Goal: Task Accomplishment & Management: Manage account settings

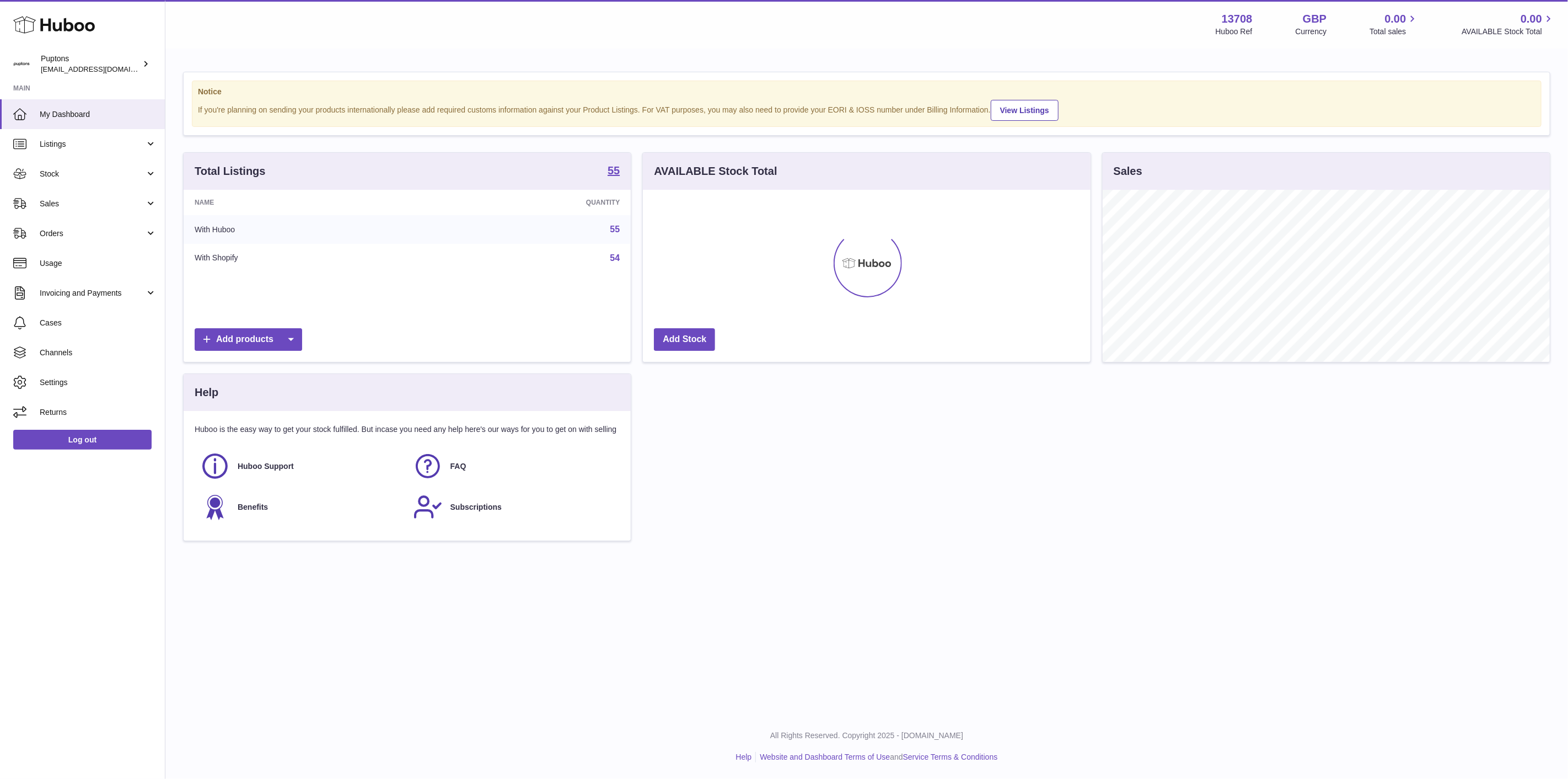
scroll to position [172, 447]
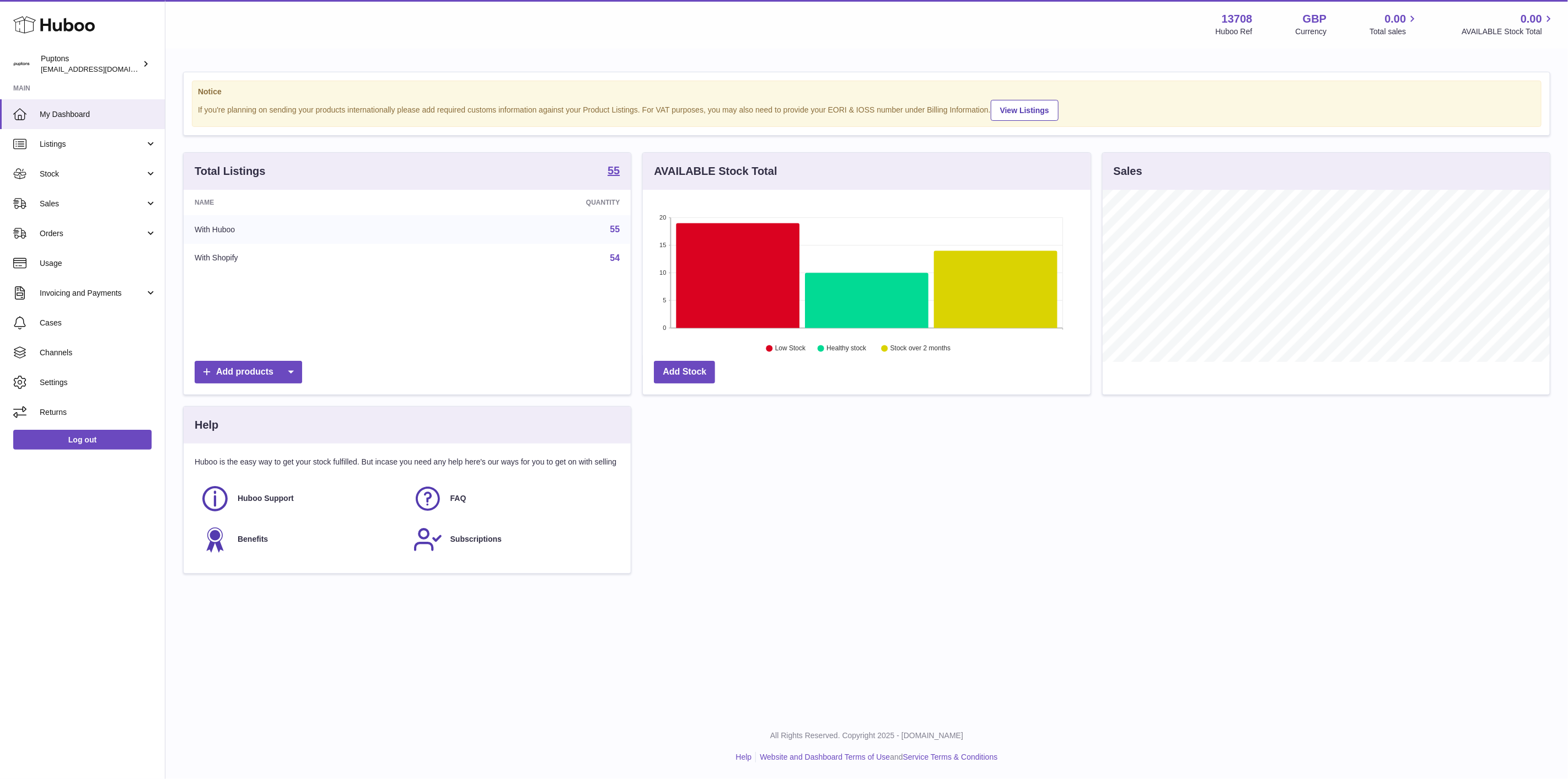
click at [95, 199] on span "Sales" at bounding box center [92, 203] width 105 height 10
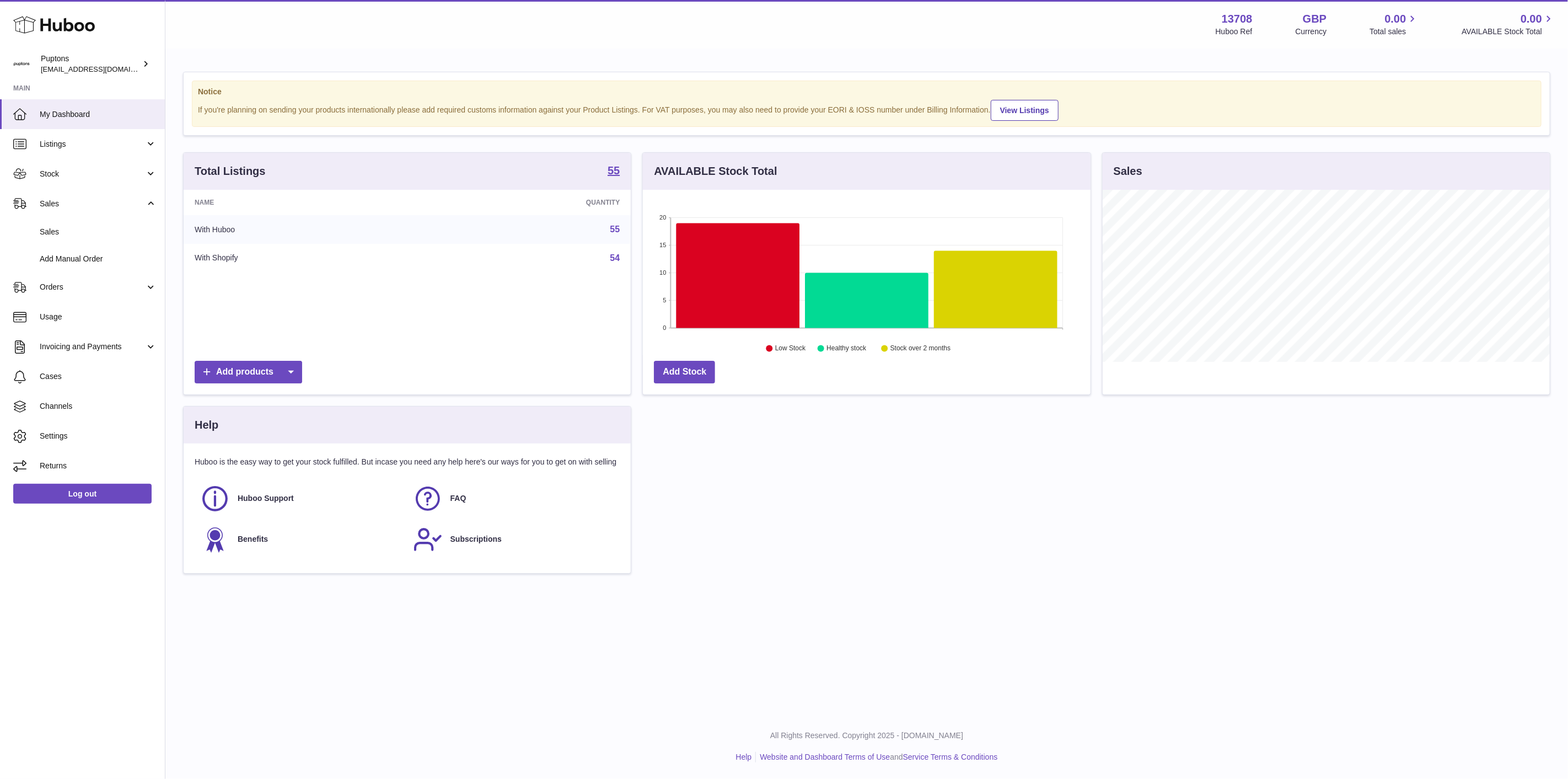
click at [72, 233] on span "Sales" at bounding box center [98, 231] width 117 height 10
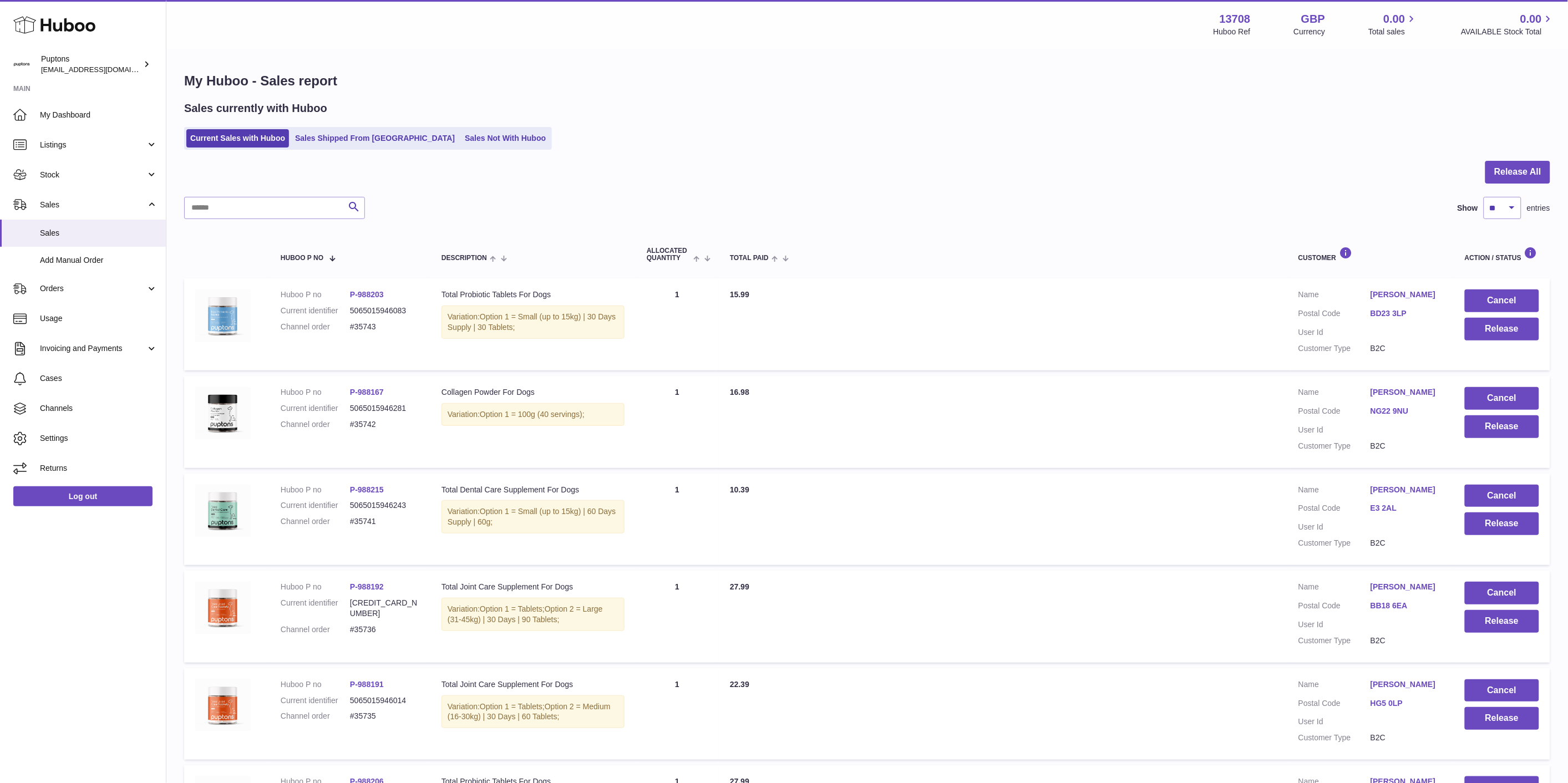
click at [323, 145] on link "Sales Shipped From Huboo" at bounding box center [375, 138] width 168 height 18
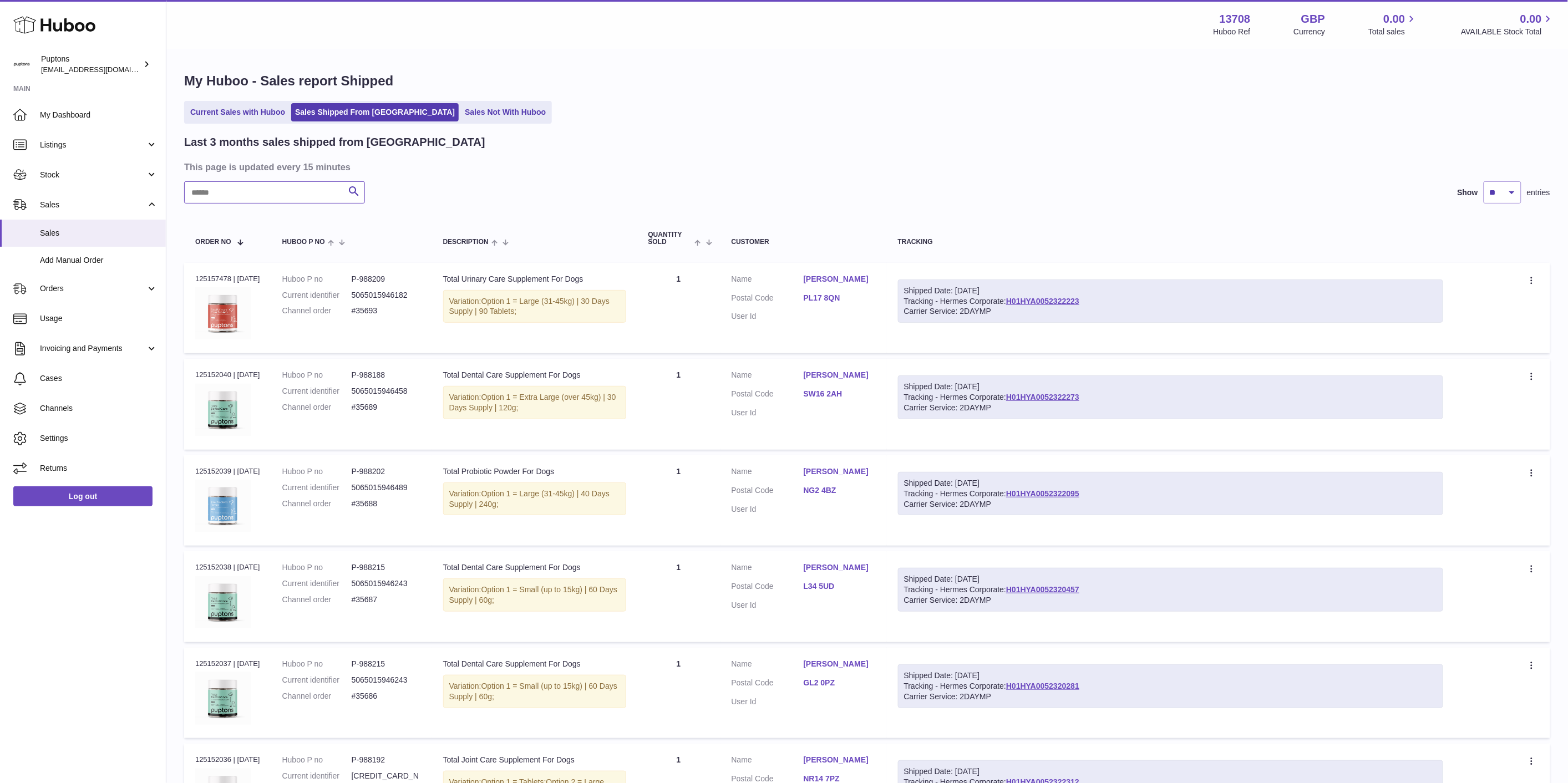
click at [254, 196] on input "text" at bounding box center [274, 192] width 181 height 22
paste input "*****"
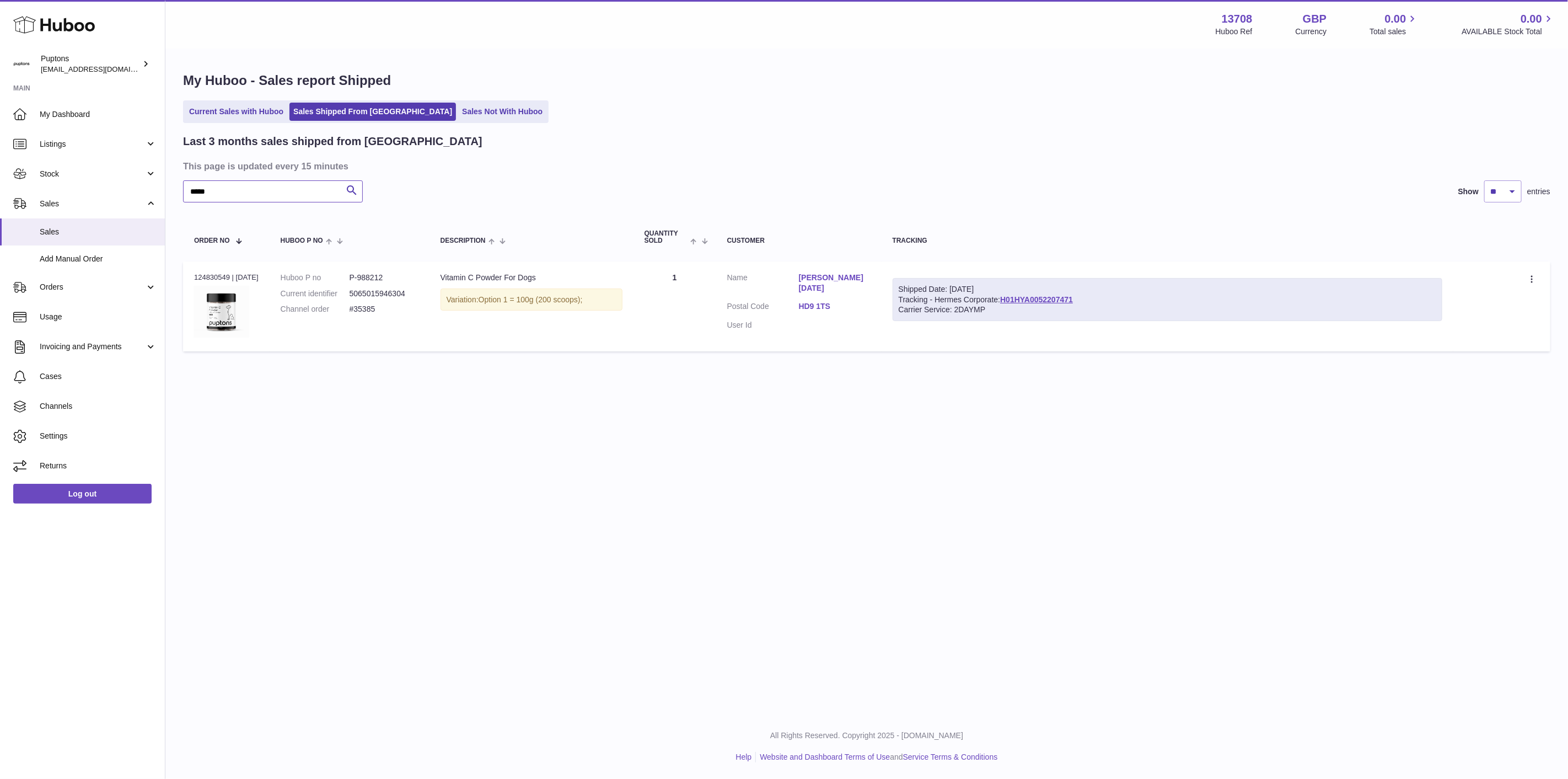
type input "*****"
click at [1536, 280] on icon at bounding box center [1533, 280] width 13 height 11
click at [1486, 328] on li "Duplicate Order" at bounding box center [1484, 327] width 110 height 24
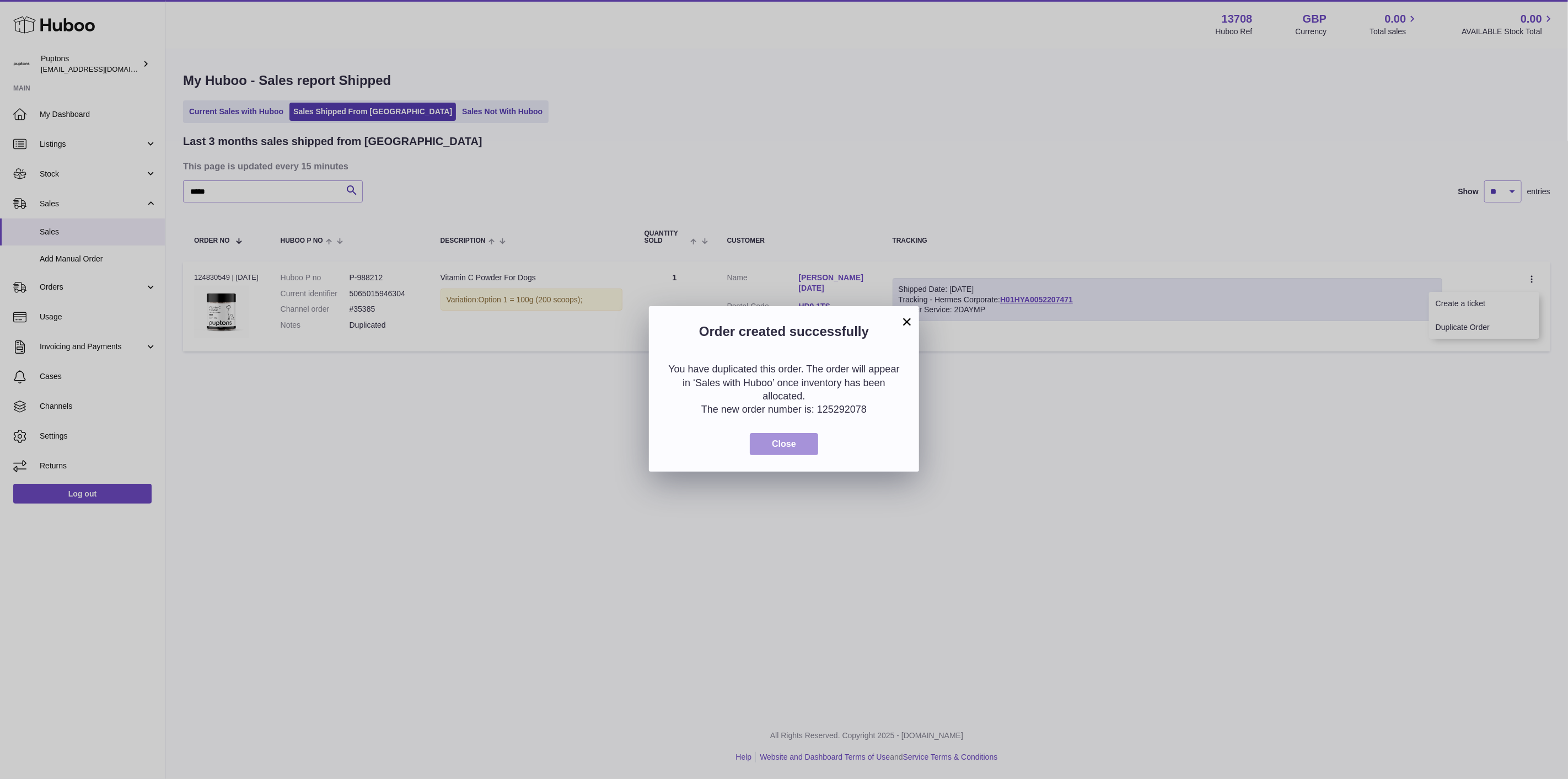
drag, startPoint x: 792, startPoint y: 451, endPoint x: 785, endPoint y: 450, distance: 7.1
click at [791, 451] on button "Close" at bounding box center [784, 444] width 68 height 23
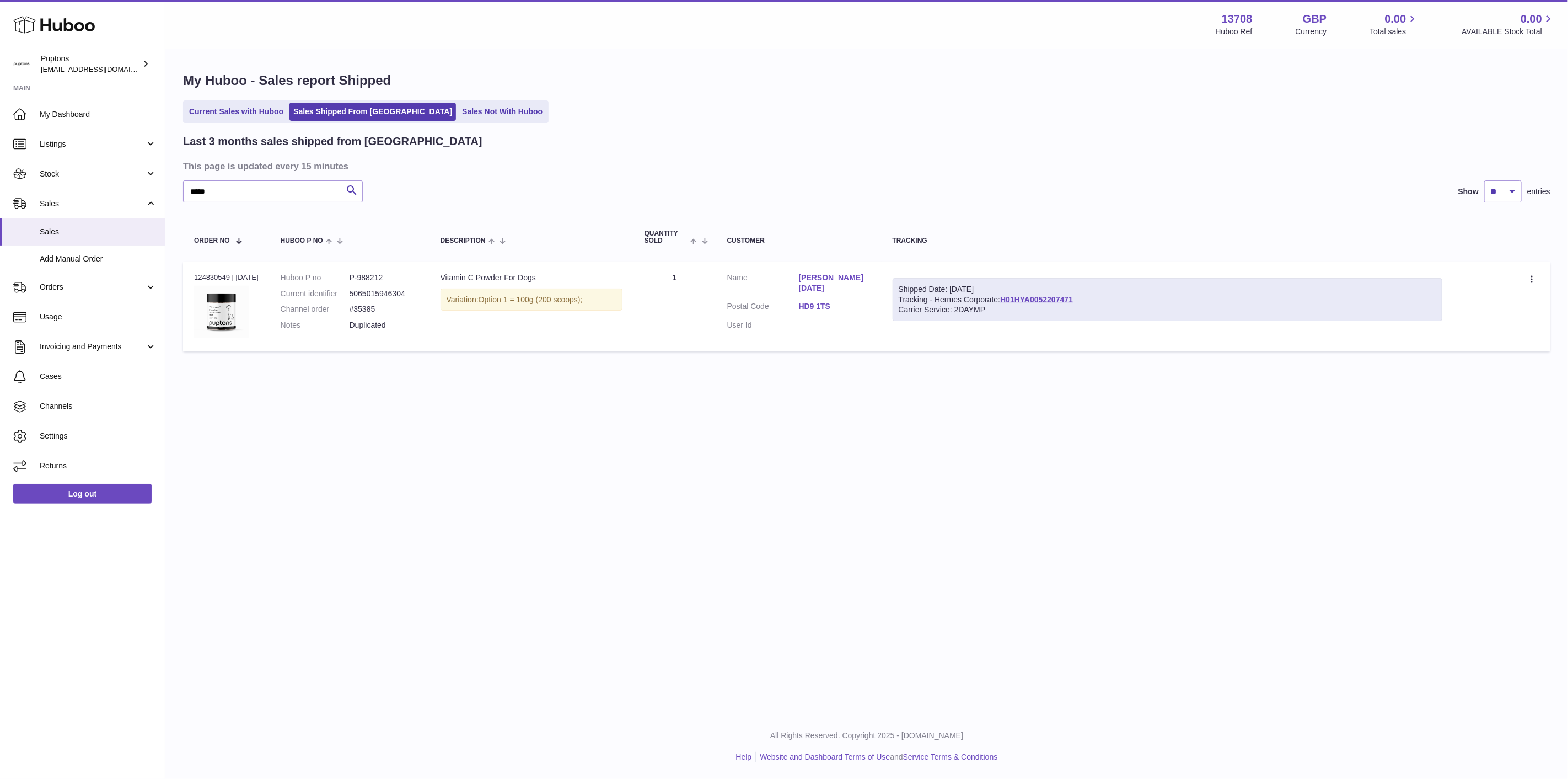
click at [272, 118] on link "Current Sales with Huboo" at bounding box center [236, 111] width 102 height 18
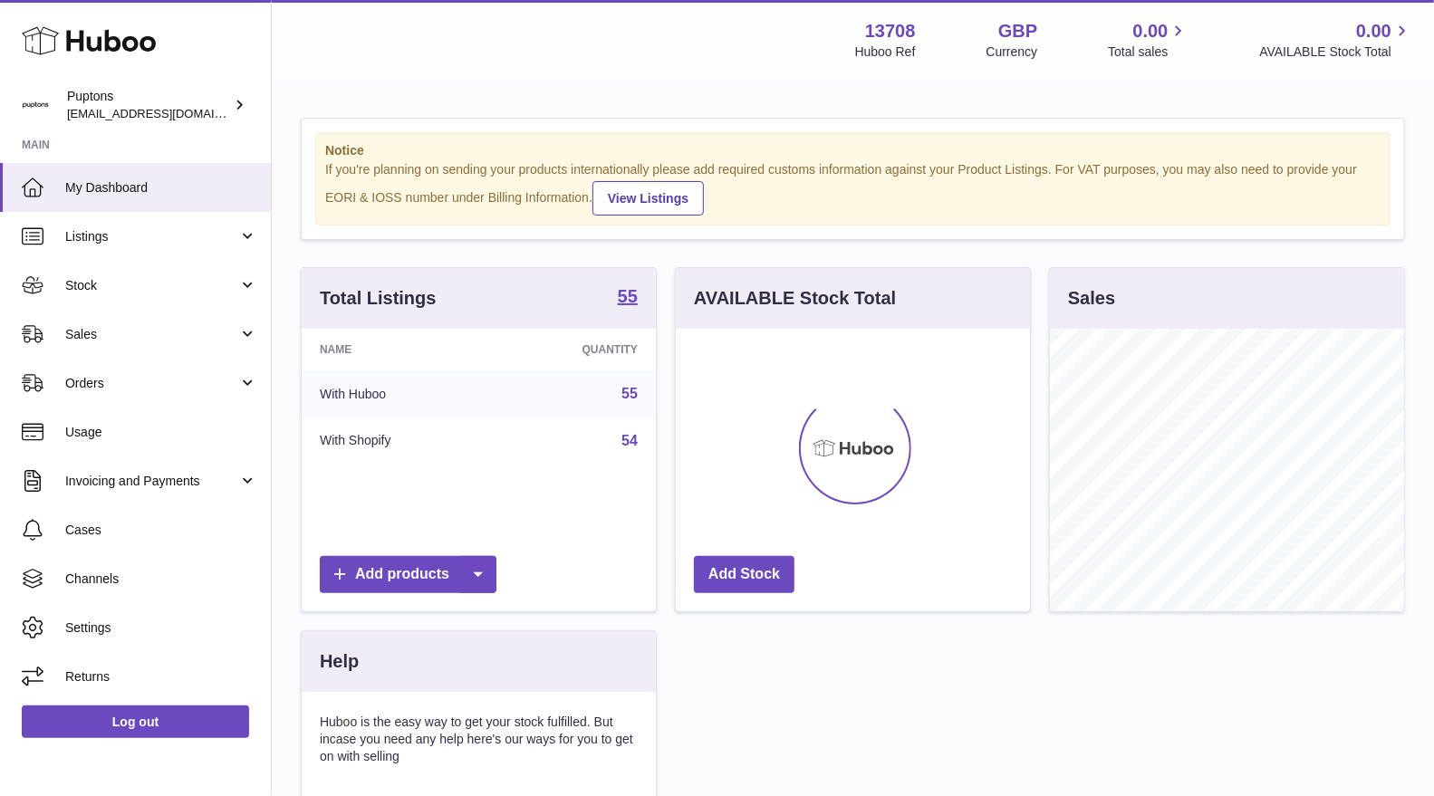
scroll to position [282, 354]
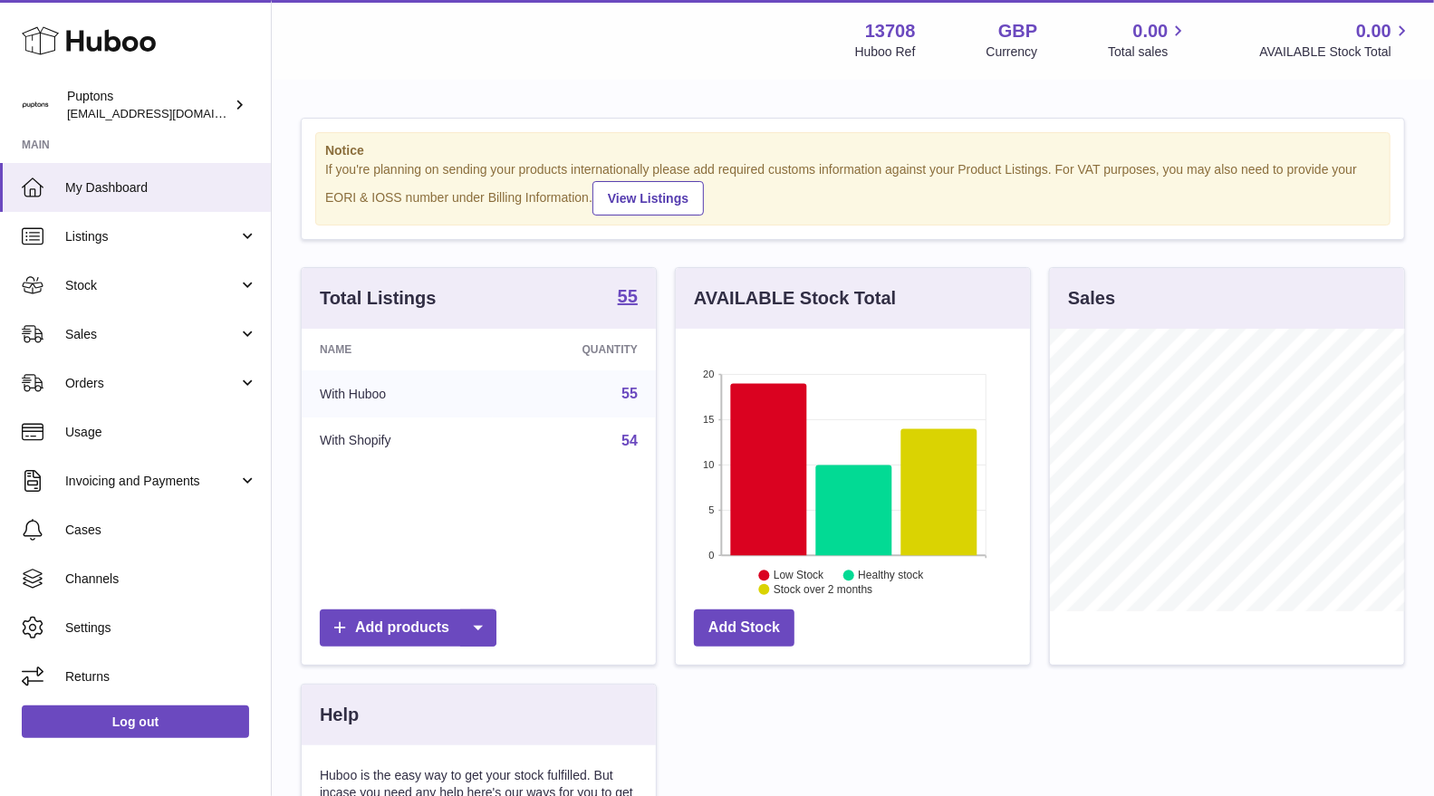
click at [196, 332] on span "Sales" at bounding box center [151, 334] width 173 height 17
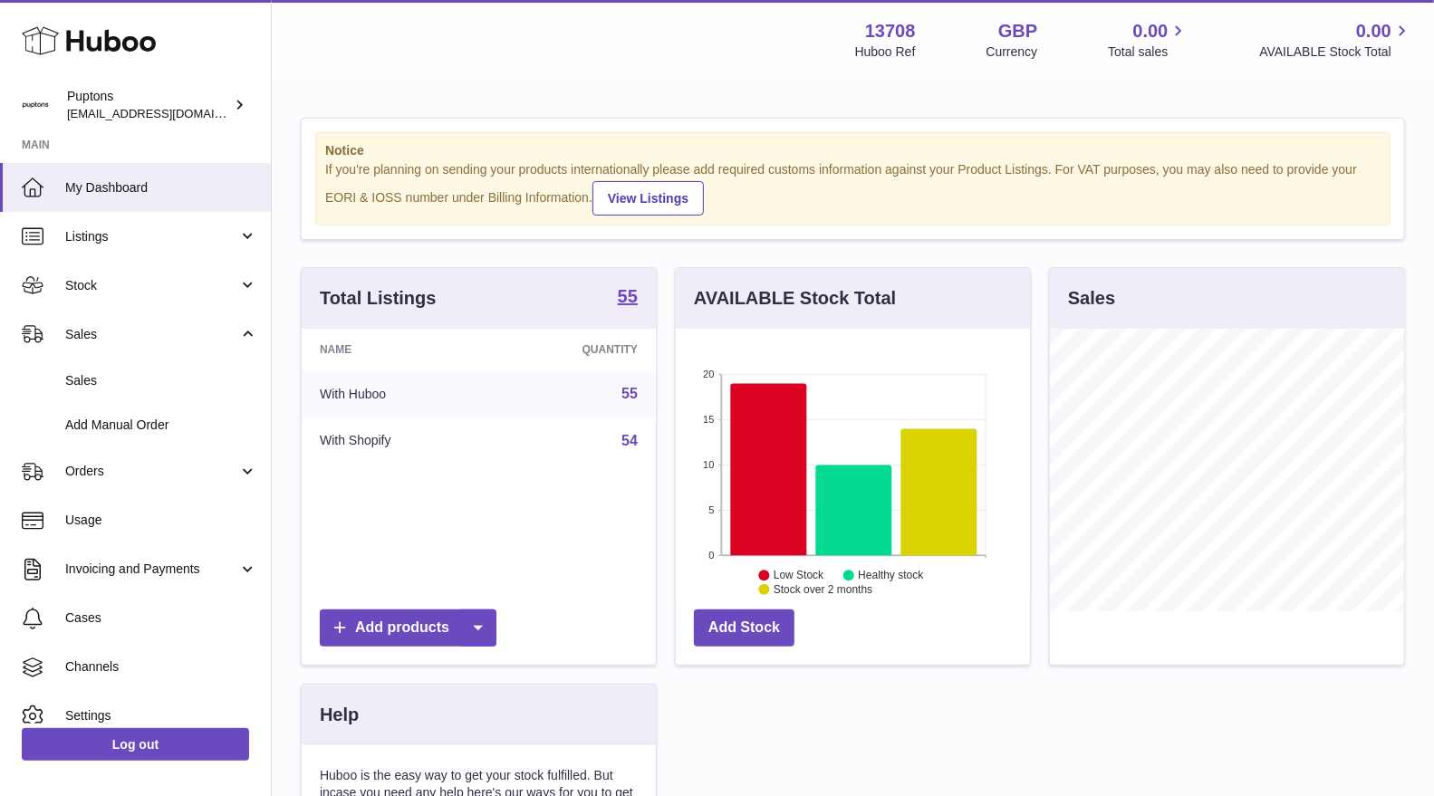
click at [191, 380] on span "Sales" at bounding box center [161, 380] width 192 height 17
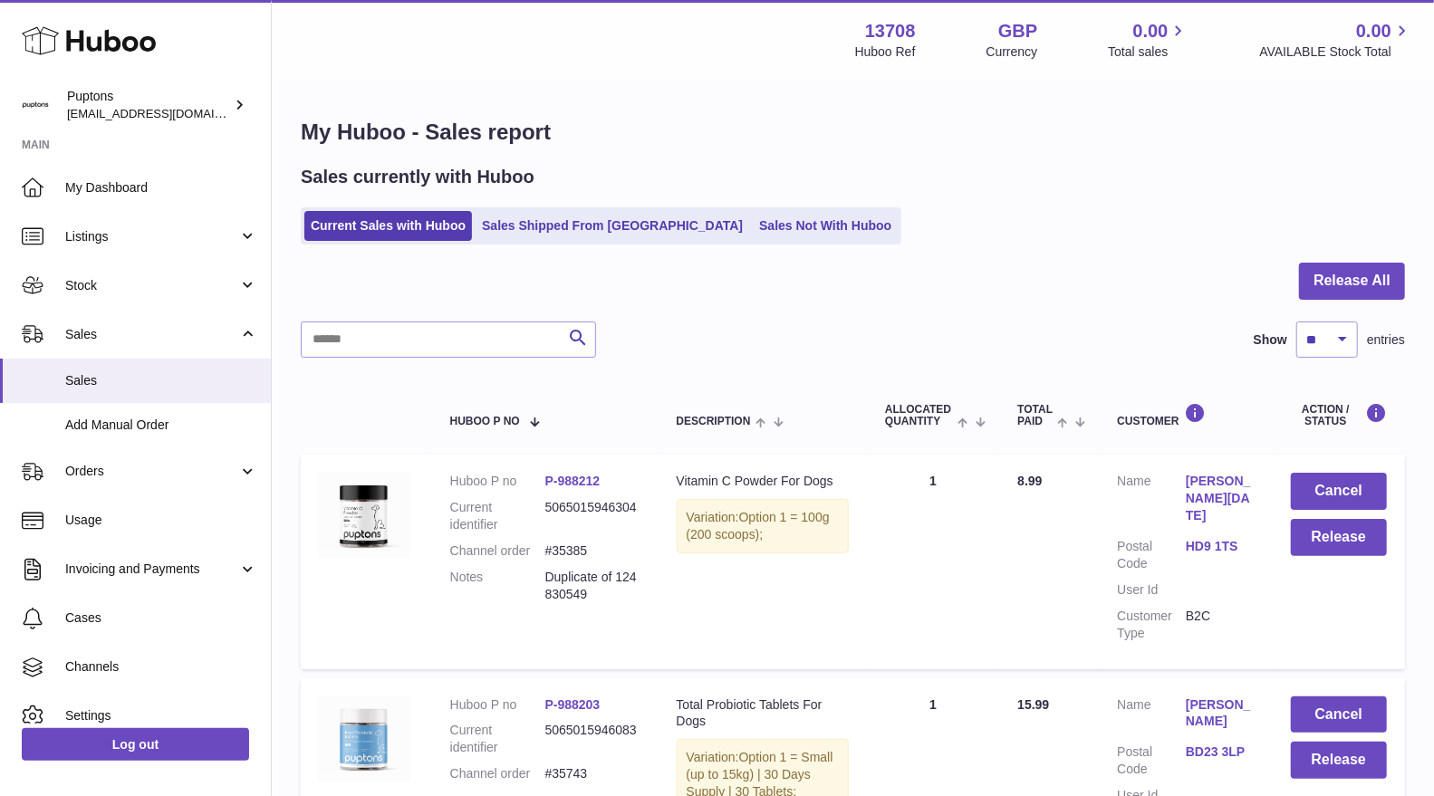
click at [765, 235] on link "Sales Not With Huboo" at bounding box center [825, 226] width 145 height 30
click at [436, 350] on input "text" at bounding box center [448, 340] width 295 height 36
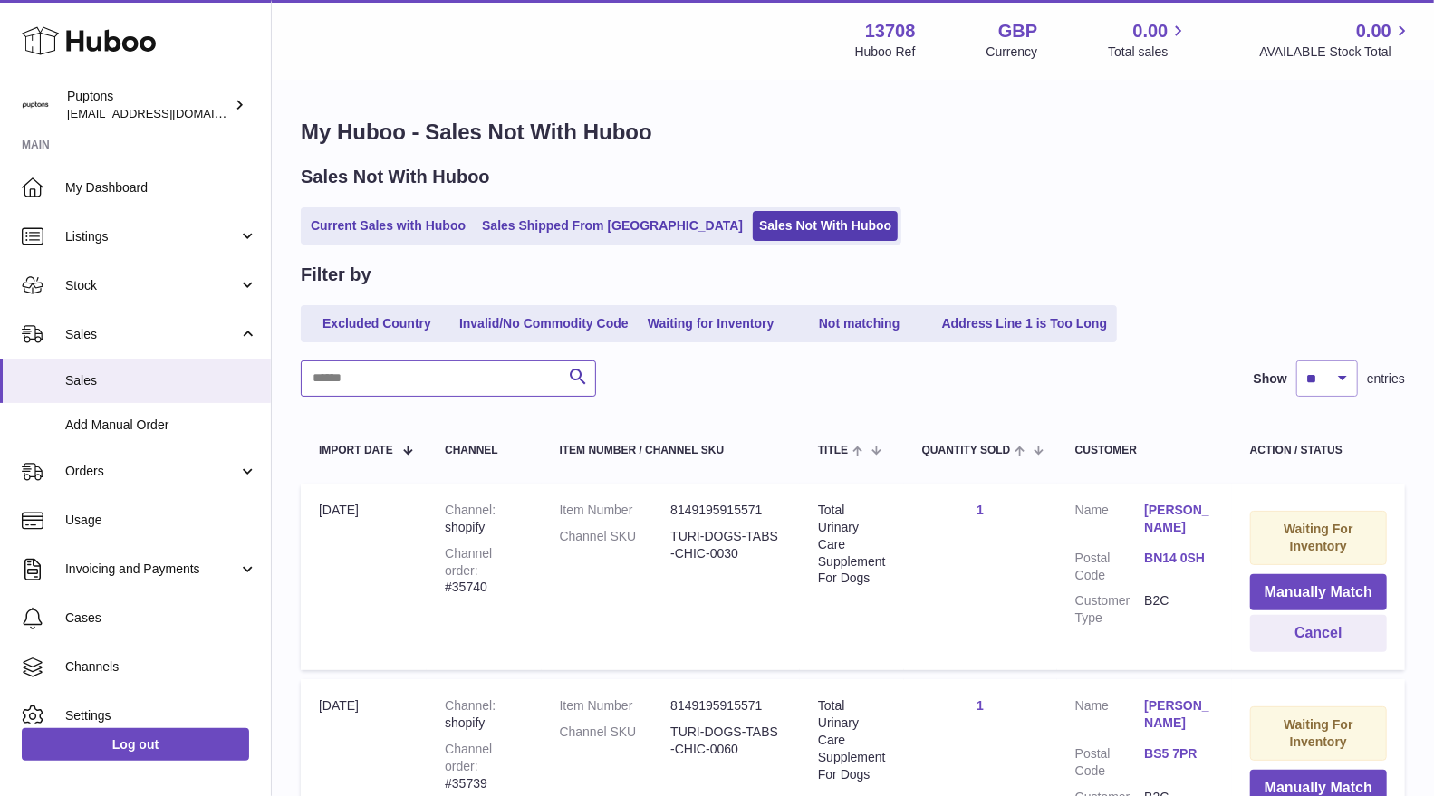
click at [409, 380] on input "text" at bounding box center [448, 378] width 295 height 36
paste input "*****"
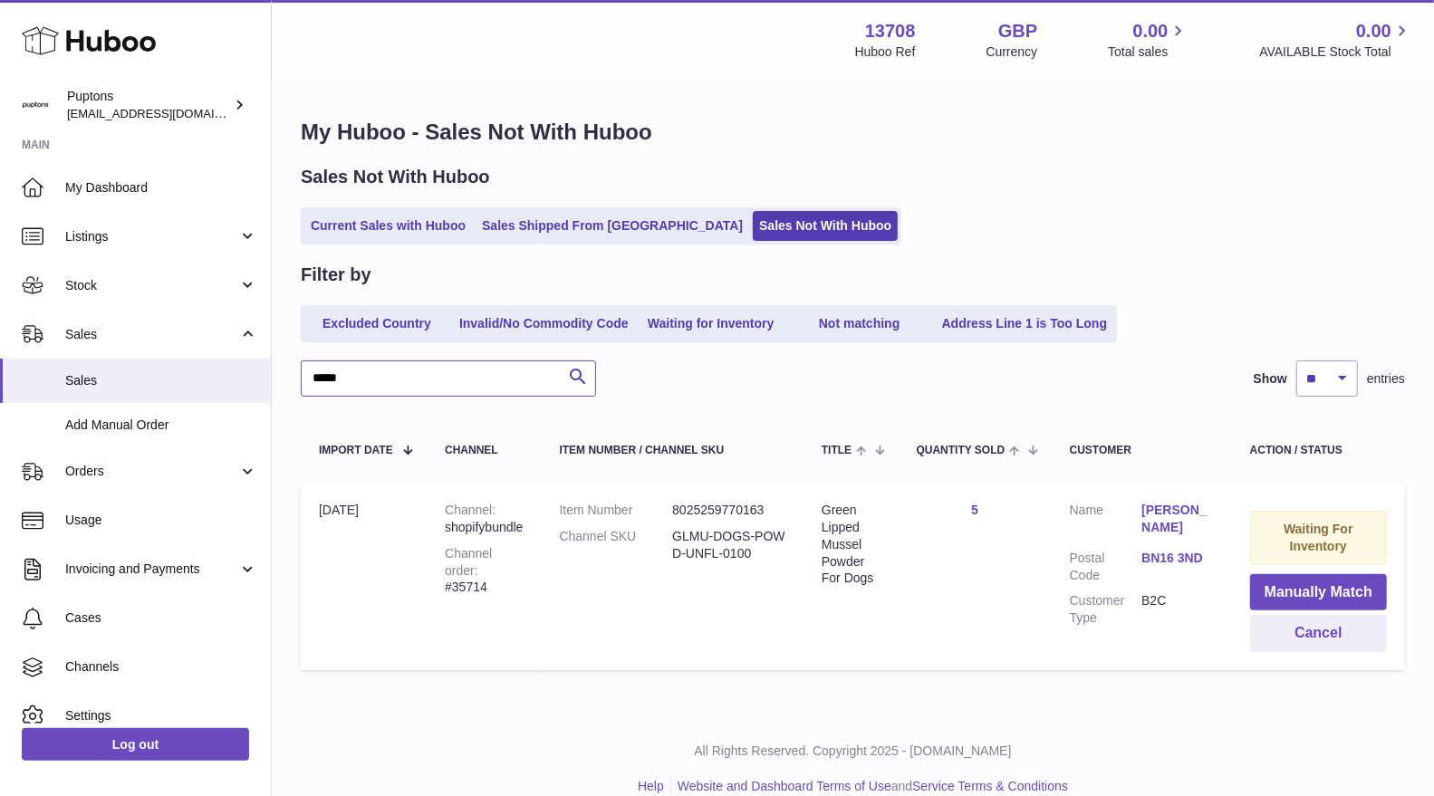
type input "*****"
click at [1268, 631] on button "Cancel" at bounding box center [1318, 633] width 137 height 37
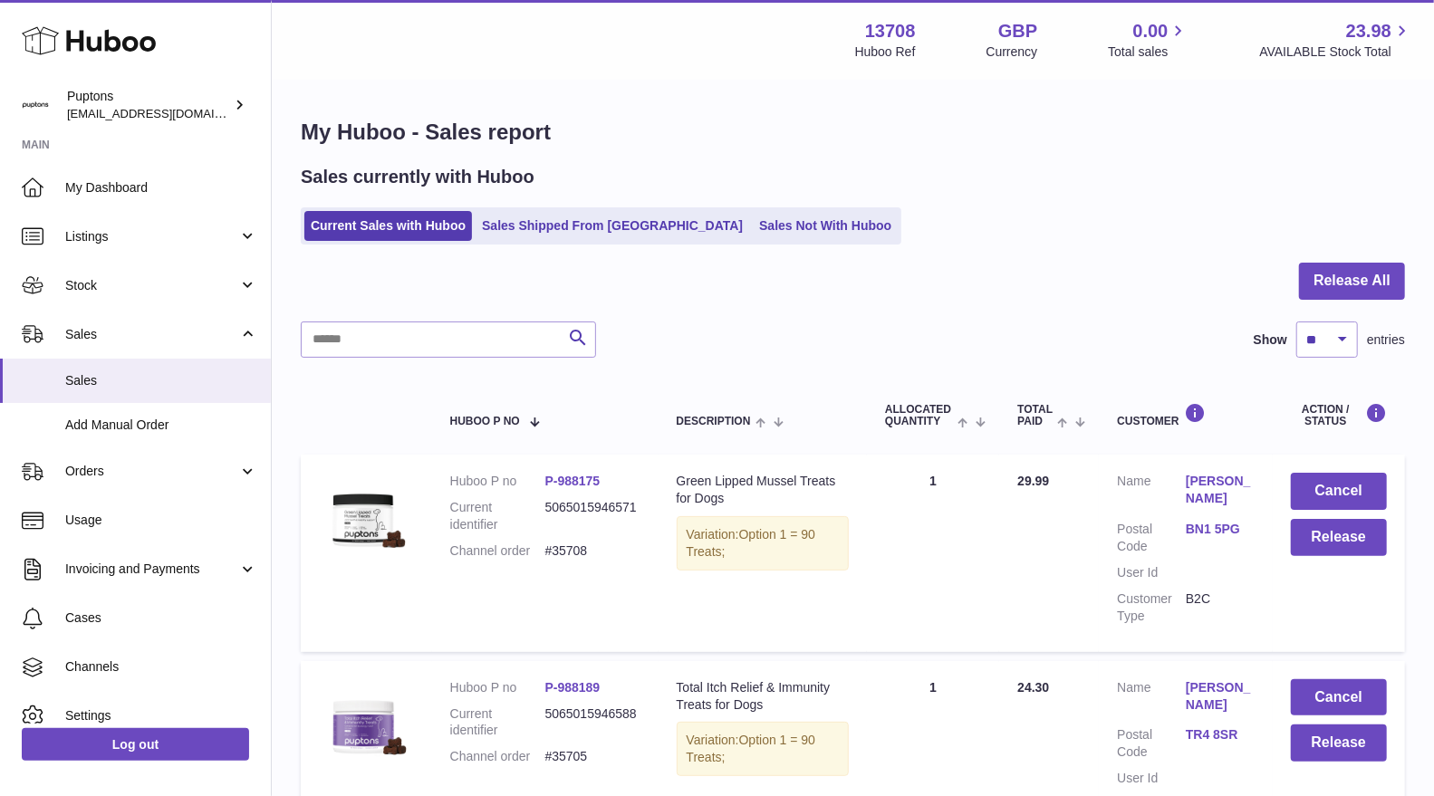
click at [78, 195] on span "My Dashboard" at bounding box center [161, 187] width 192 height 17
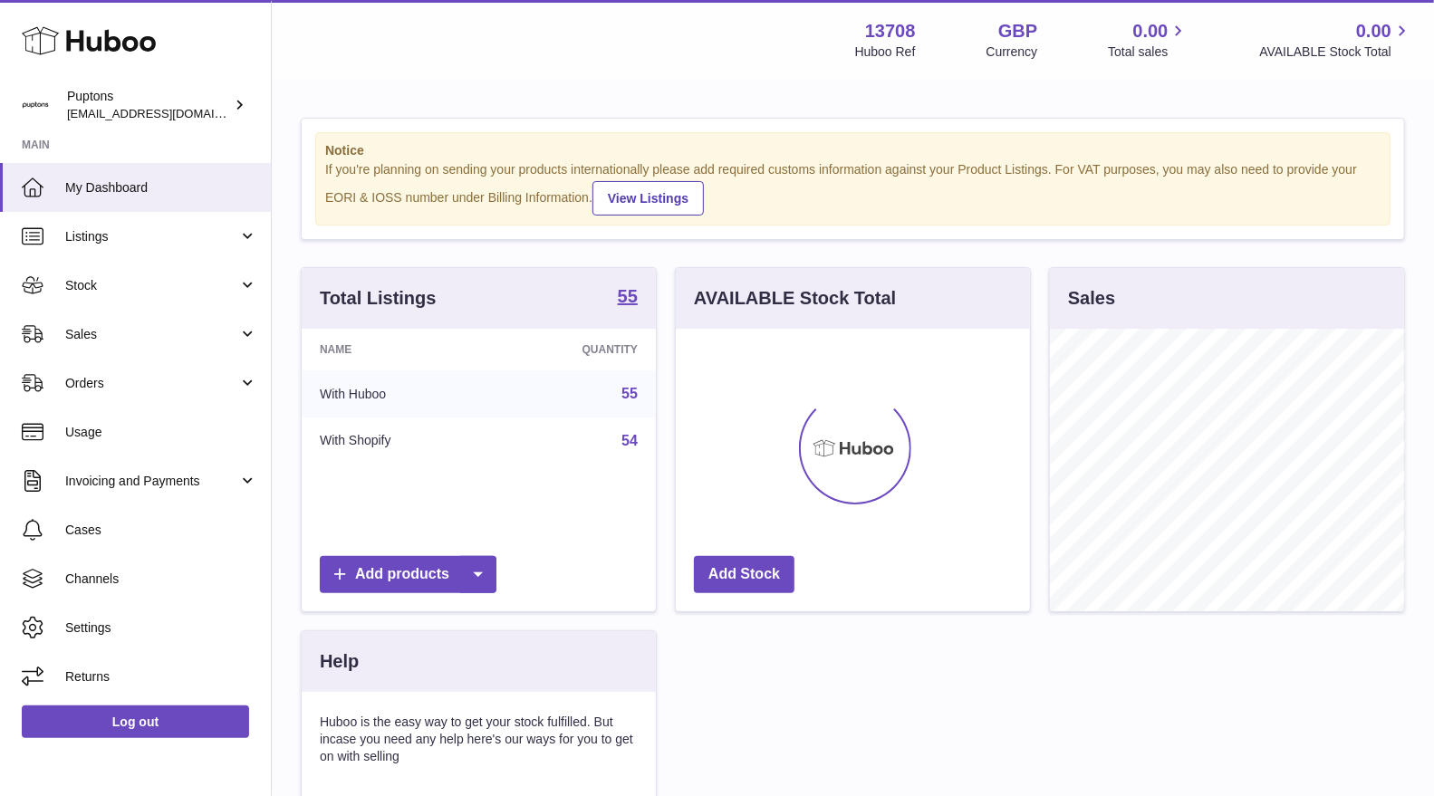
scroll to position [282, 354]
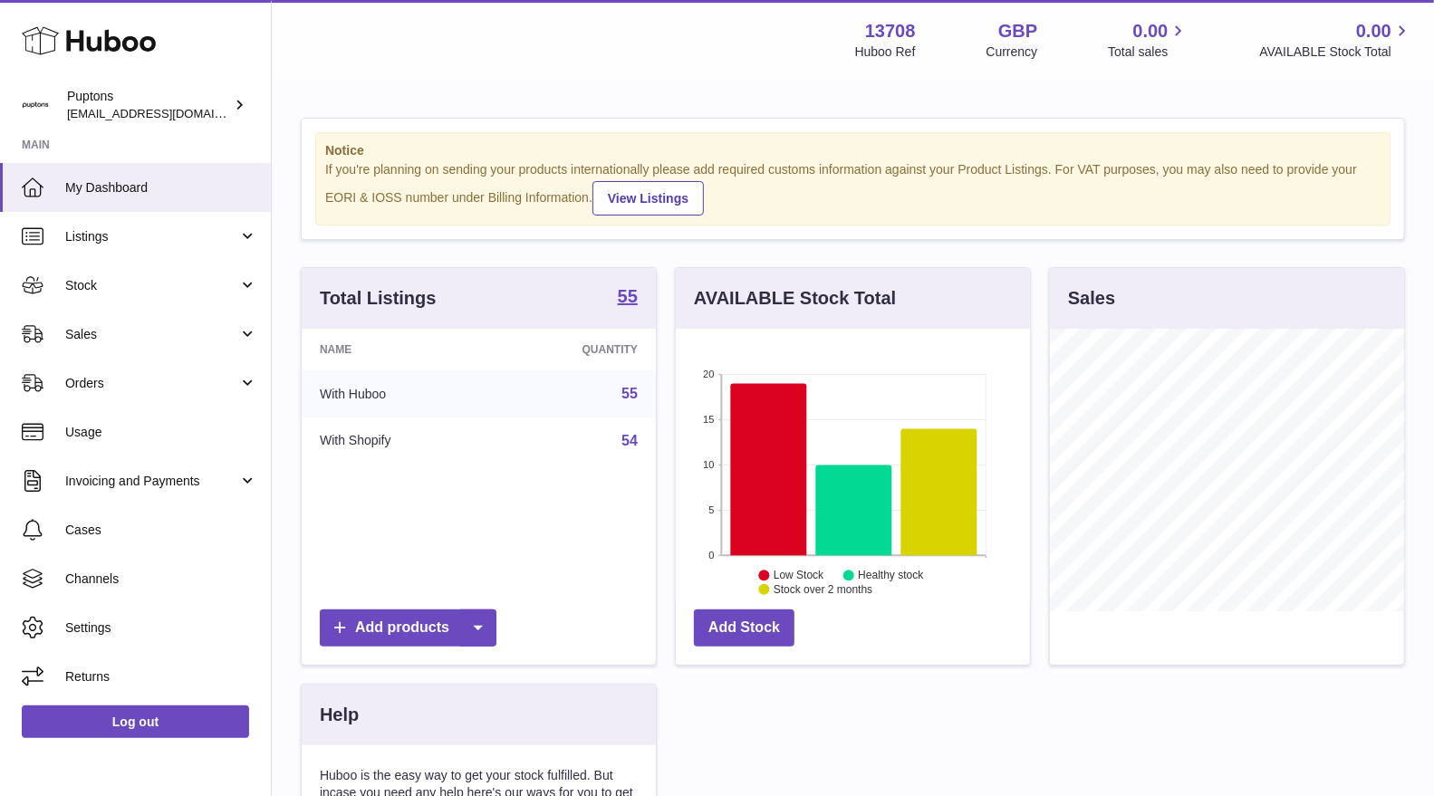
click at [95, 335] on span "Sales" at bounding box center [151, 334] width 173 height 17
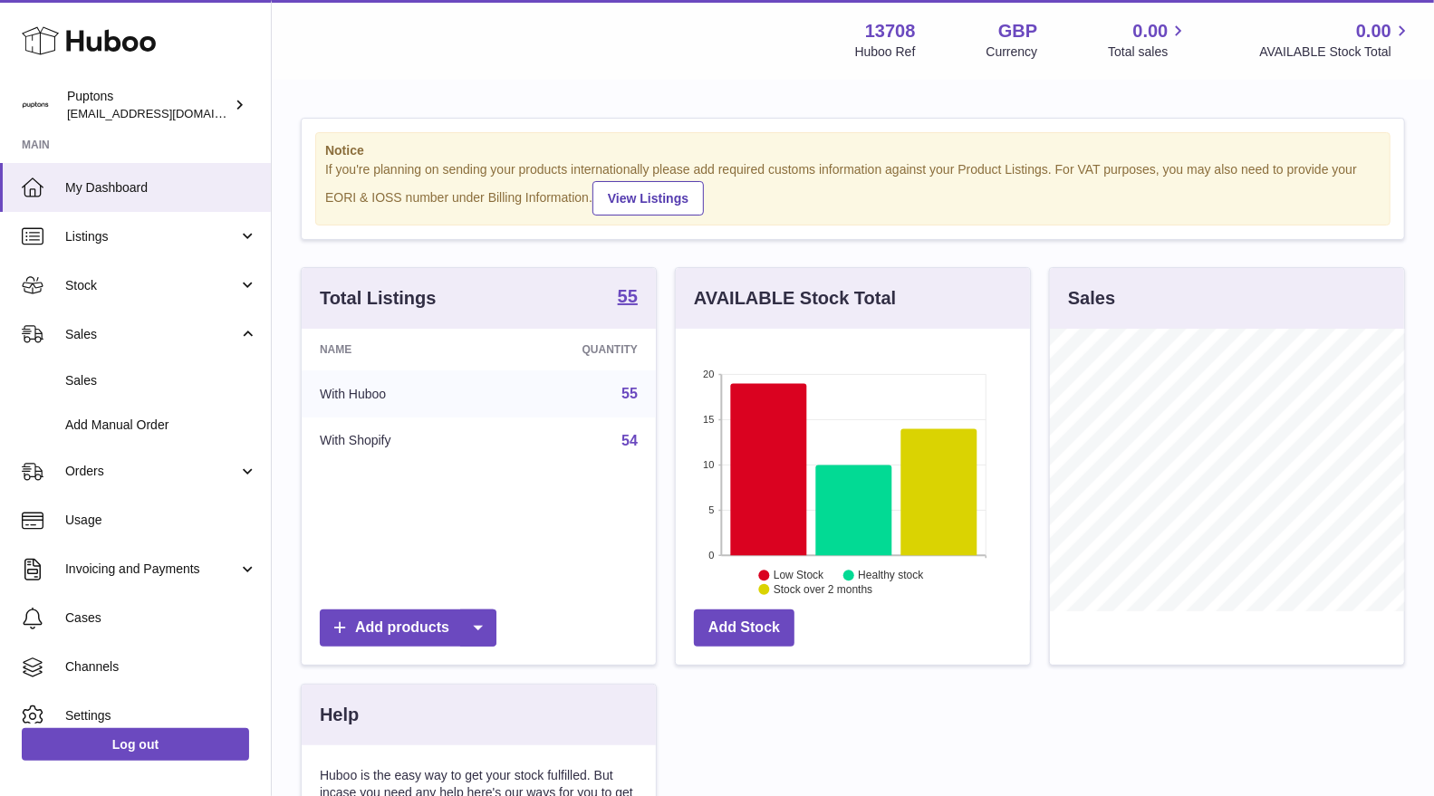
click at [100, 379] on span "Sales" at bounding box center [161, 380] width 192 height 17
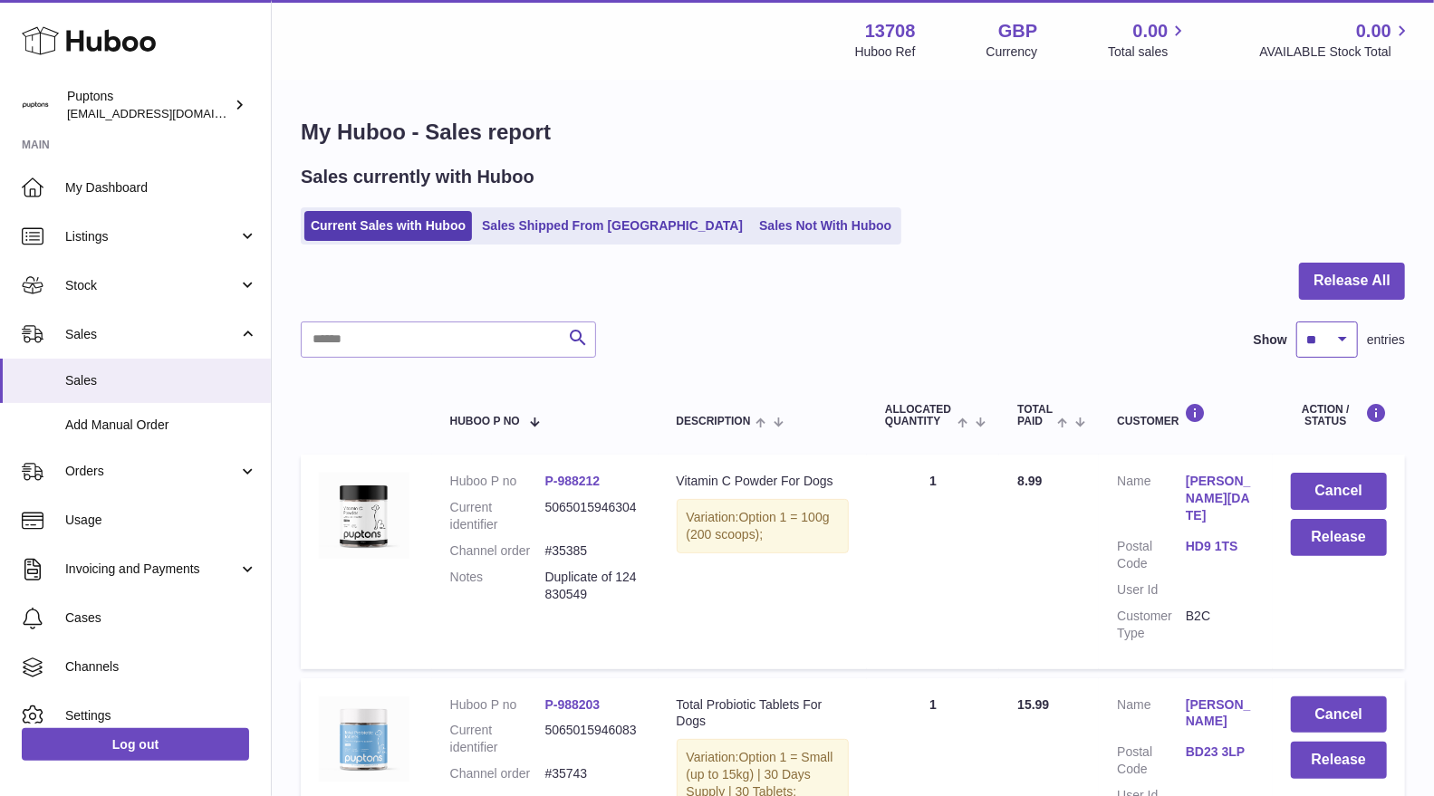
click at [1305, 344] on select "** ** ** ***" at bounding box center [1327, 340] width 62 height 36
select select "***"
click at [1296, 322] on select "** ** ** ***" at bounding box center [1327, 340] width 62 height 36
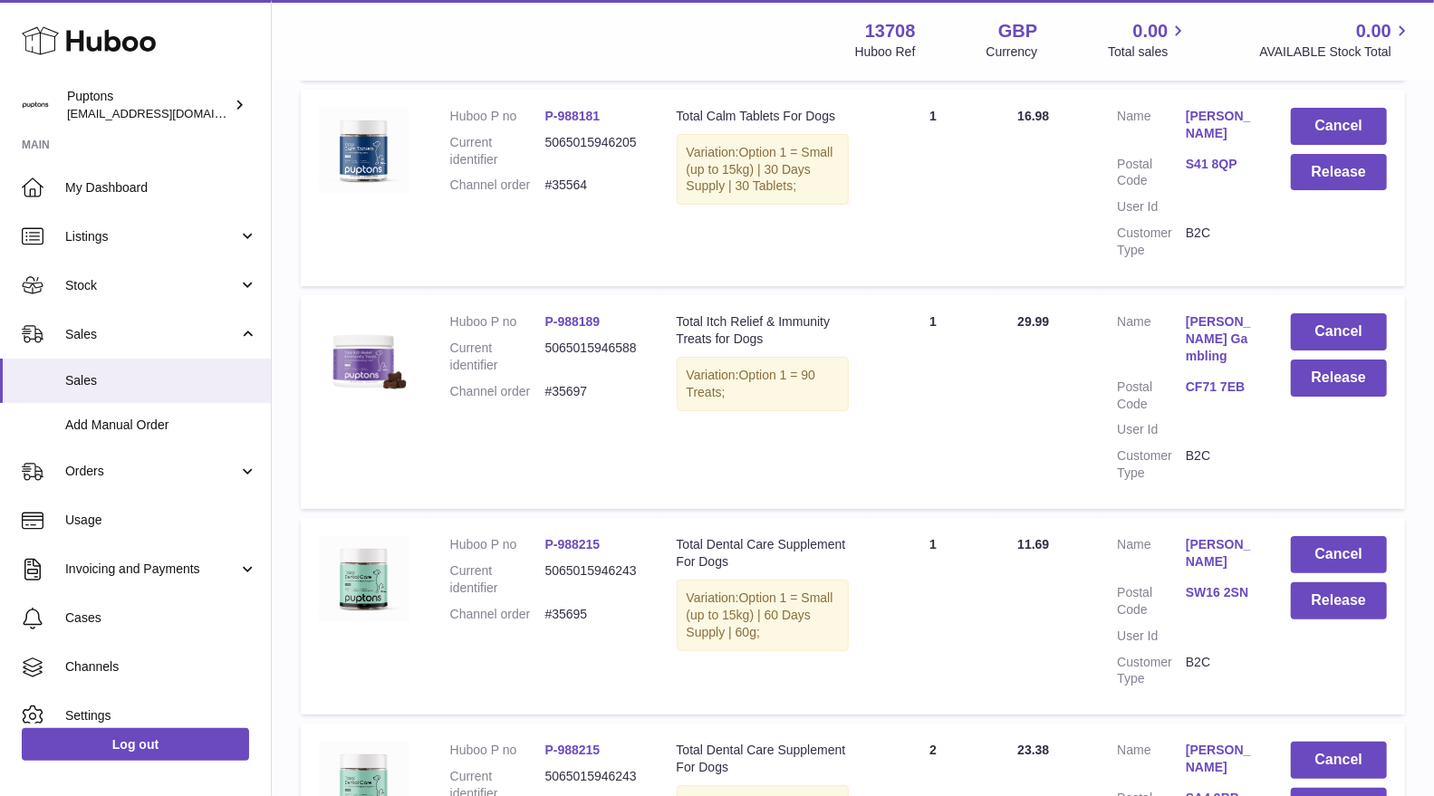
scroll to position [4241, 0]
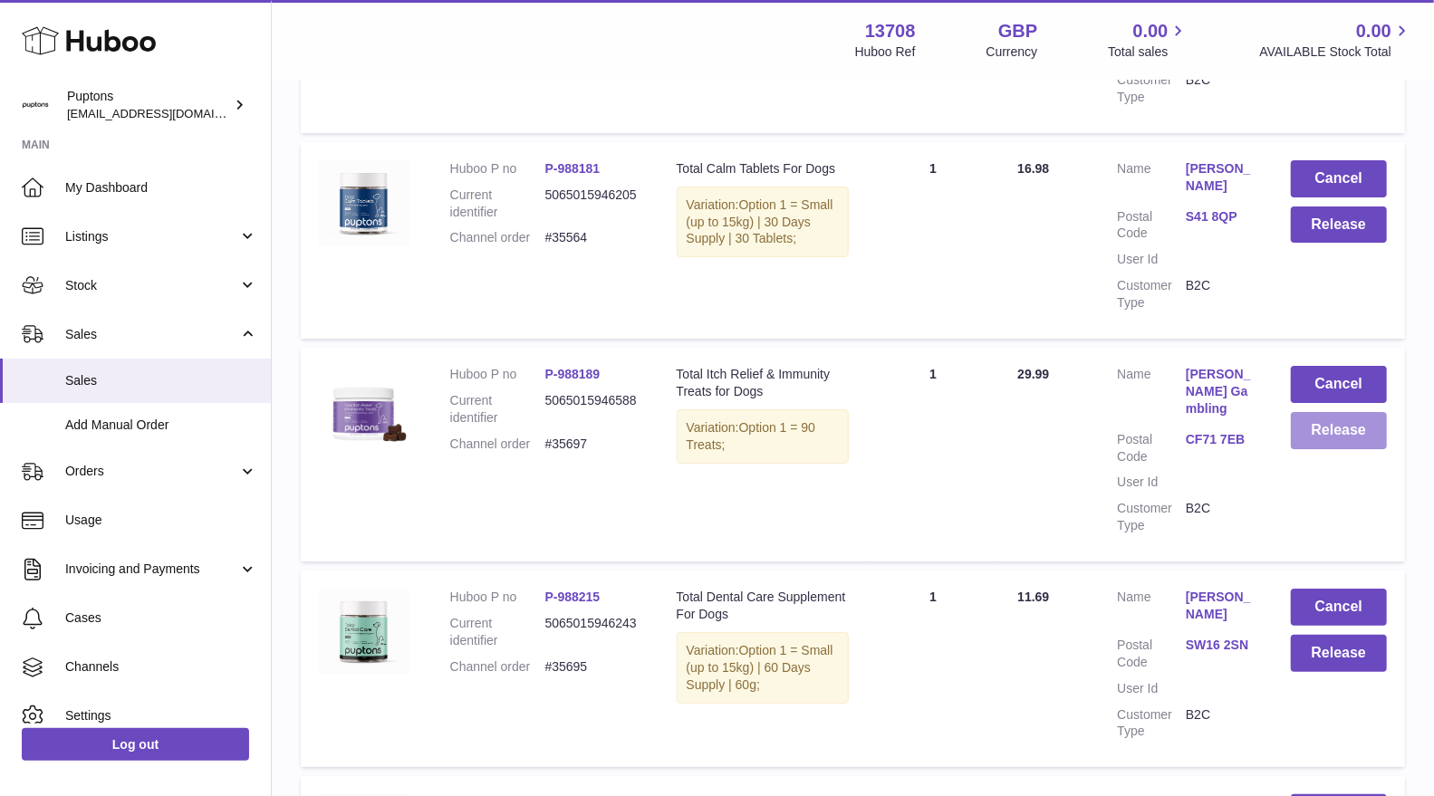
click at [1328, 412] on button "Release" at bounding box center [1339, 430] width 96 height 37
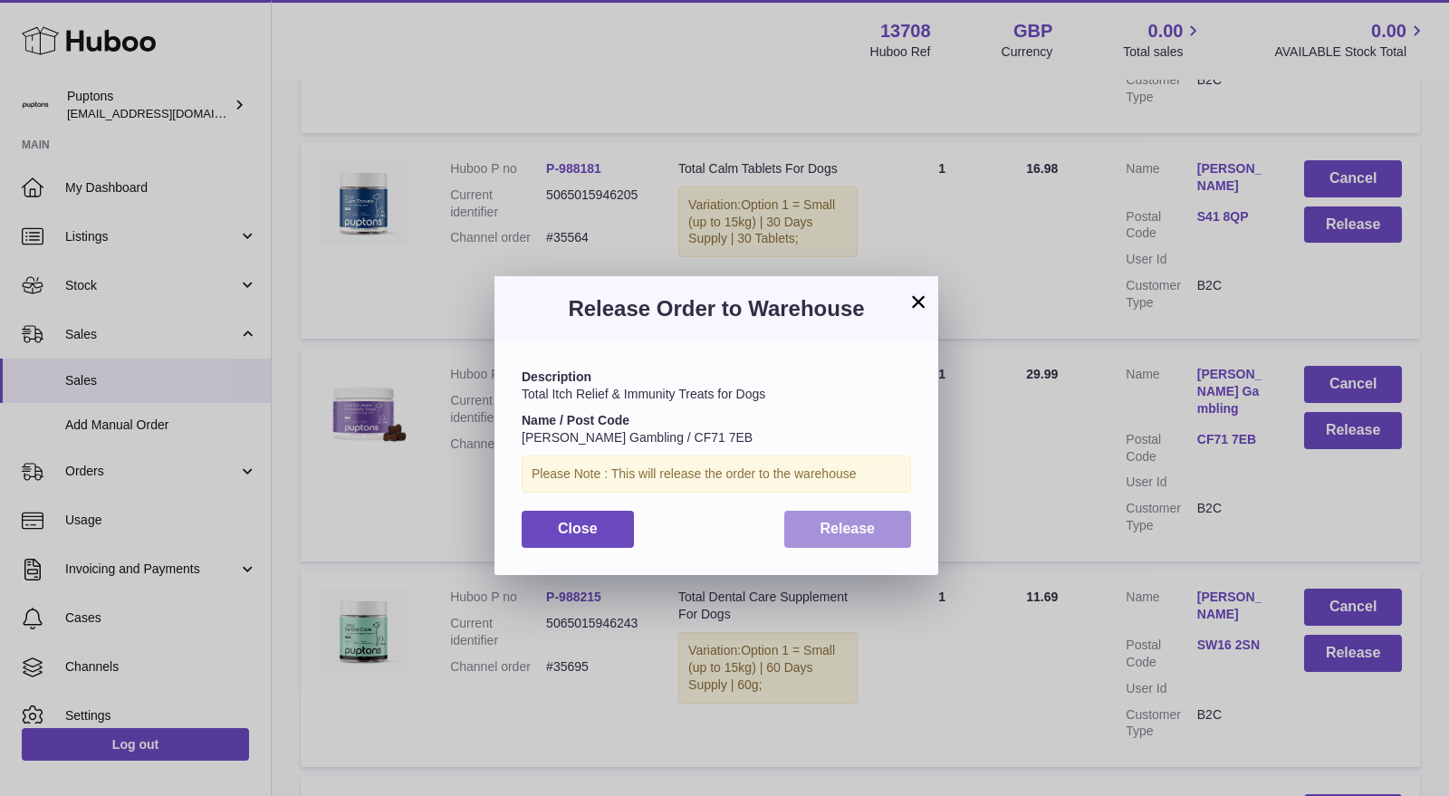
click at [884, 531] on button "Release" at bounding box center [848, 529] width 128 height 37
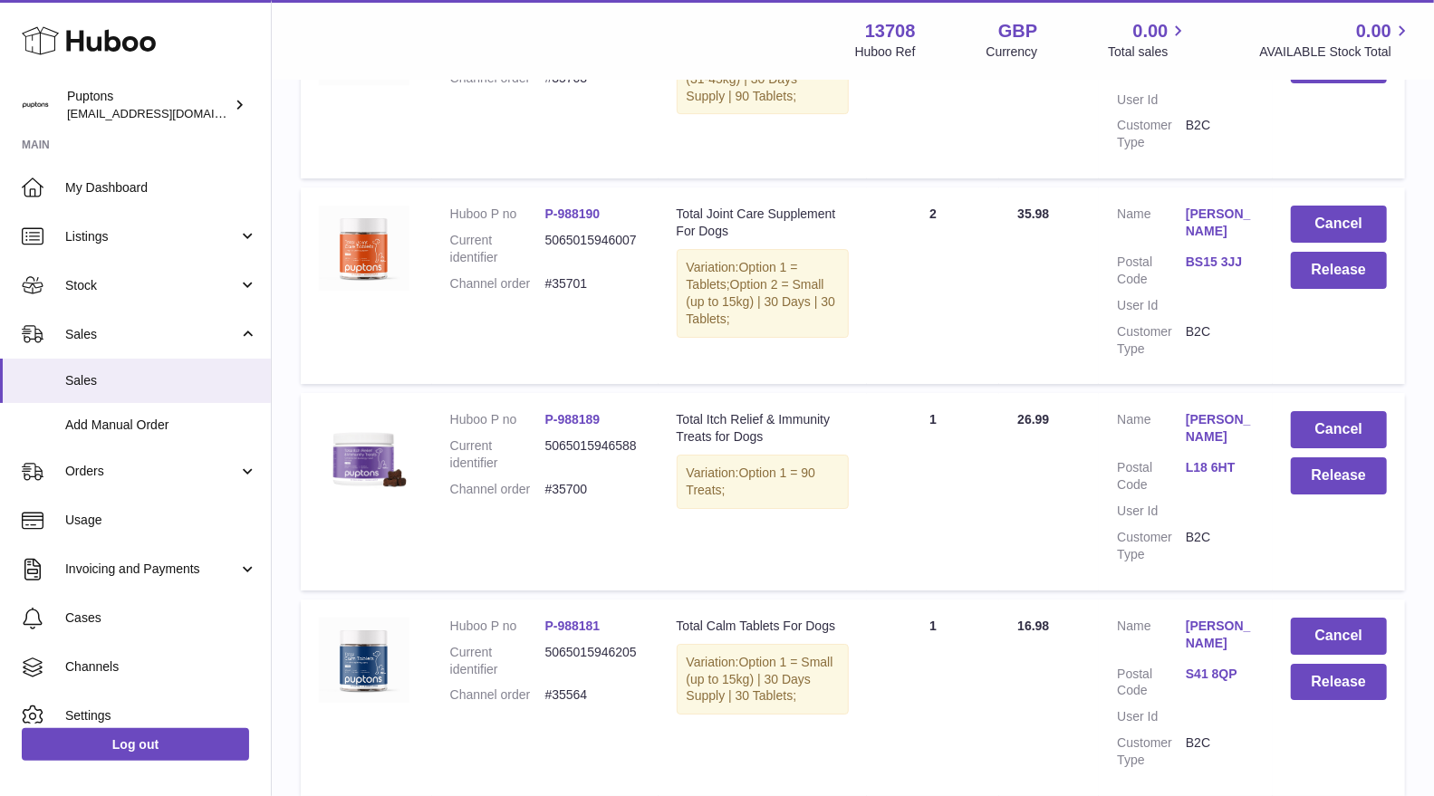
scroll to position [3737, 0]
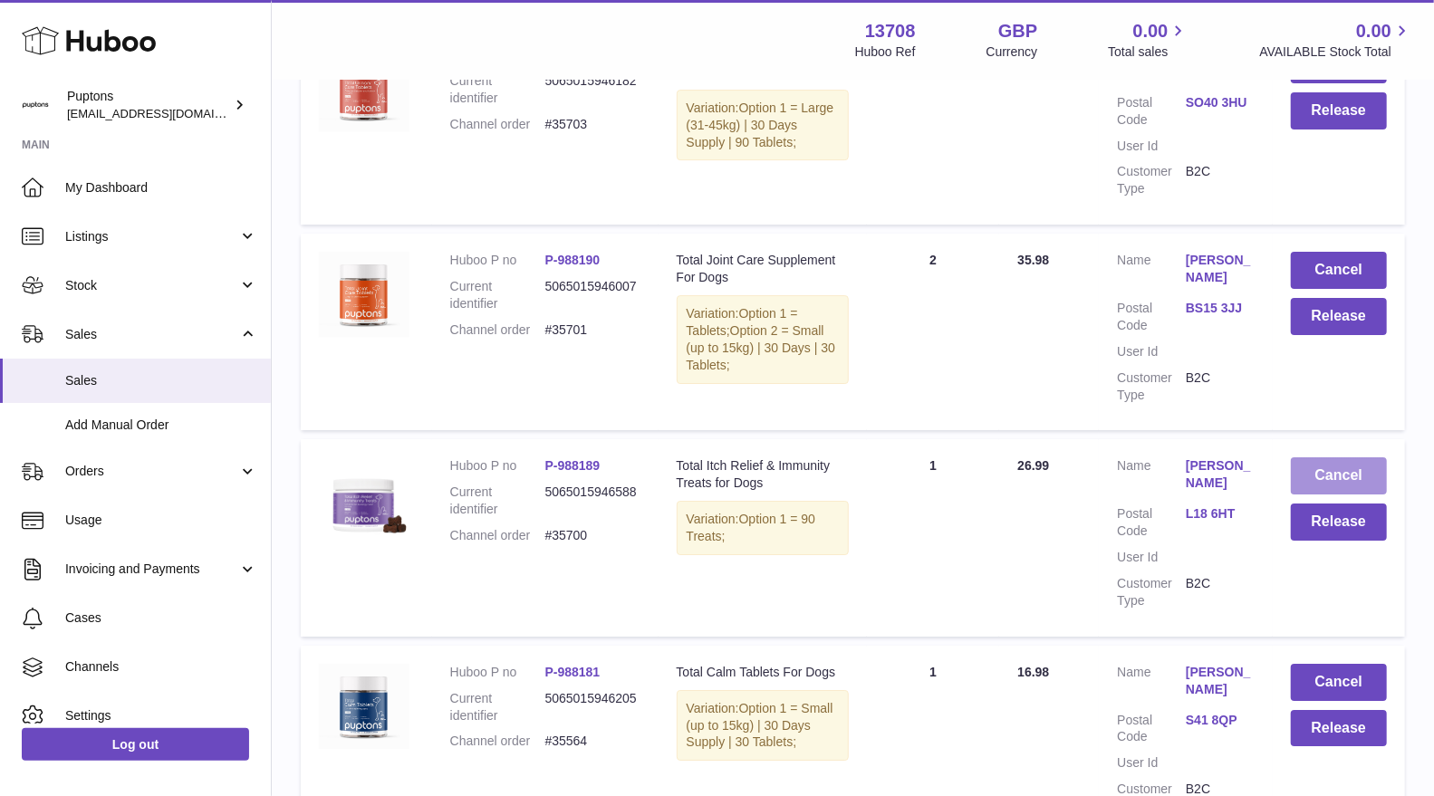
click at [1337, 457] on button "Cancel" at bounding box center [1339, 475] width 96 height 37
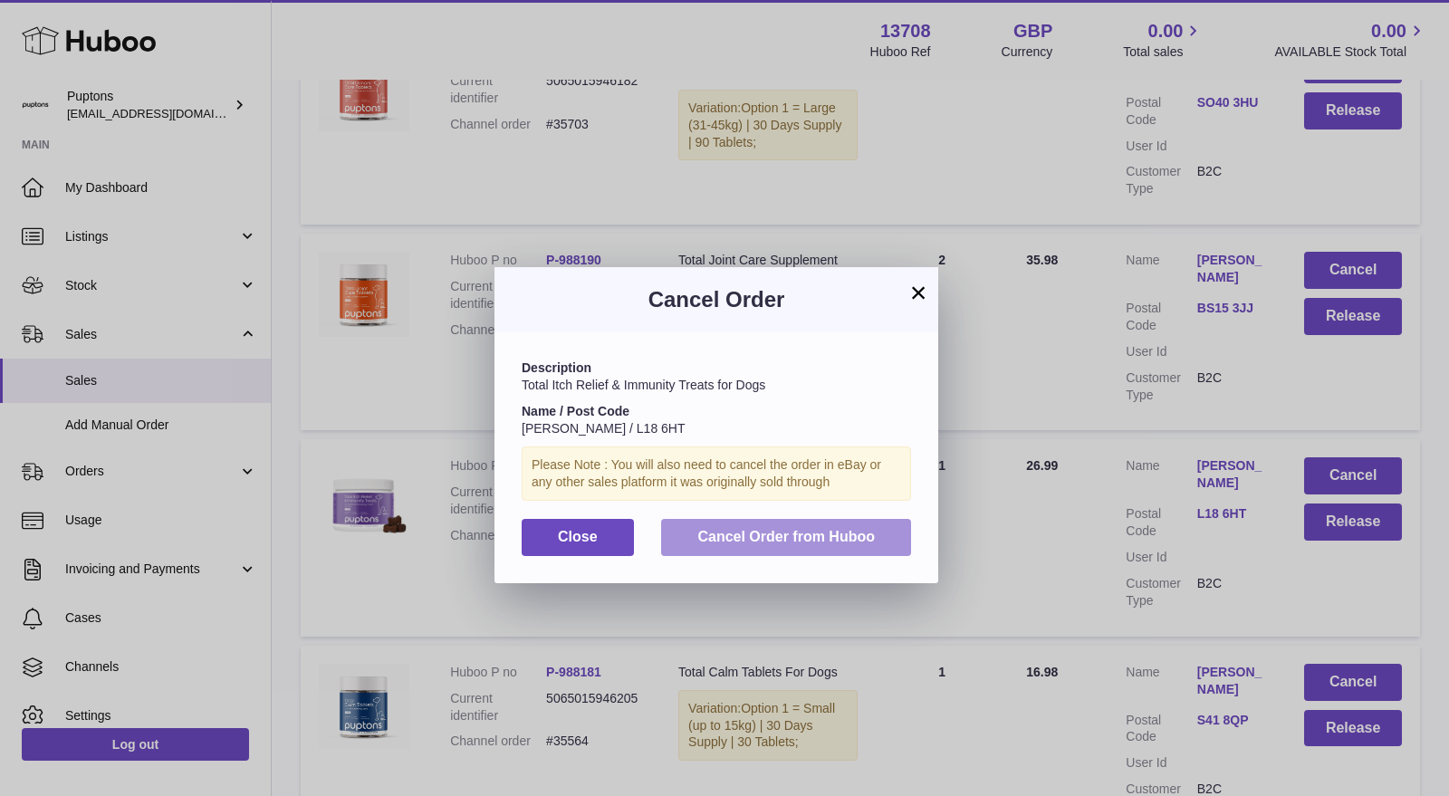
click at [852, 529] on span "Cancel Order from Huboo" at bounding box center [786, 536] width 178 height 15
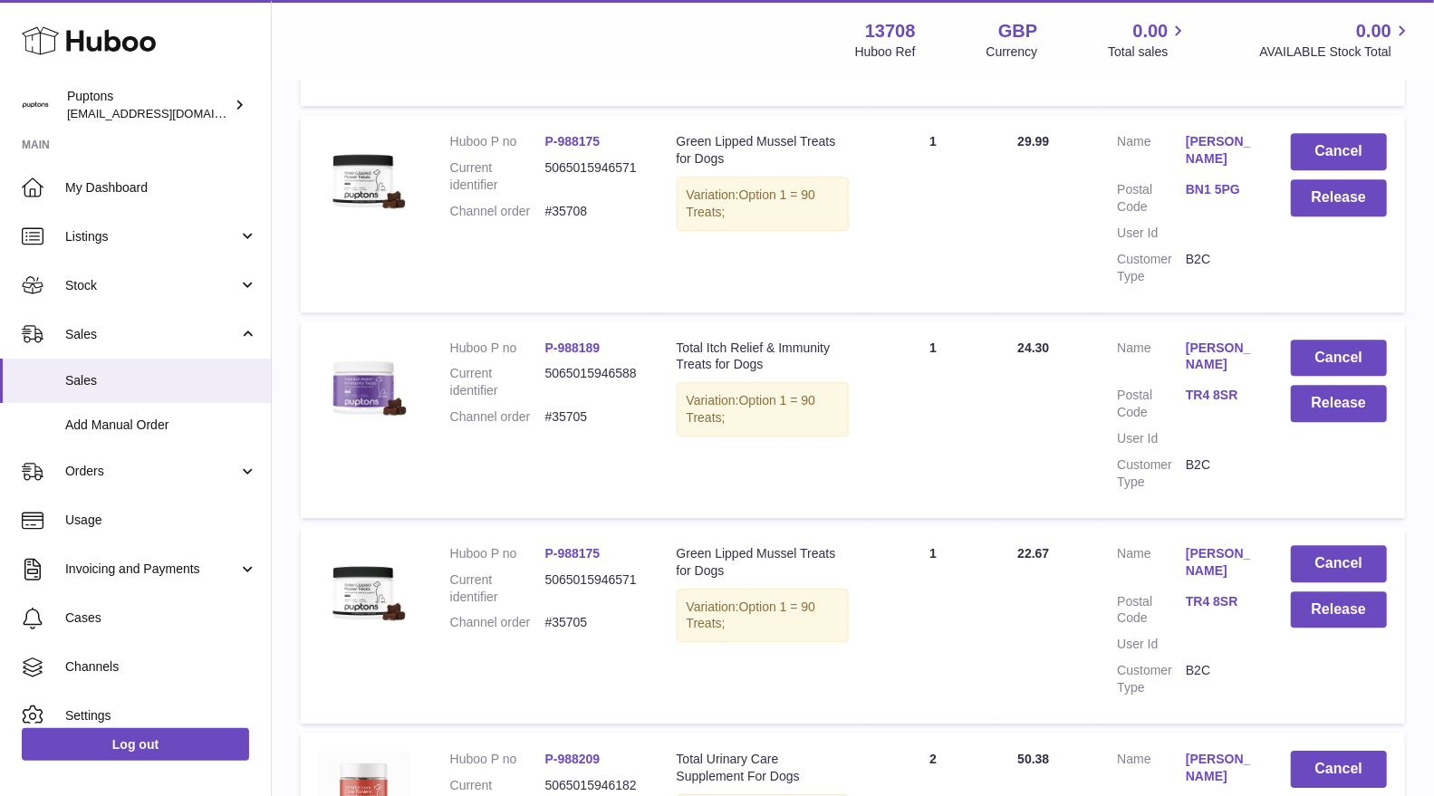
scroll to position [2932, 0]
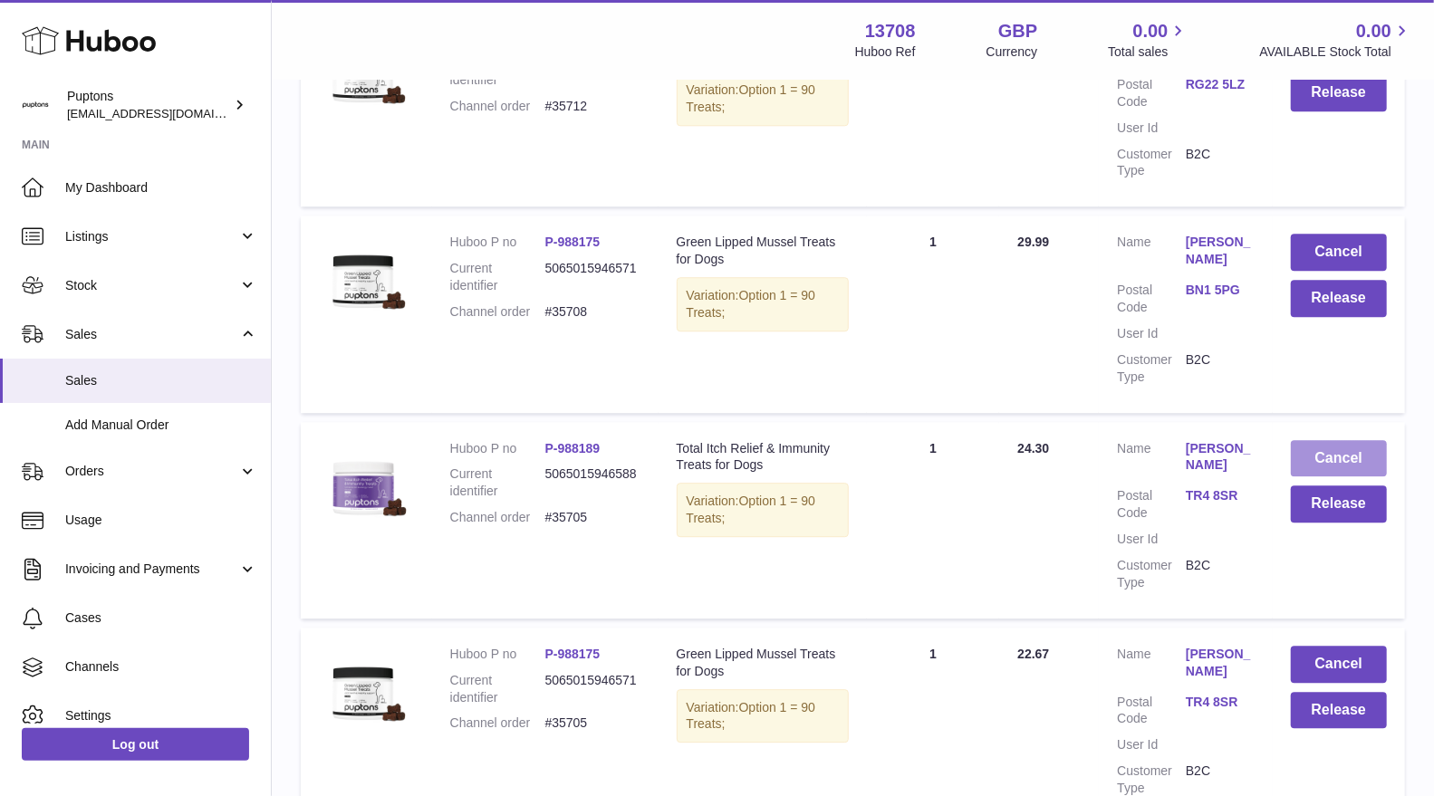
click at [1318, 440] on button "Cancel" at bounding box center [1339, 458] width 96 height 37
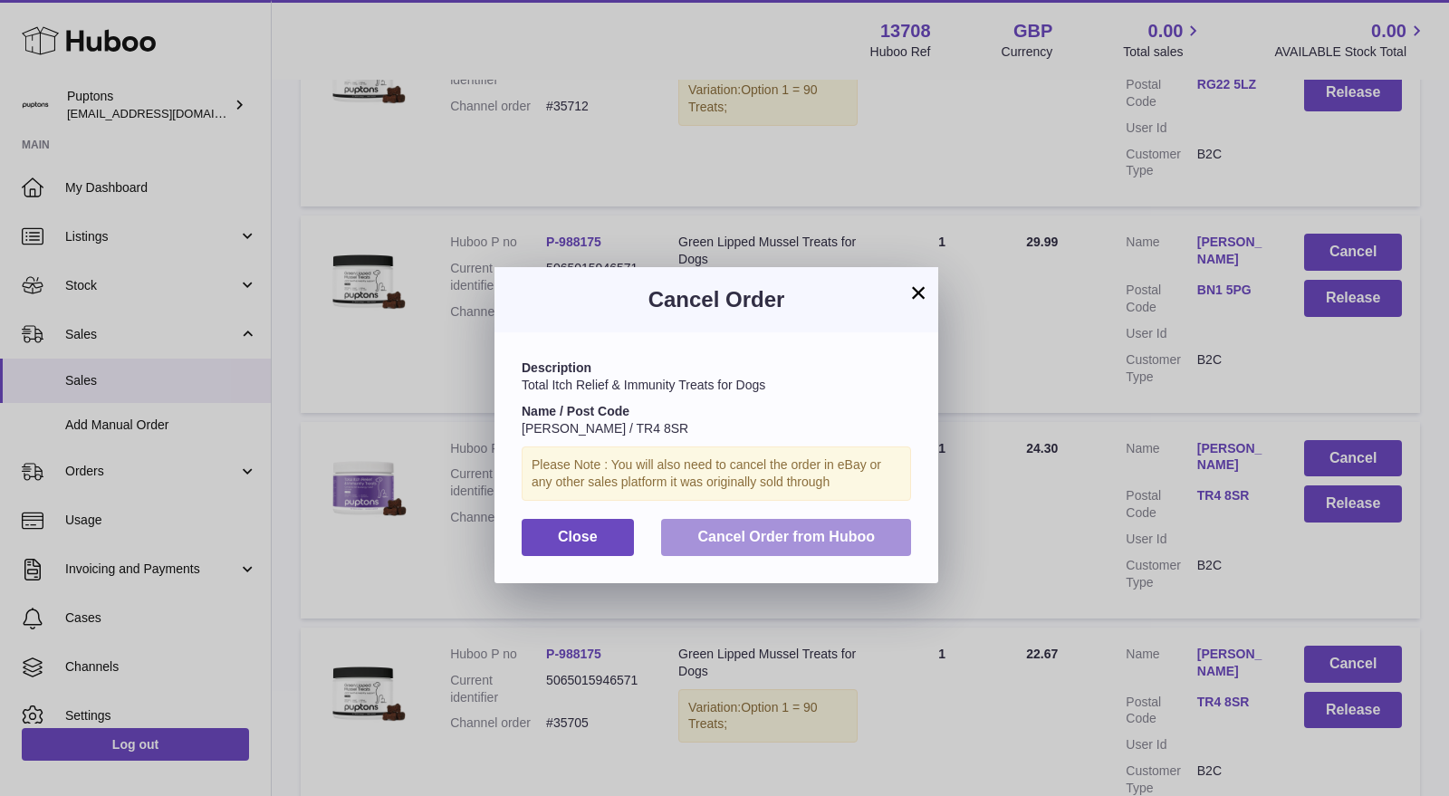
click at [822, 533] on span "Cancel Order from Huboo" at bounding box center [786, 536] width 178 height 15
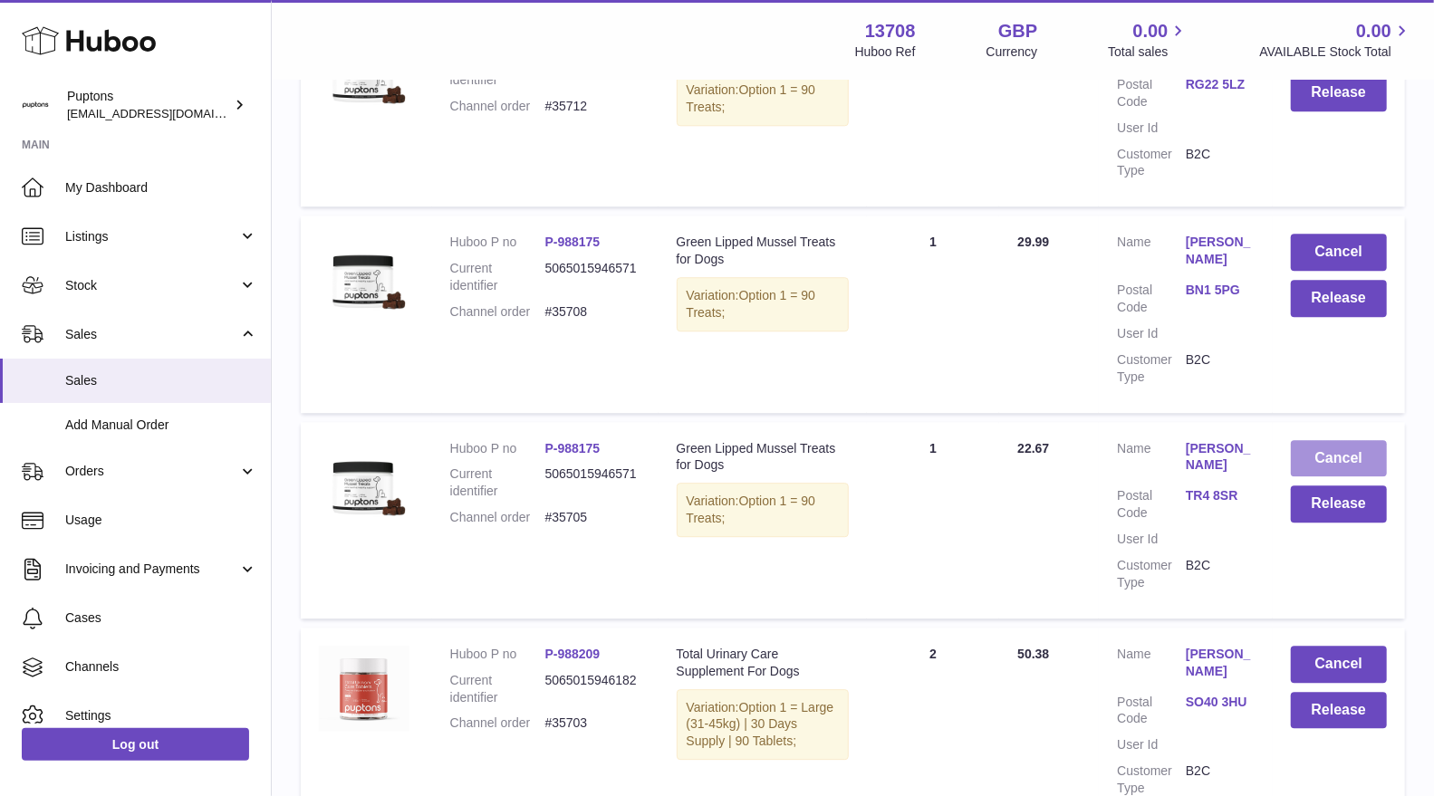
click at [1348, 440] on button "Cancel" at bounding box center [1339, 458] width 96 height 37
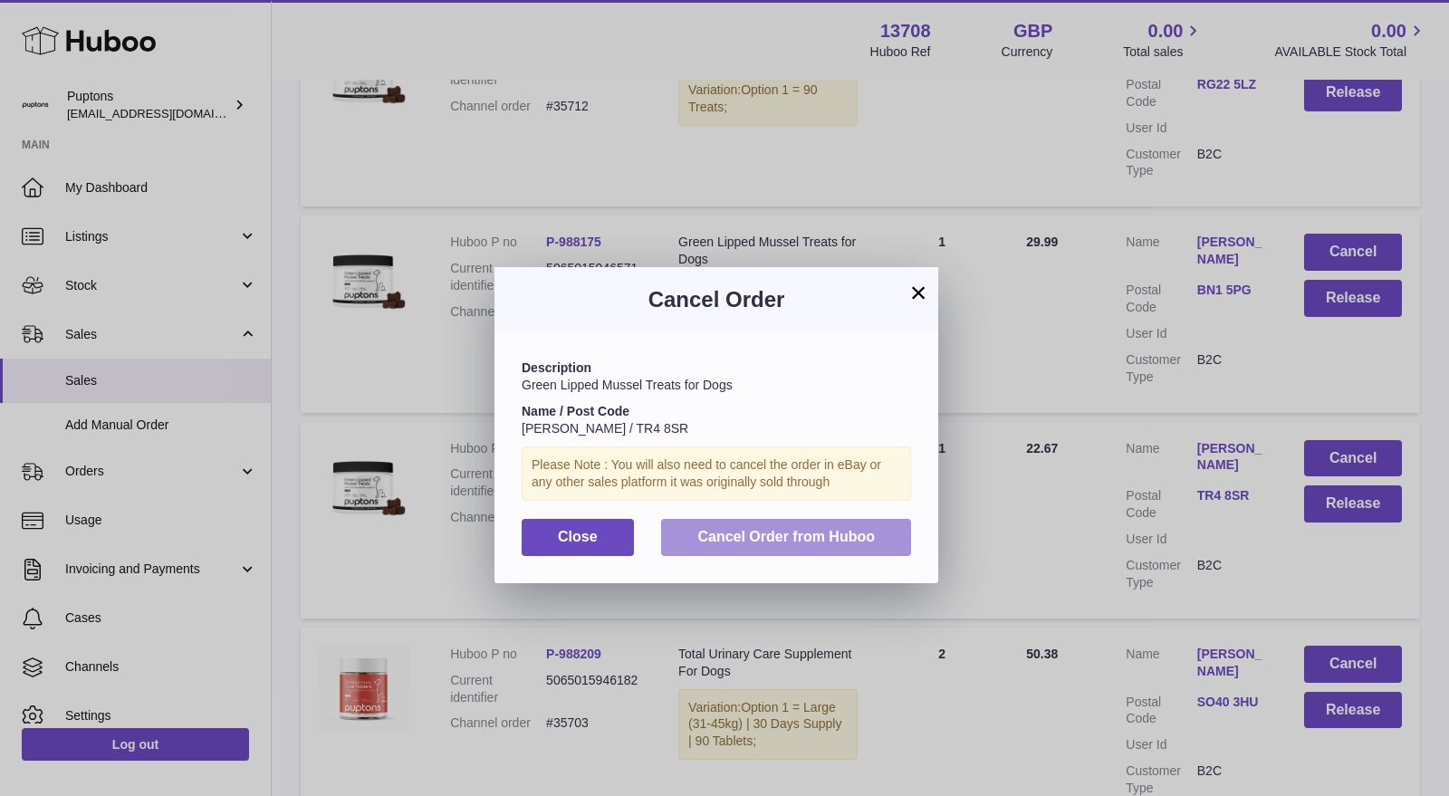
click at [870, 532] on span "Cancel Order from Huboo" at bounding box center [786, 536] width 178 height 15
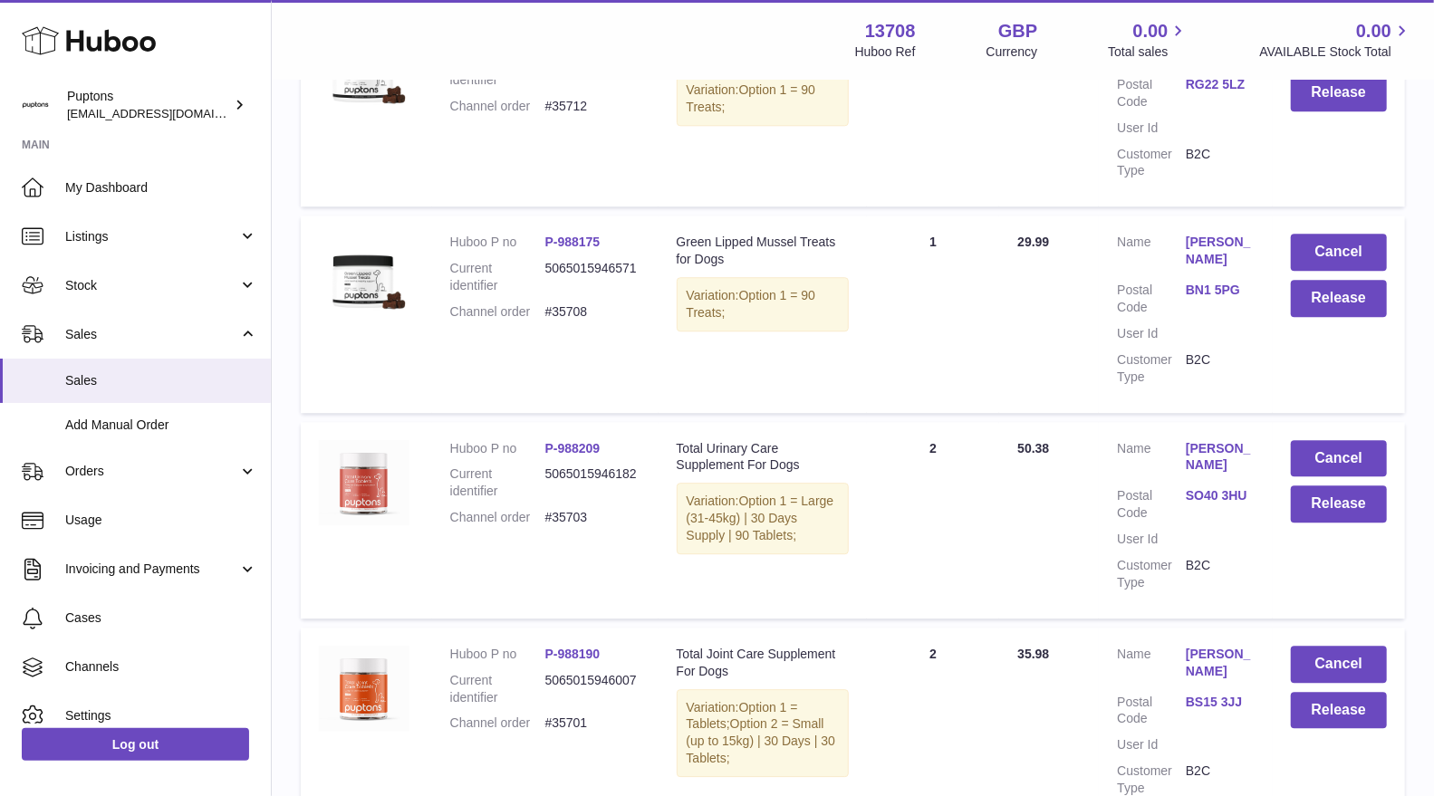
scroll to position [3033, 0]
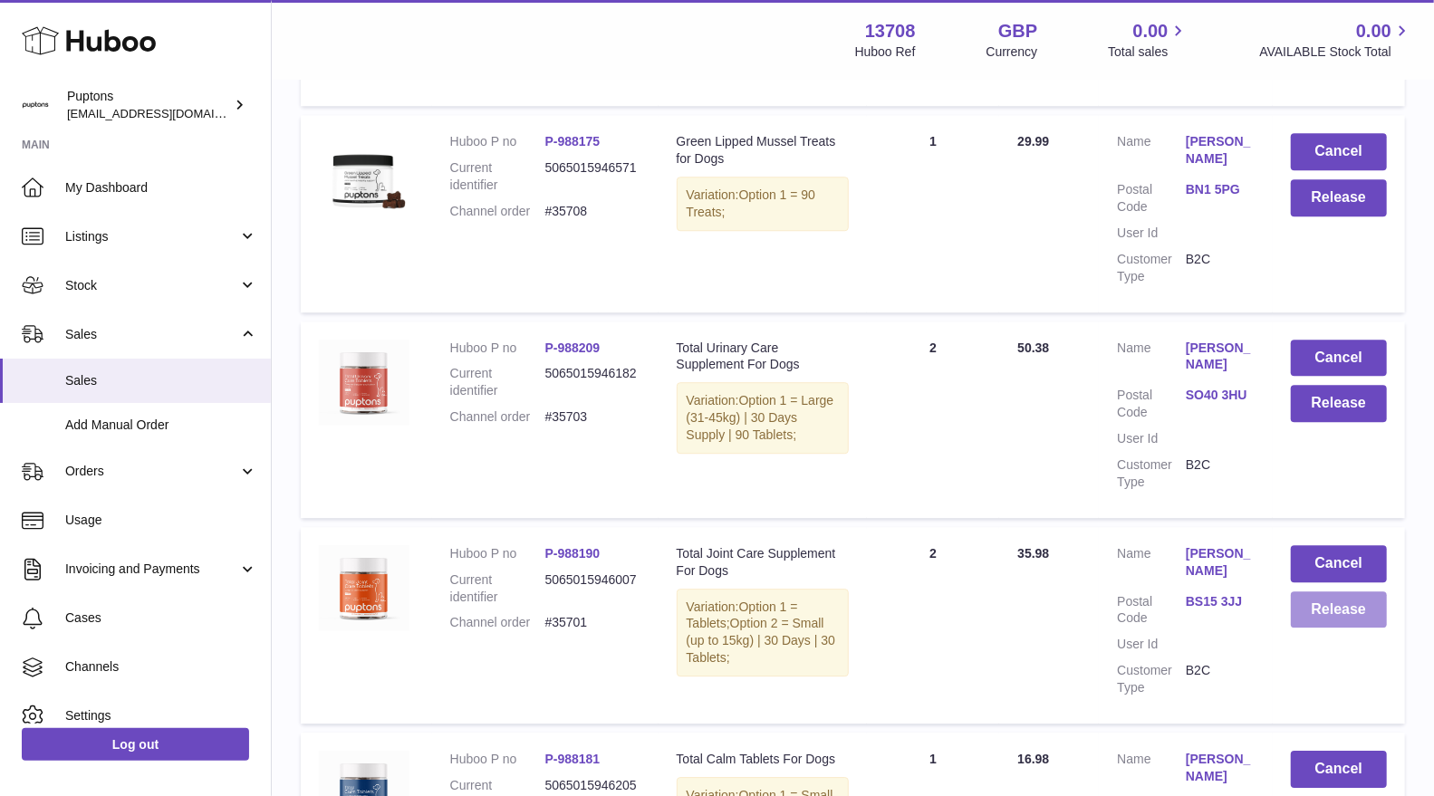
click at [1331, 591] on button "Release" at bounding box center [1339, 609] width 96 height 37
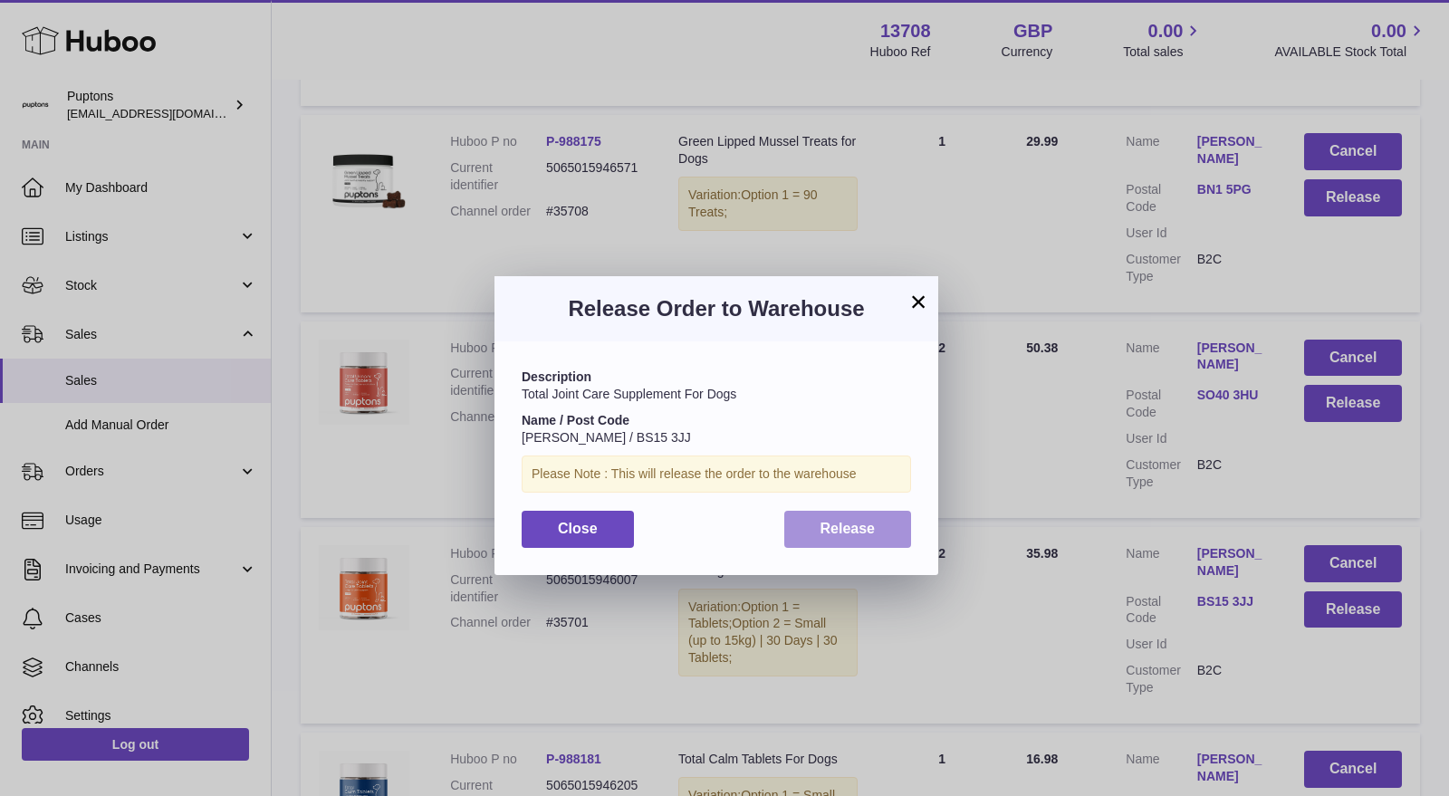
click at [872, 536] on span "Release" at bounding box center [848, 528] width 55 height 15
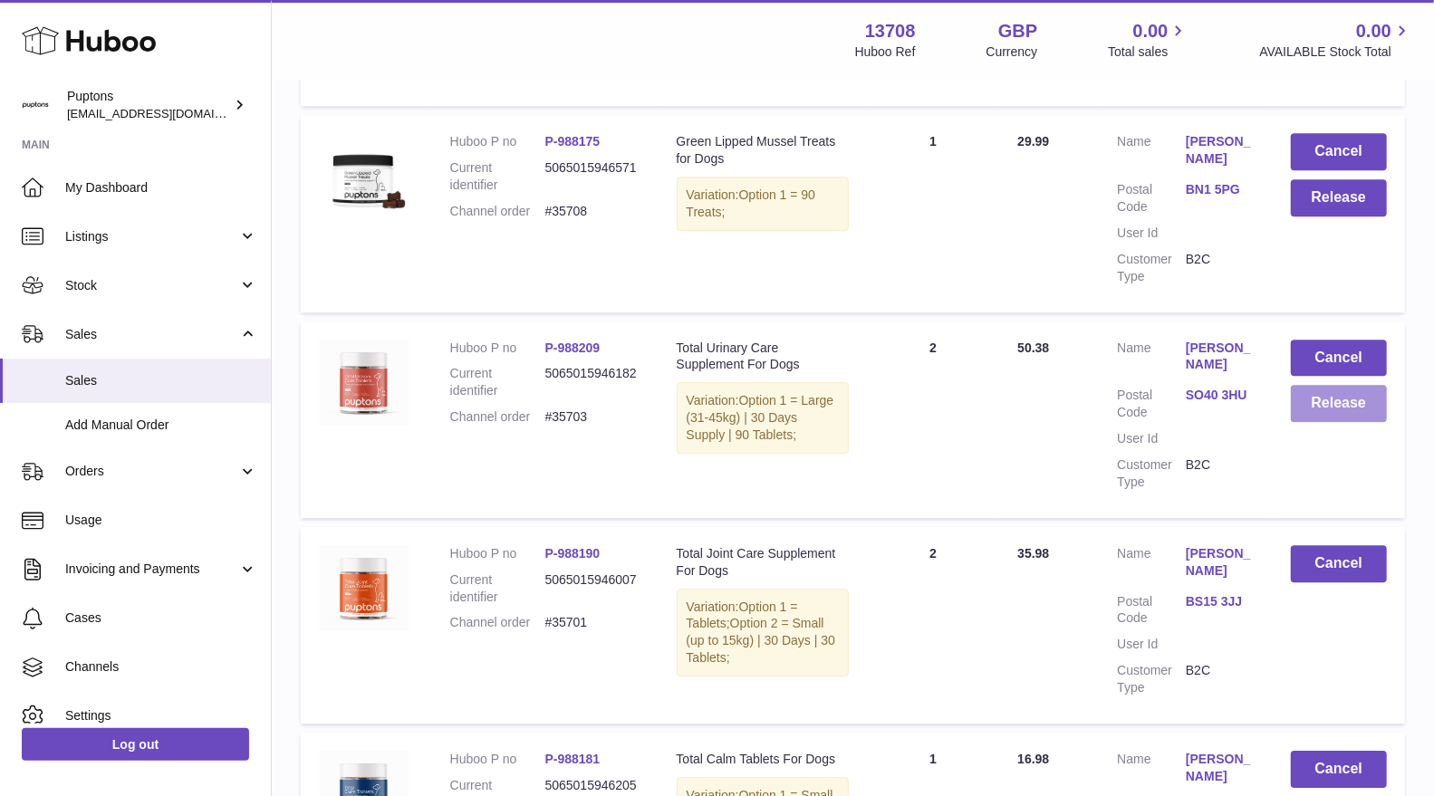
click at [1319, 385] on button "Release" at bounding box center [1339, 403] width 96 height 37
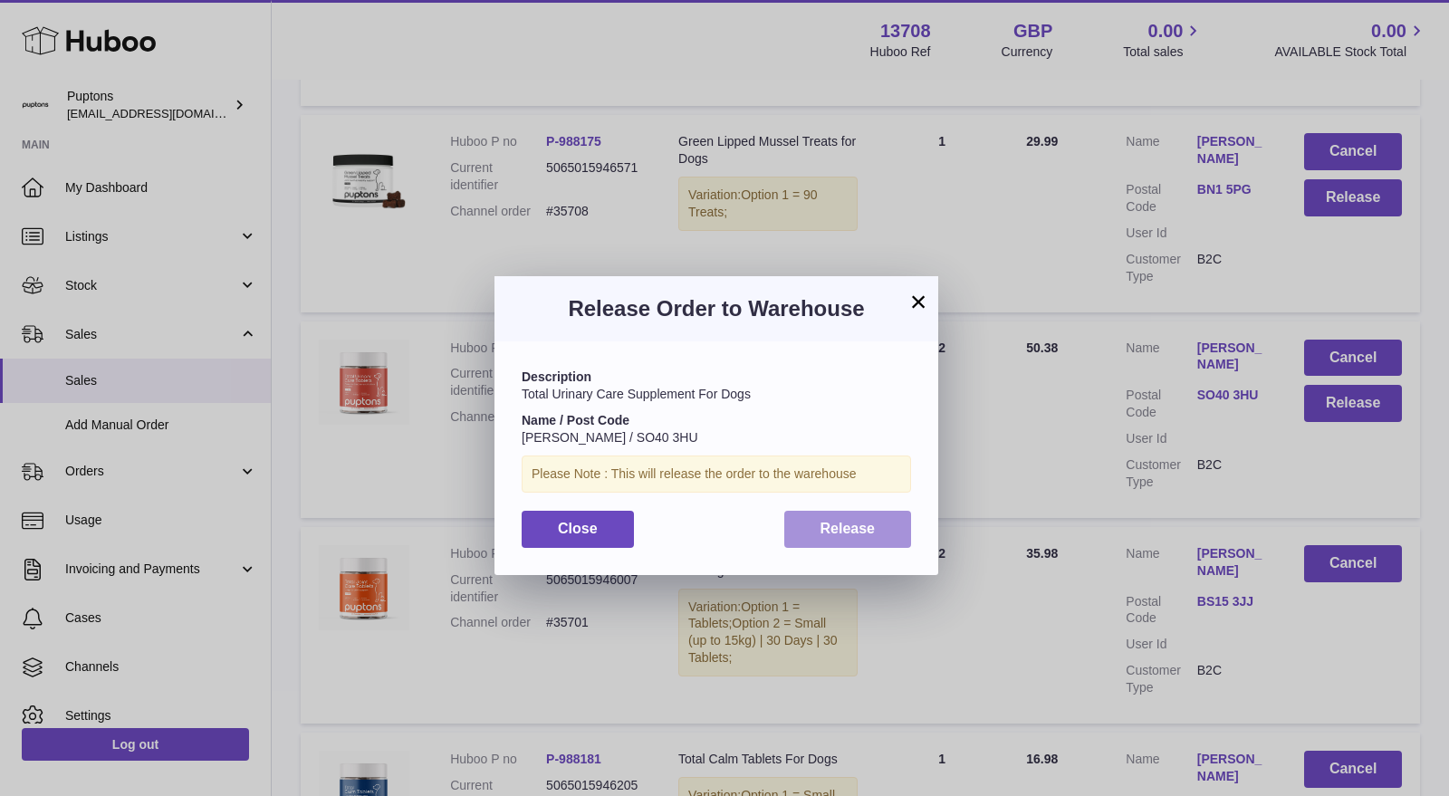
click at [896, 531] on button "Release" at bounding box center [848, 529] width 128 height 37
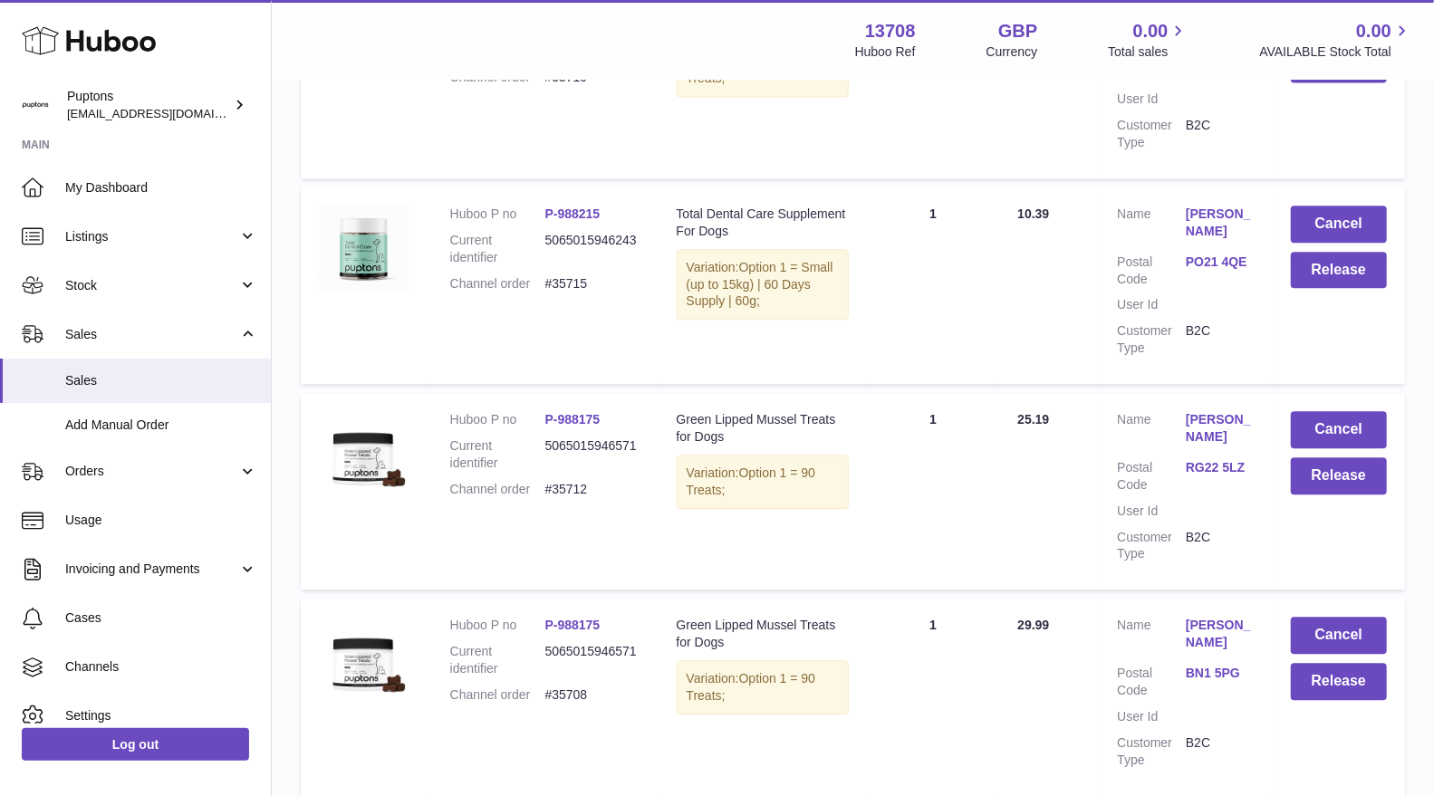
scroll to position [2530, 0]
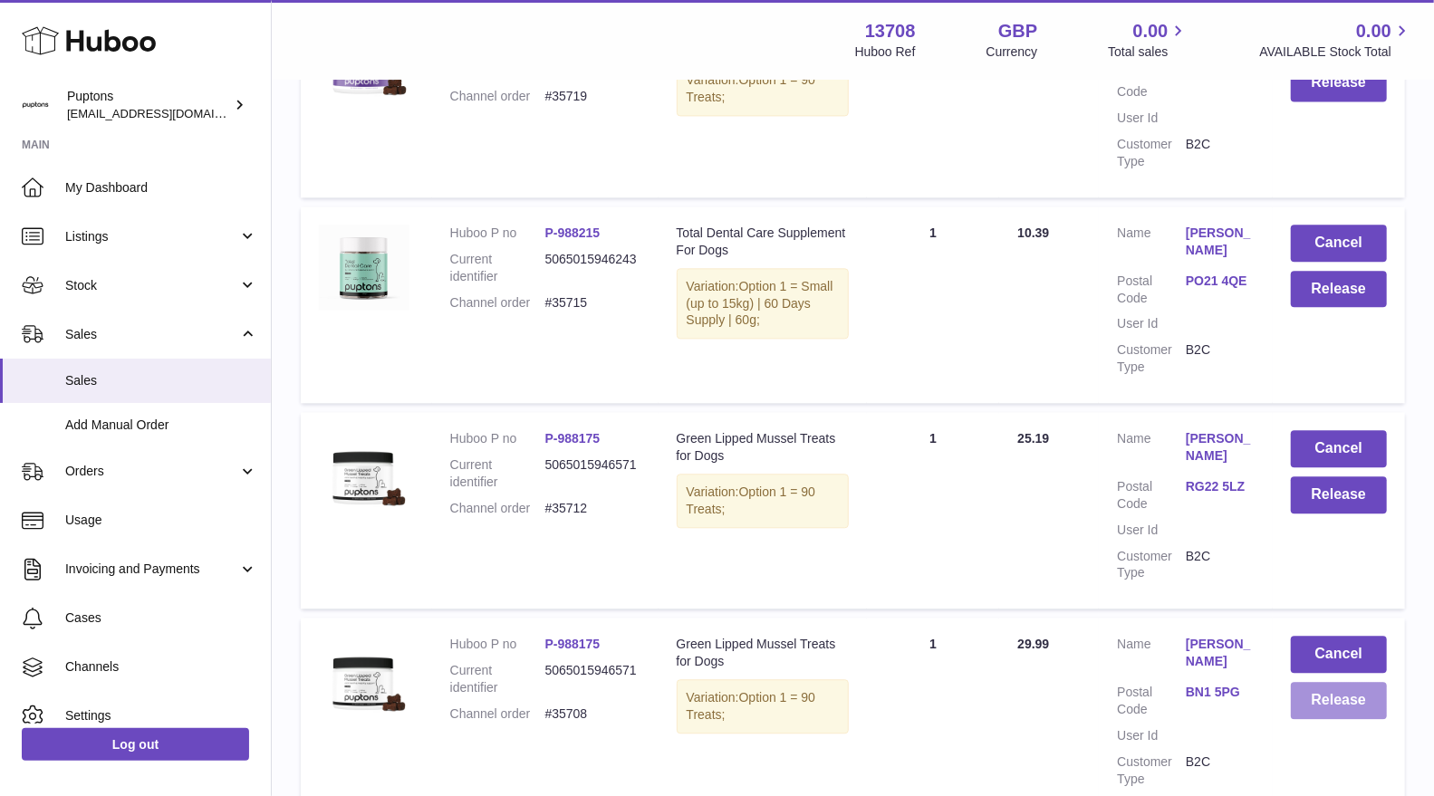
click at [1318, 682] on button "Release" at bounding box center [1339, 700] width 96 height 37
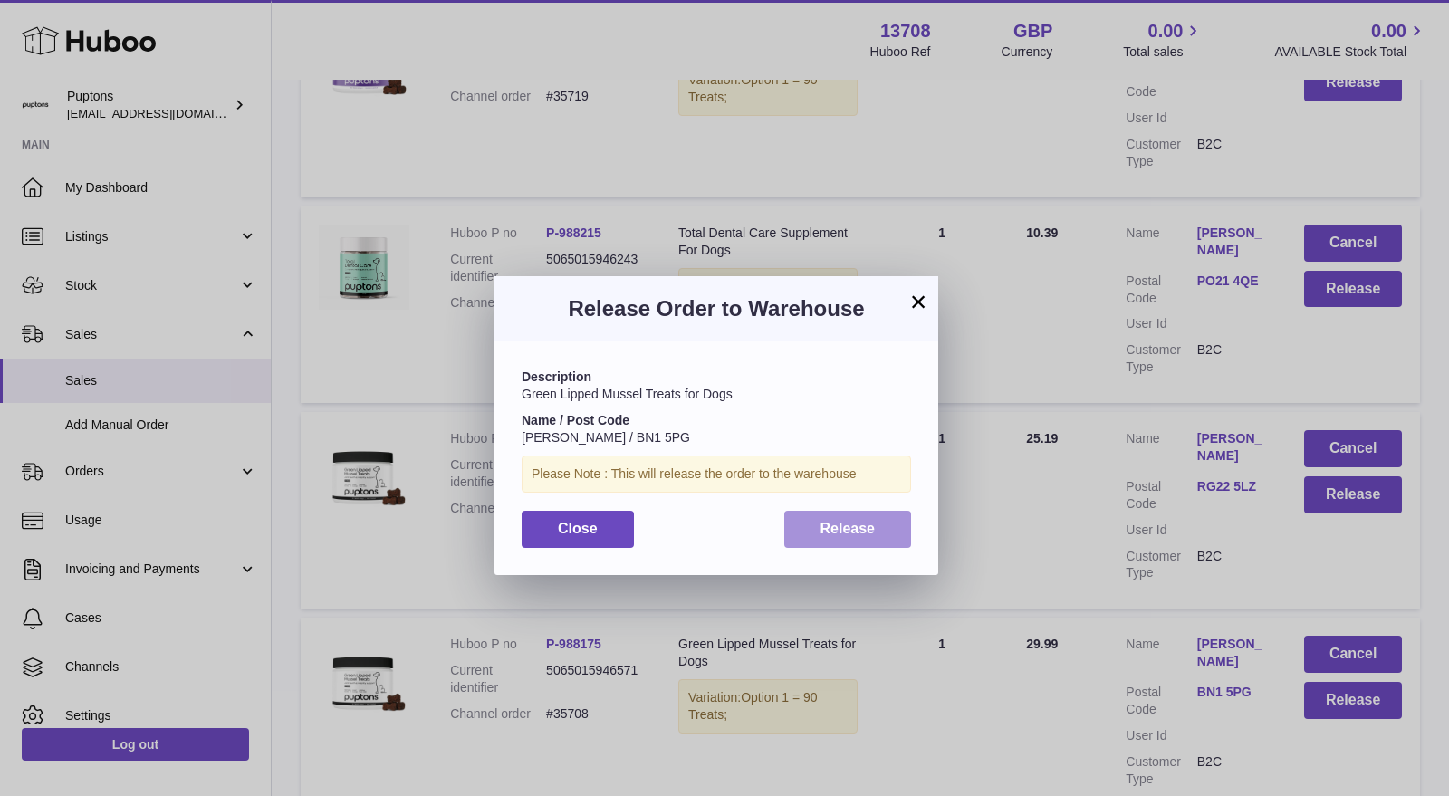
click at [831, 542] on button "Release" at bounding box center [848, 529] width 128 height 37
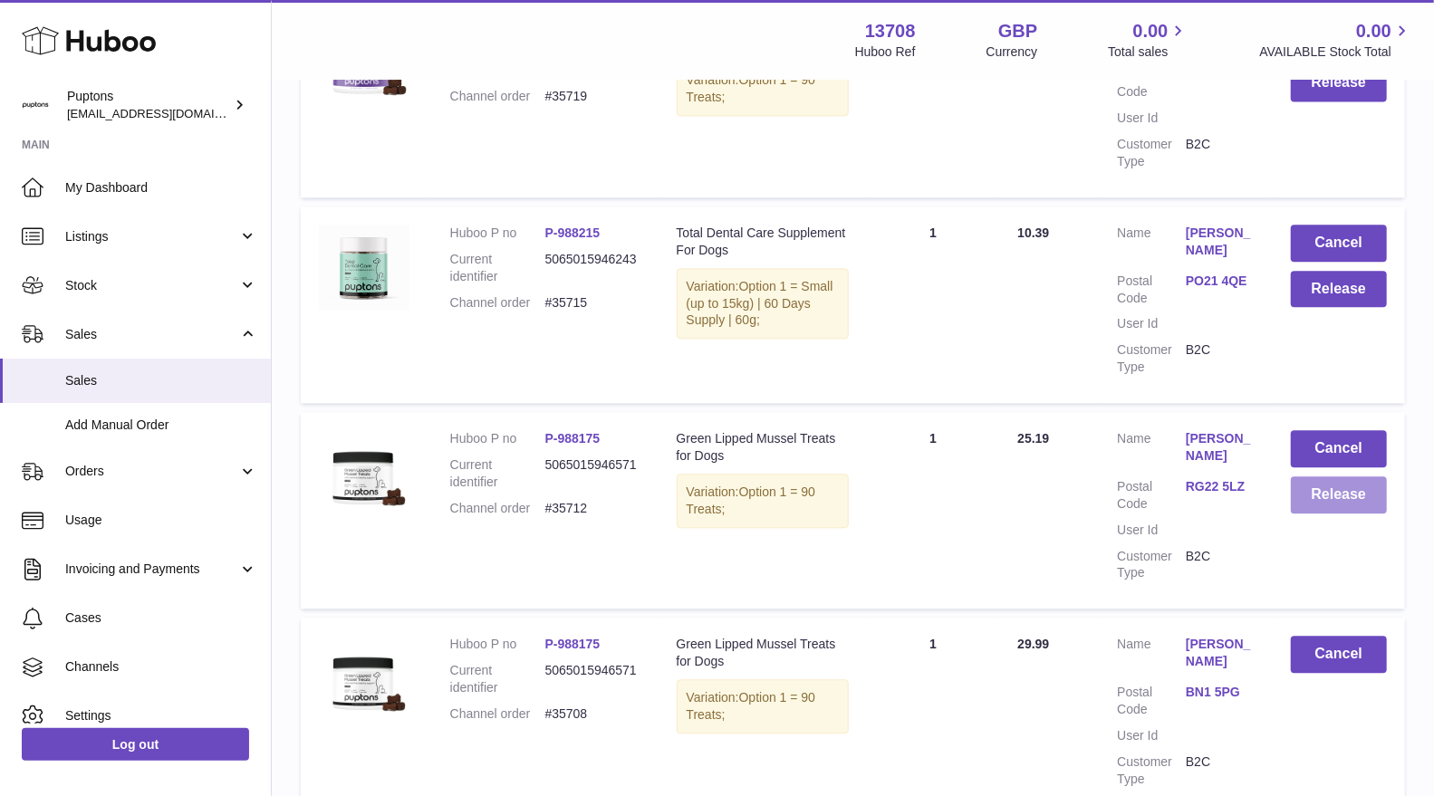
click at [1310, 476] on button "Release" at bounding box center [1339, 494] width 96 height 37
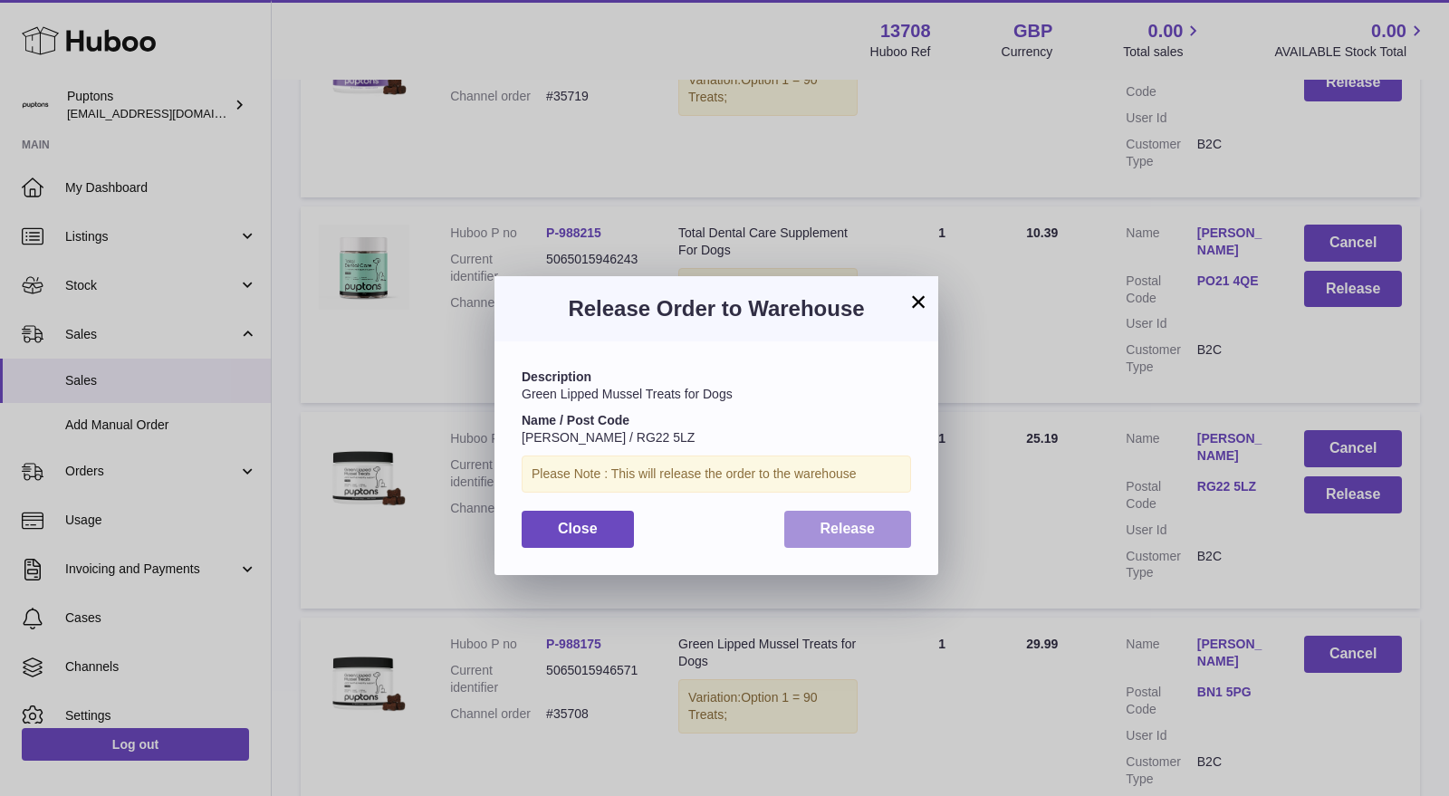
click at [820, 543] on button "Release" at bounding box center [848, 529] width 128 height 37
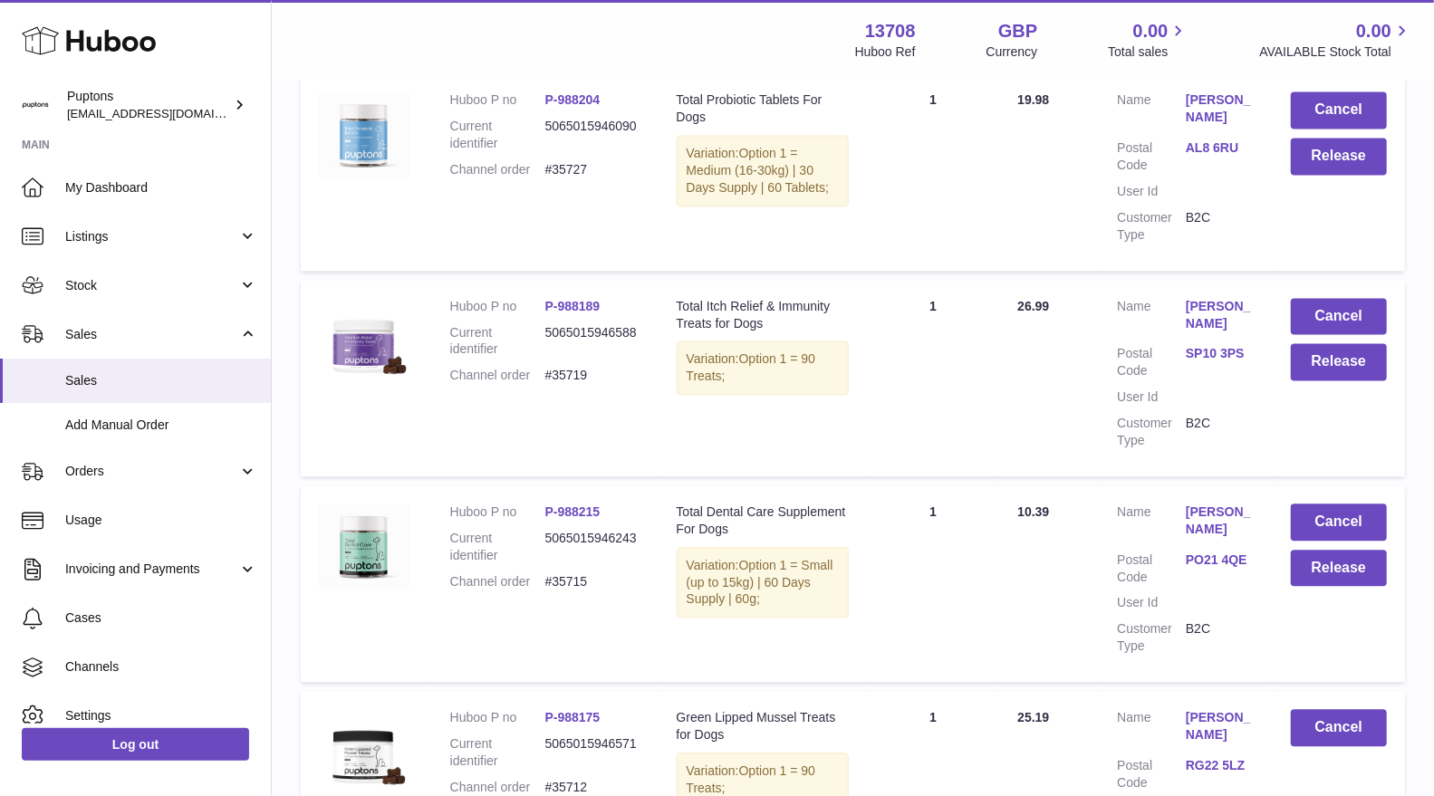
scroll to position [2228, 0]
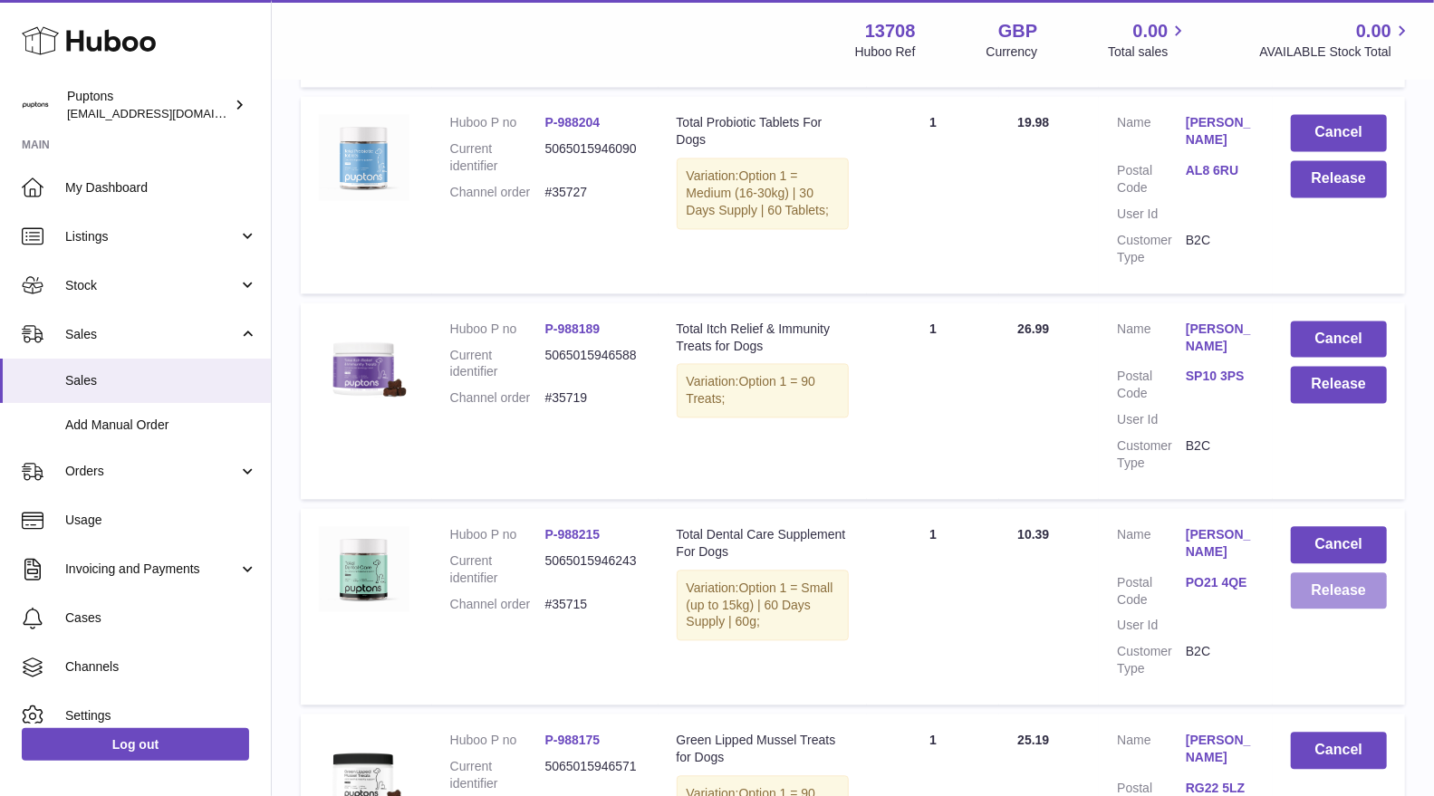
click at [1322, 572] on button "Release" at bounding box center [1339, 590] width 96 height 37
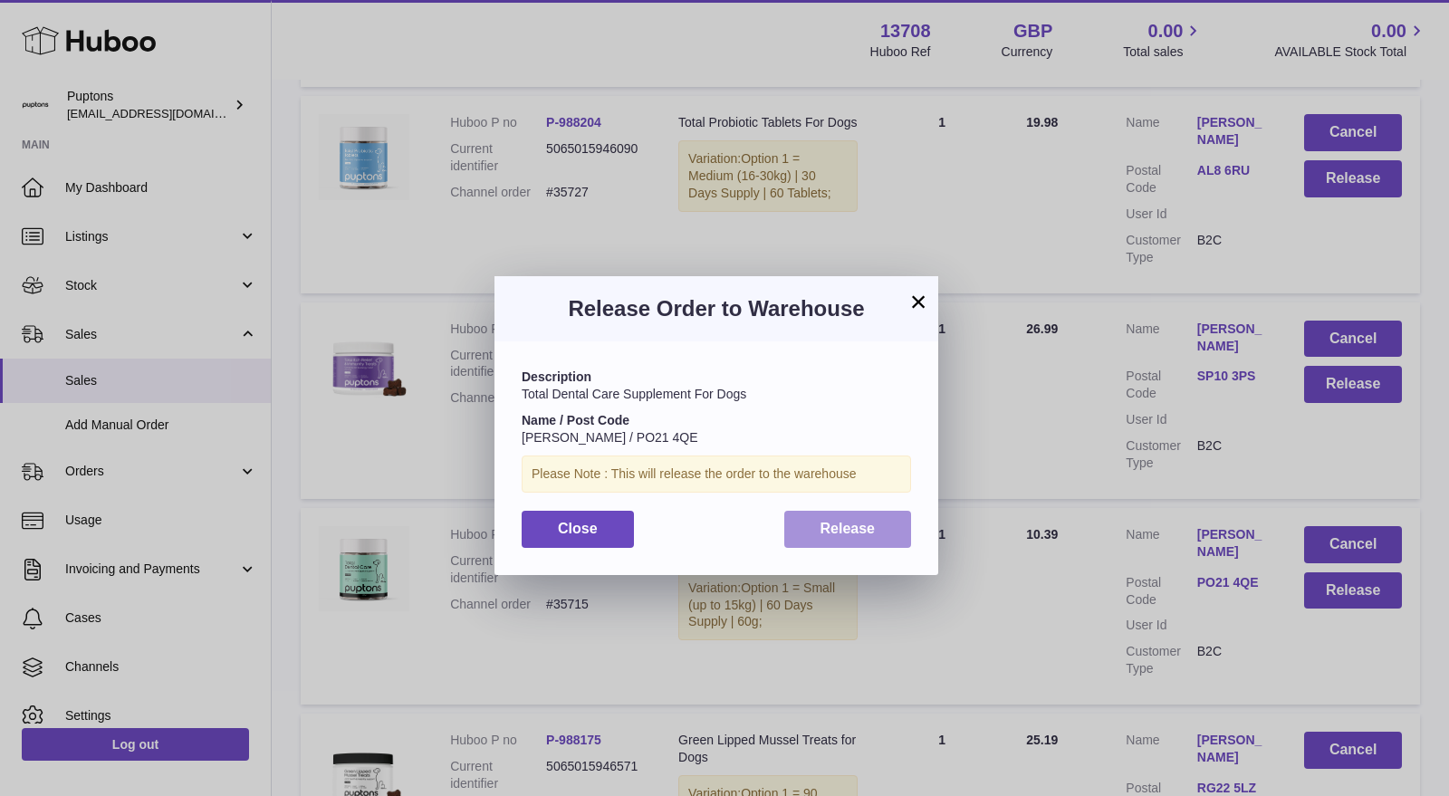
click at [827, 538] on button "Release" at bounding box center [848, 529] width 128 height 37
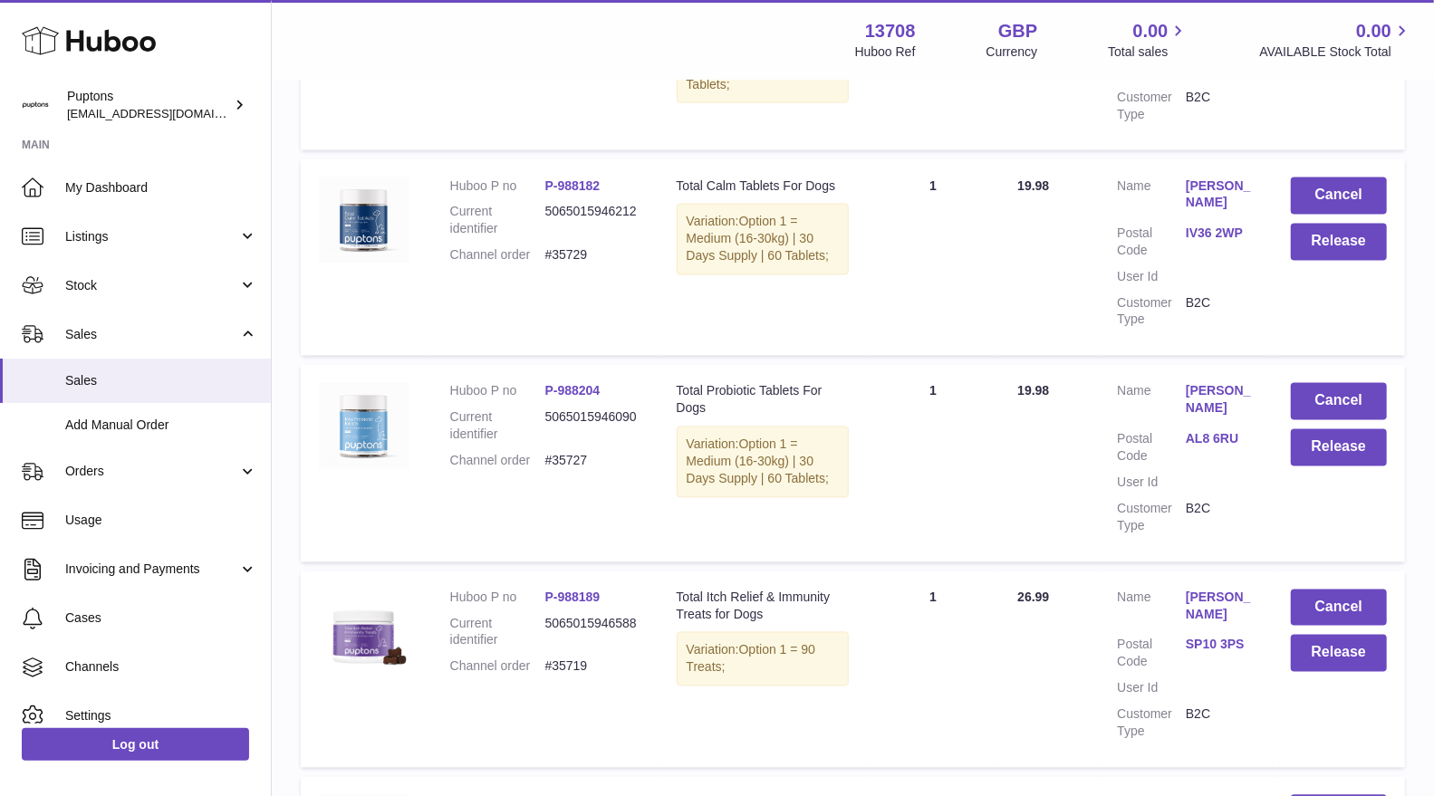
scroll to position [1926, 0]
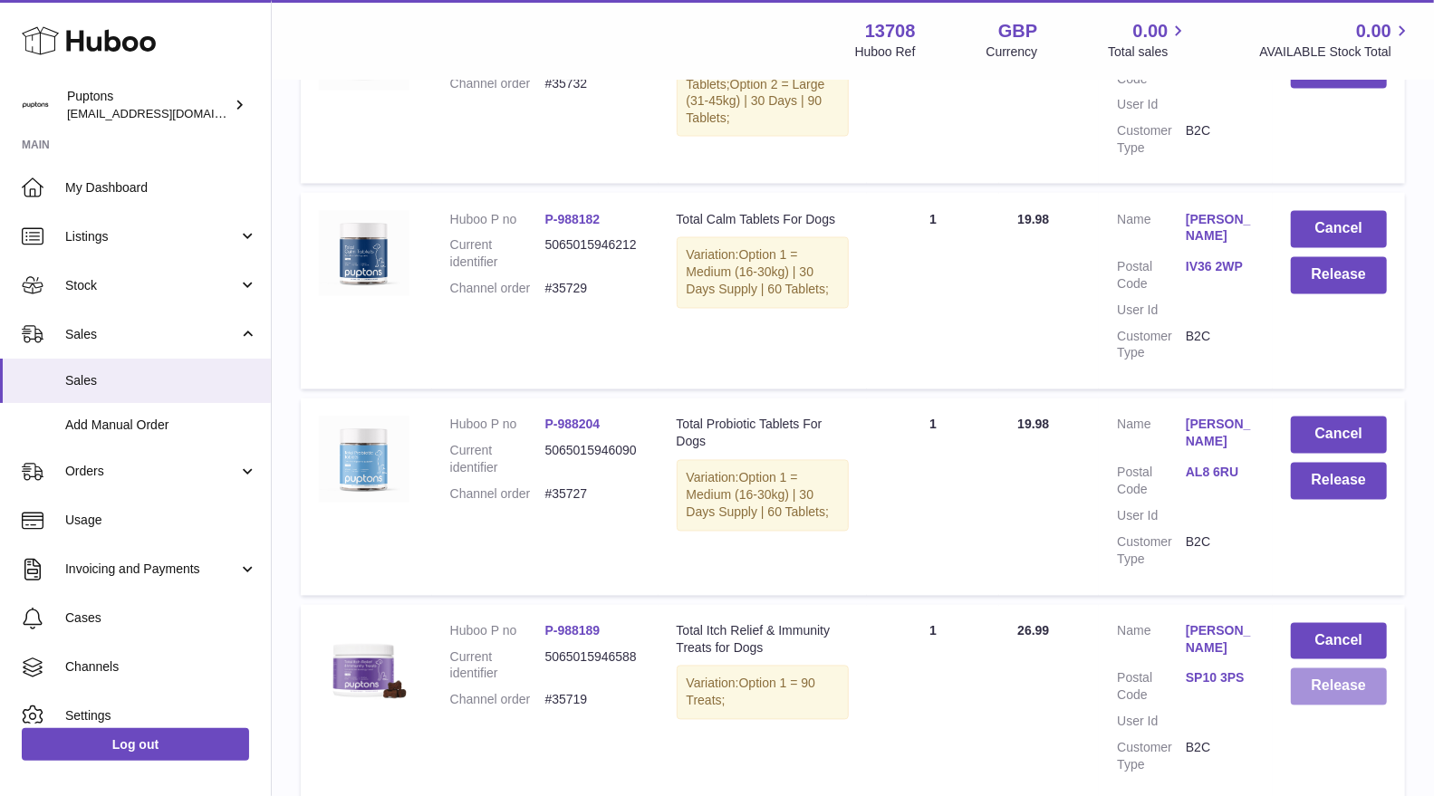
click at [1322, 668] on button "Release" at bounding box center [1339, 686] width 96 height 37
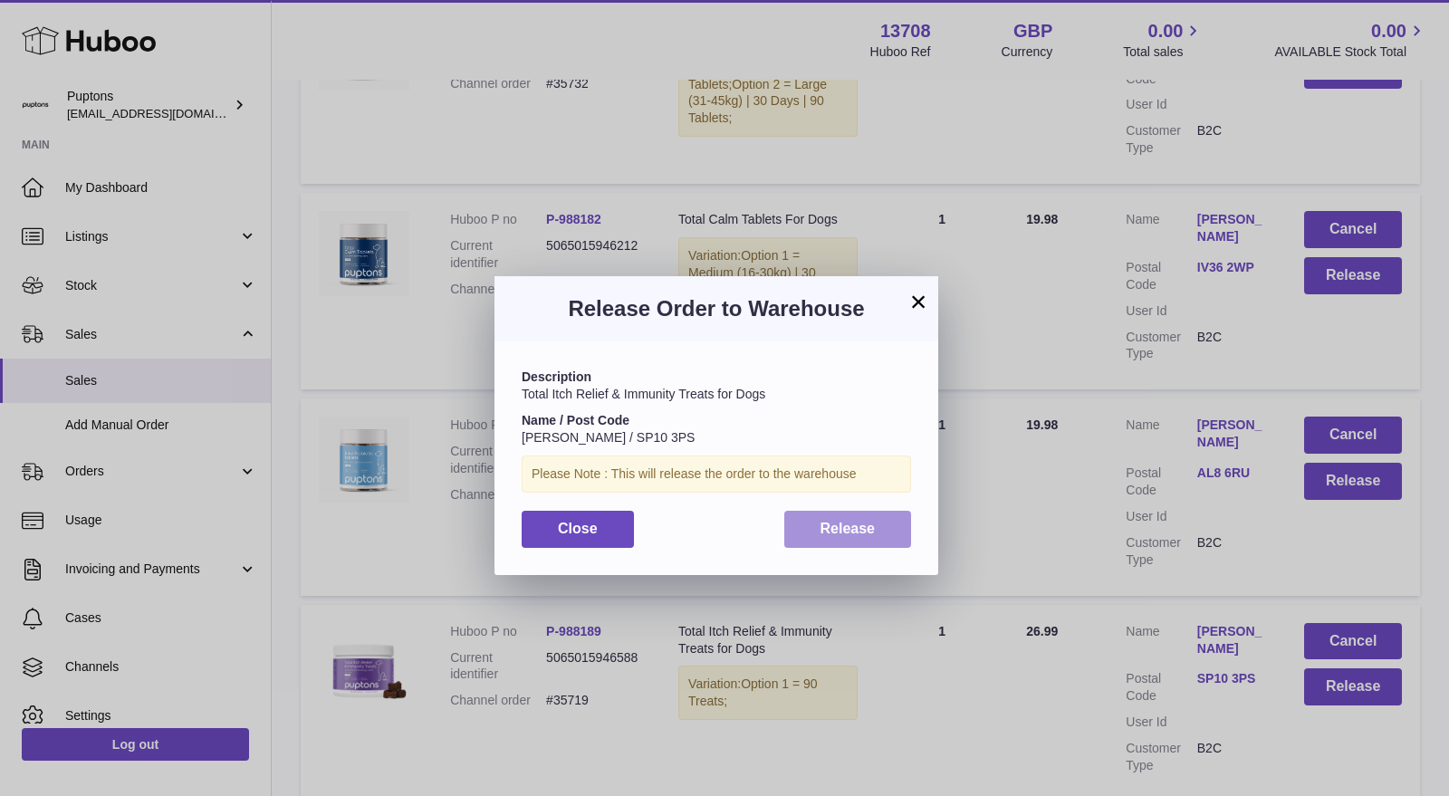
click at [845, 536] on span "Release" at bounding box center [848, 528] width 55 height 15
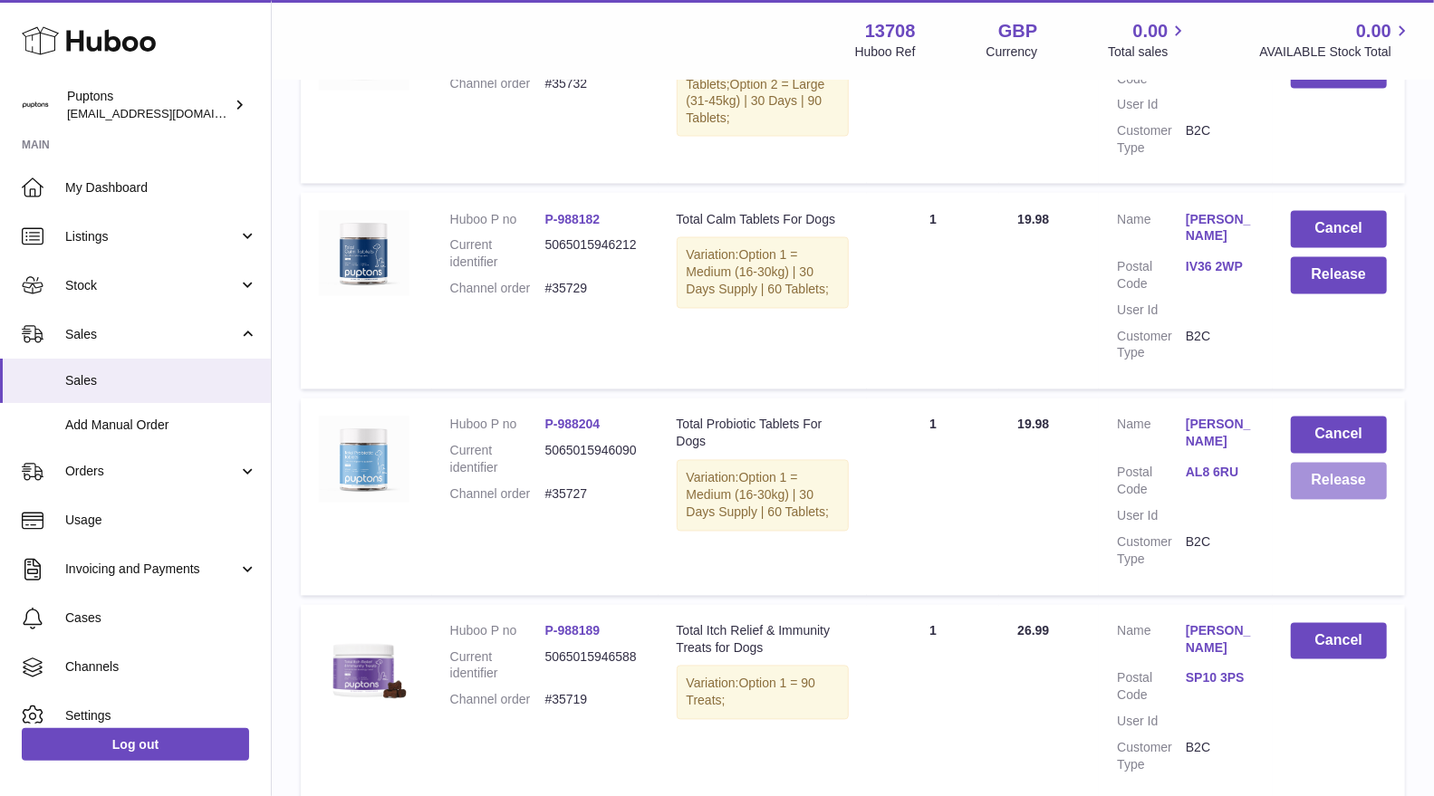
click at [1331, 463] on button "Release" at bounding box center [1339, 481] width 96 height 37
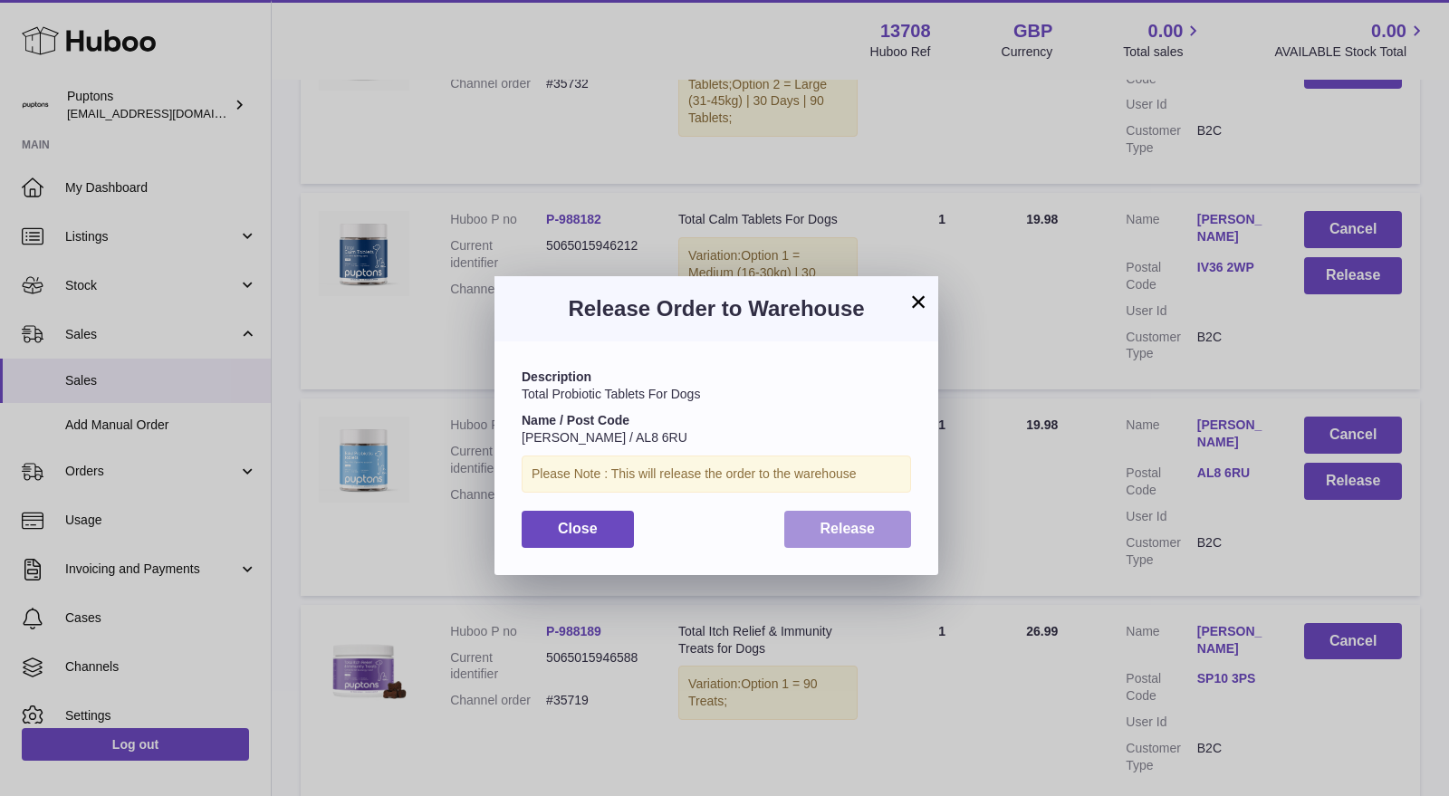
click at [829, 536] on span "Release" at bounding box center [848, 528] width 55 height 15
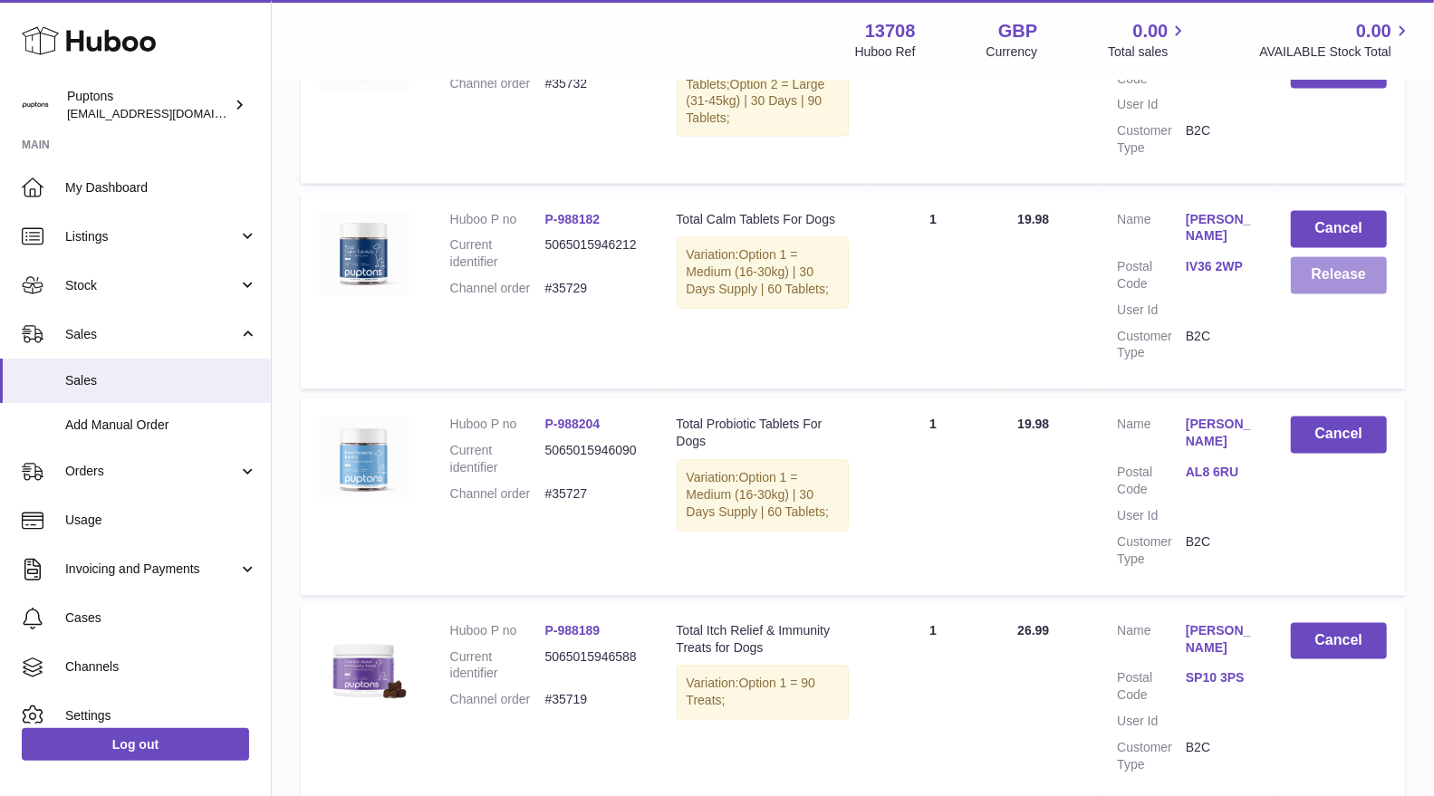
click at [1330, 257] on button "Release" at bounding box center [1339, 275] width 96 height 37
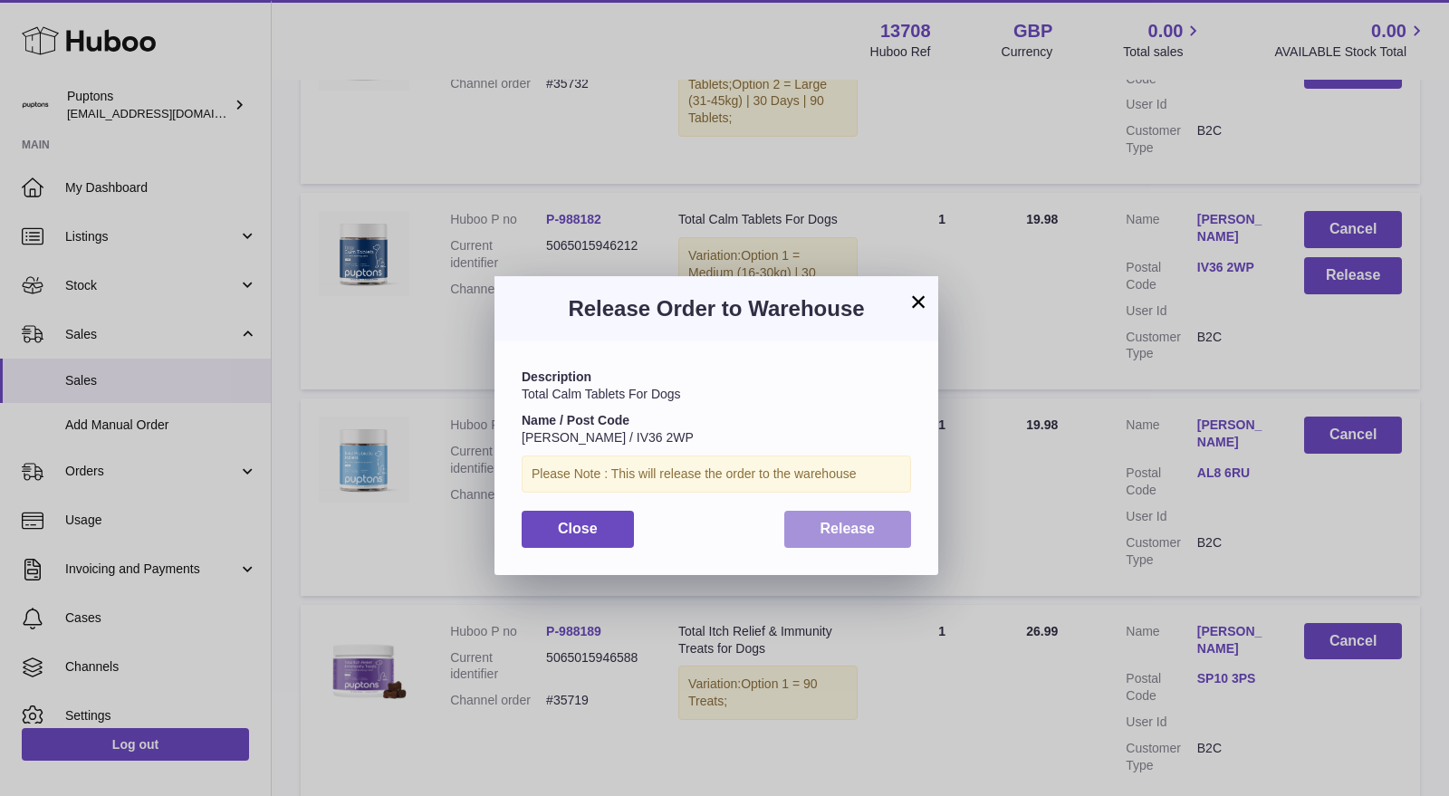
click at [821, 535] on span "Release" at bounding box center [848, 528] width 55 height 15
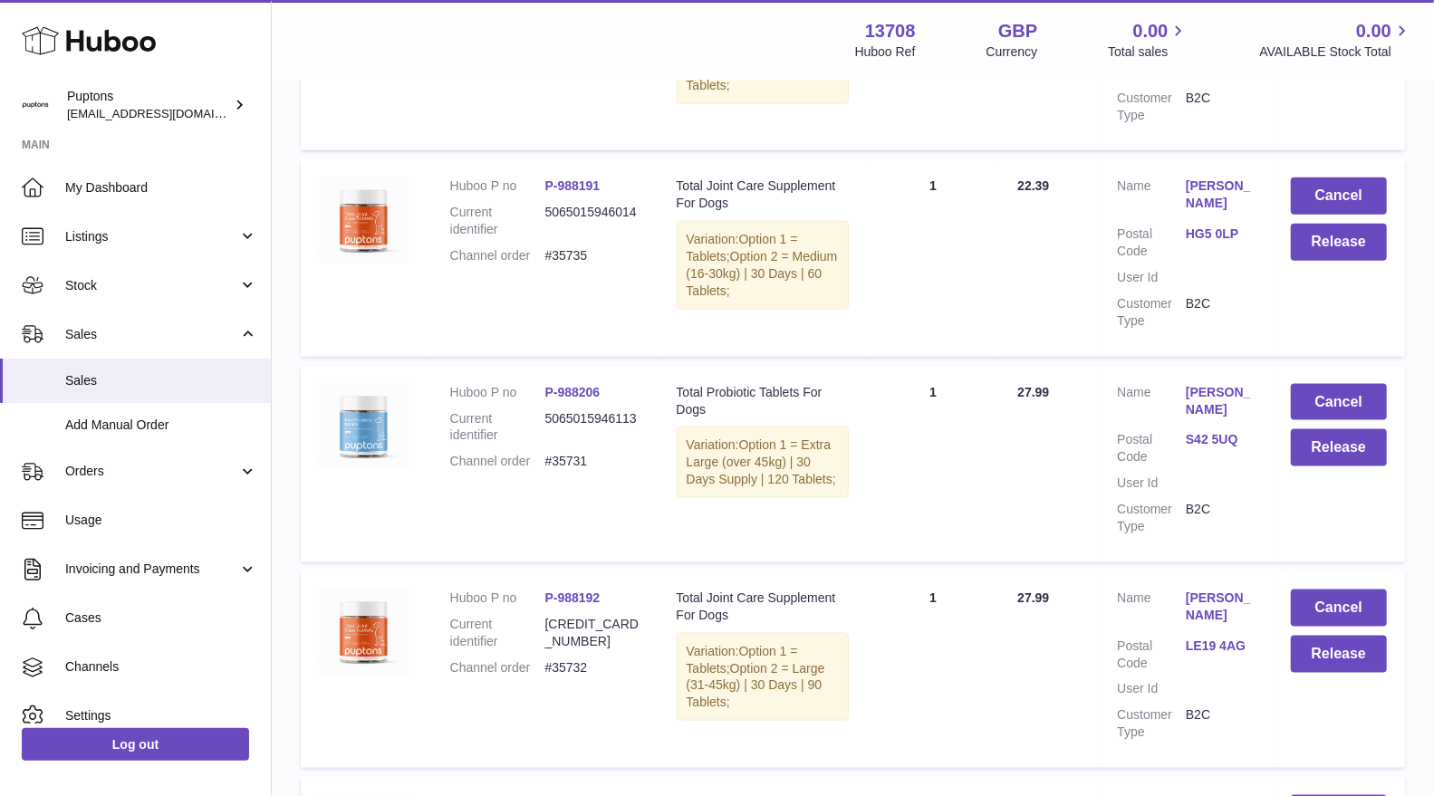
scroll to position [1322, 0]
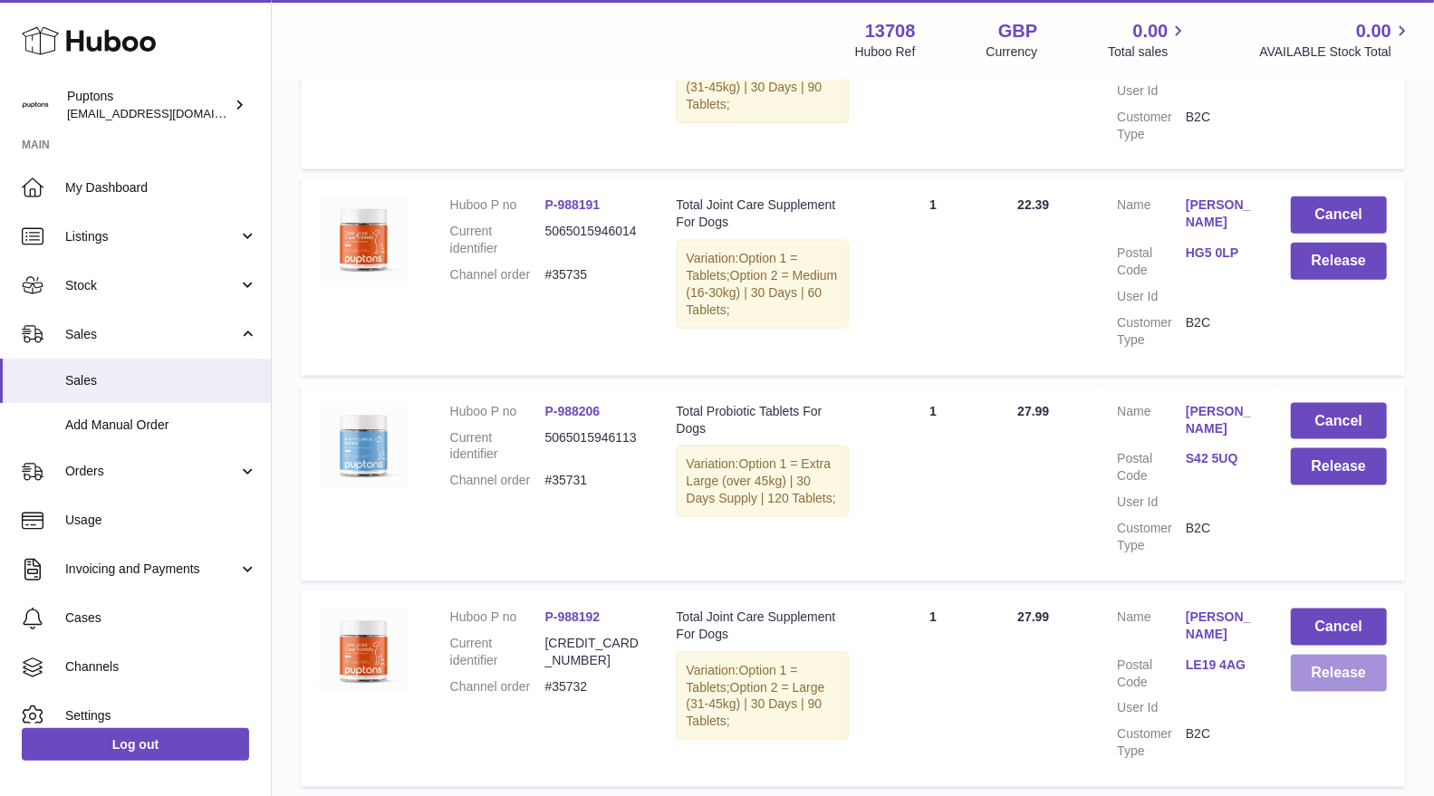
click at [1338, 655] on button "Release" at bounding box center [1339, 673] width 96 height 37
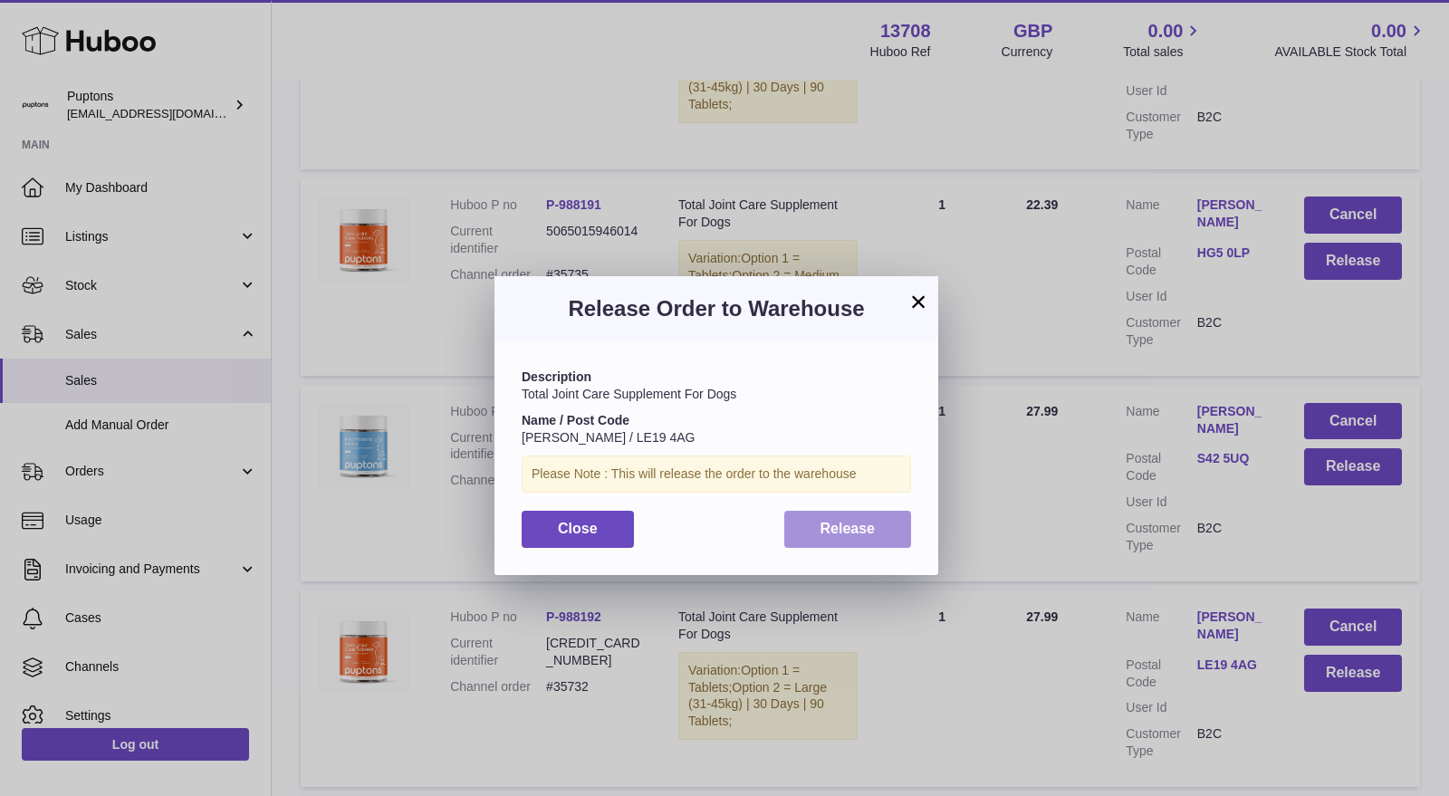
click at [881, 534] on button "Release" at bounding box center [848, 529] width 128 height 37
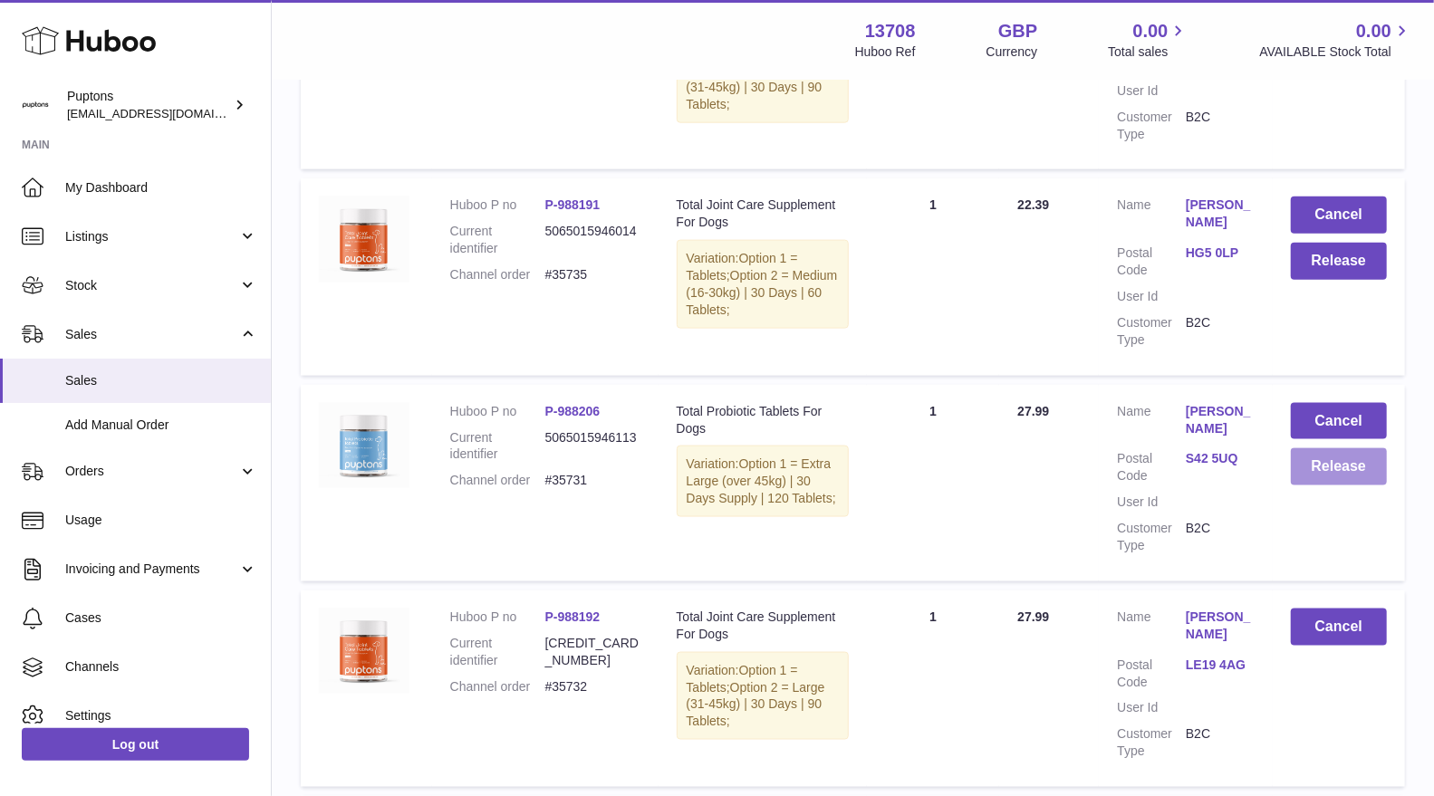
click at [1341, 448] on button "Release" at bounding box center [1339, 466] width 96 height 37
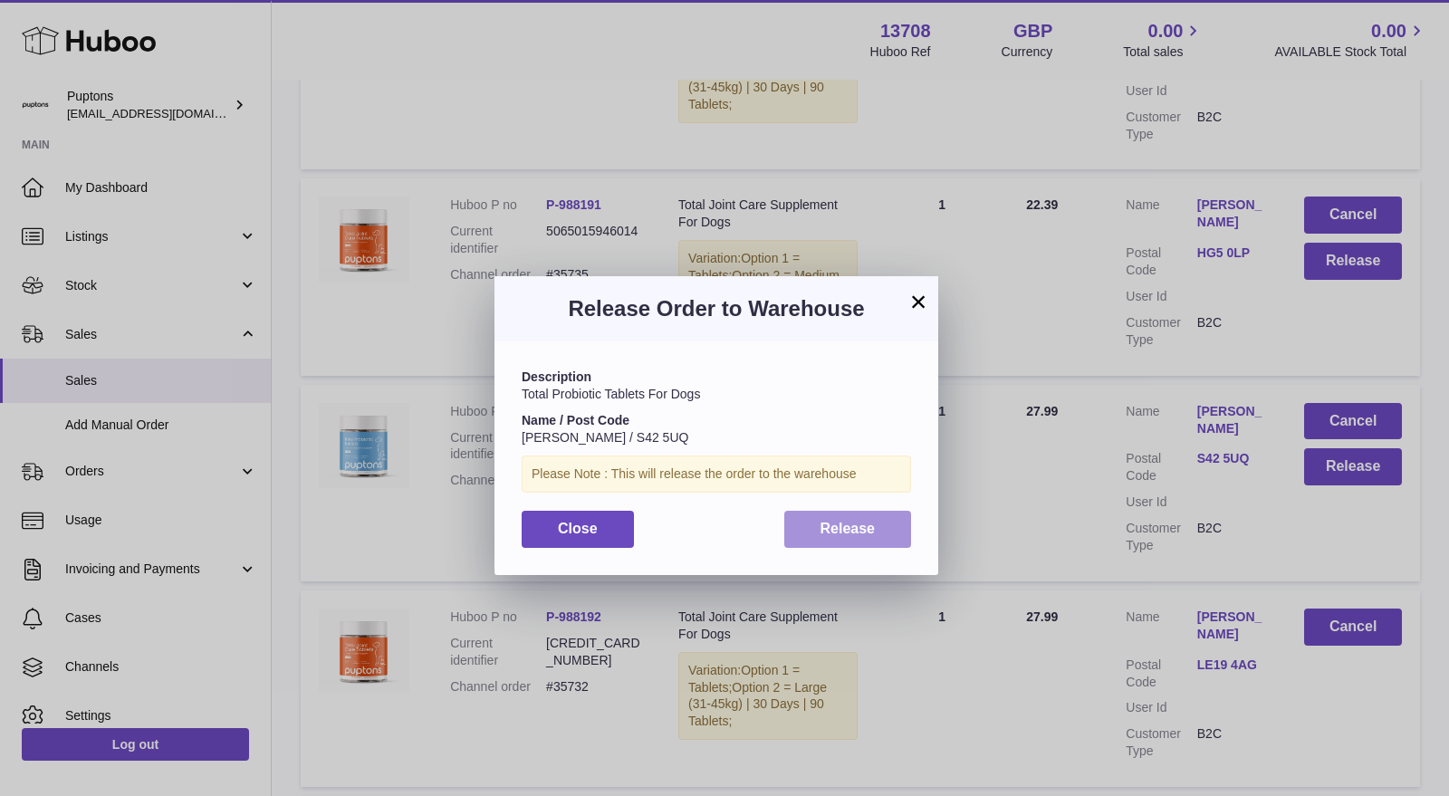
click at [826, 534] on span "Release" at bounding box center [848, 528] width 55 height 15
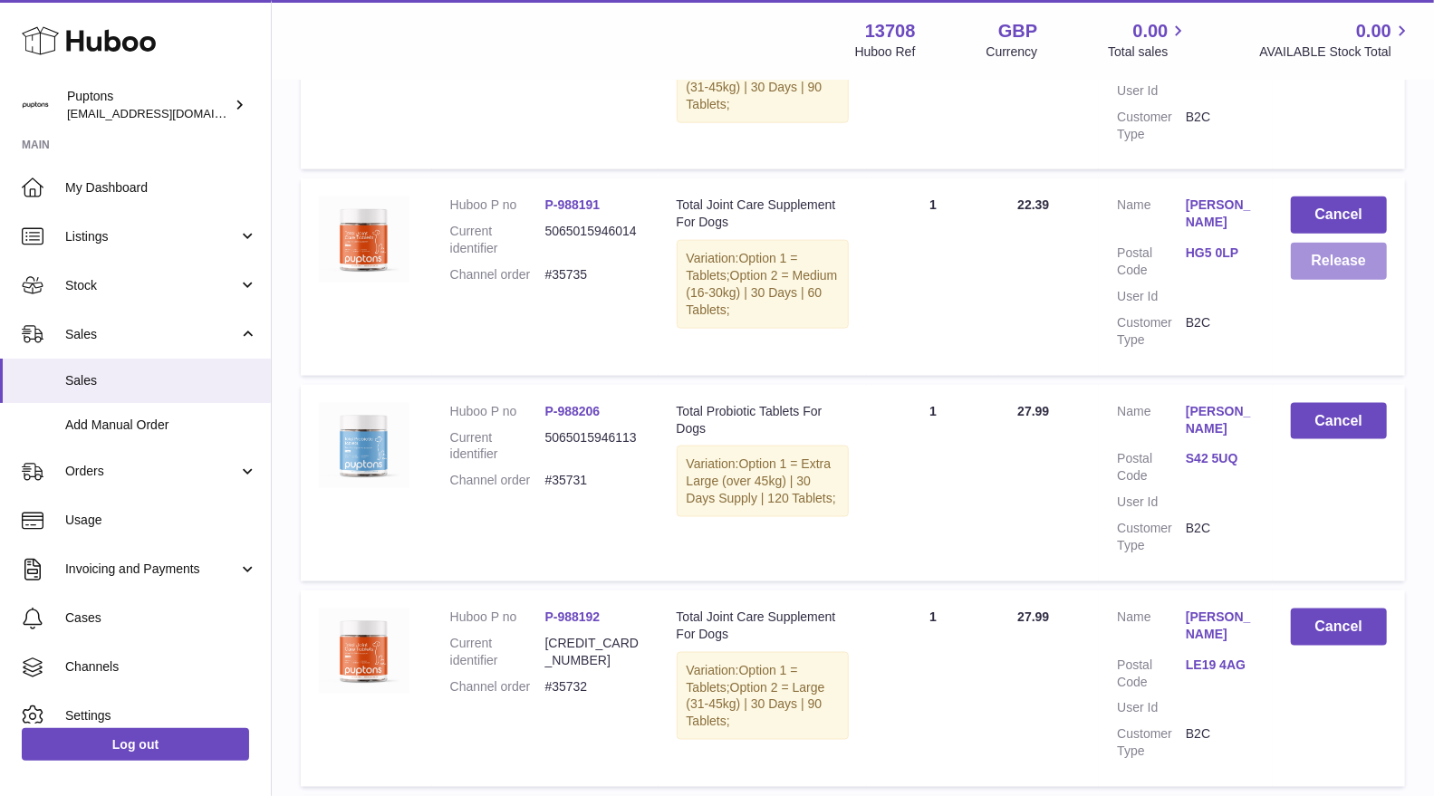
click at [1315, 243] on button "Release" at bounding box center [1339, 261] width 96 height 37
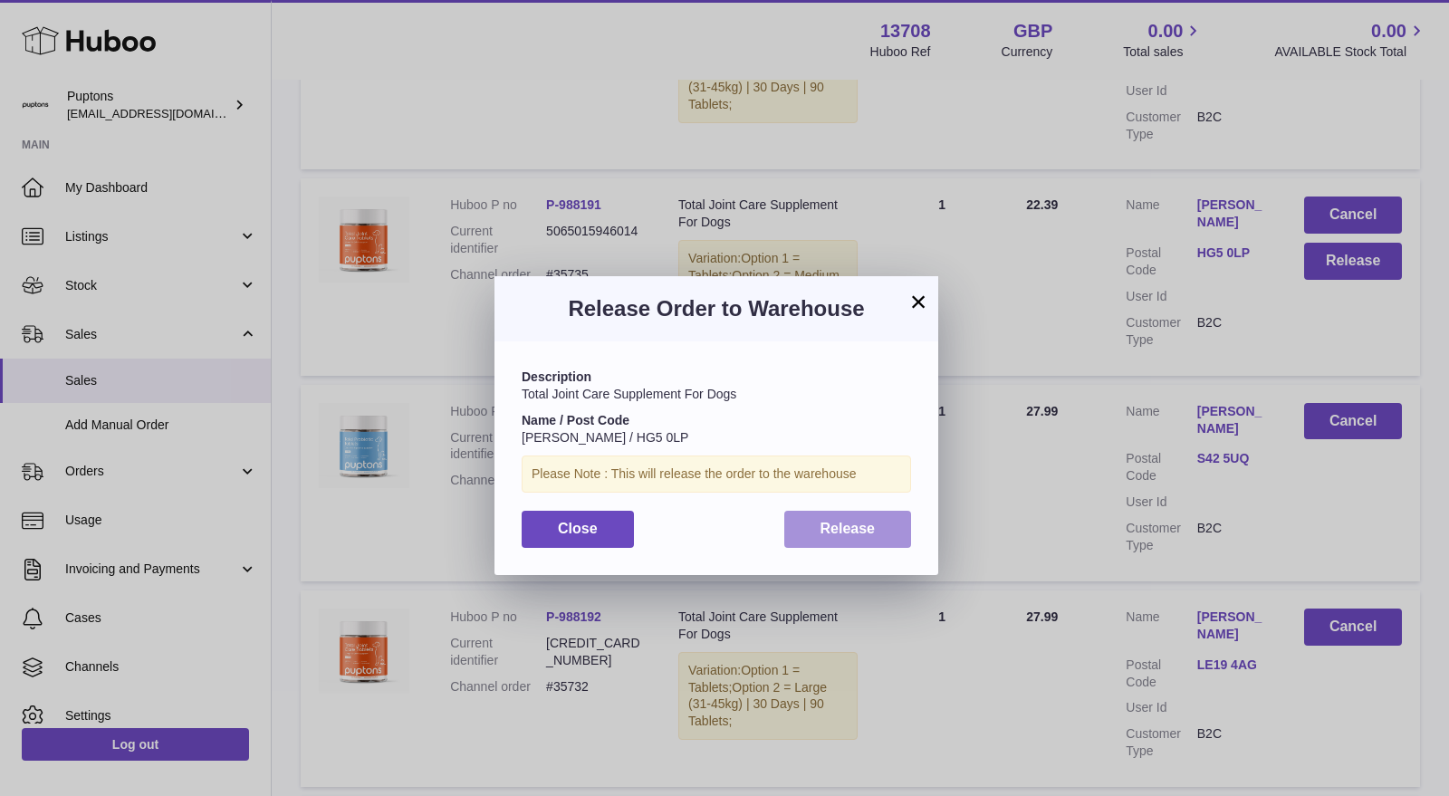
click at [849, 527] on span "Release" at bounding box center [848, 528] width 55 height 15
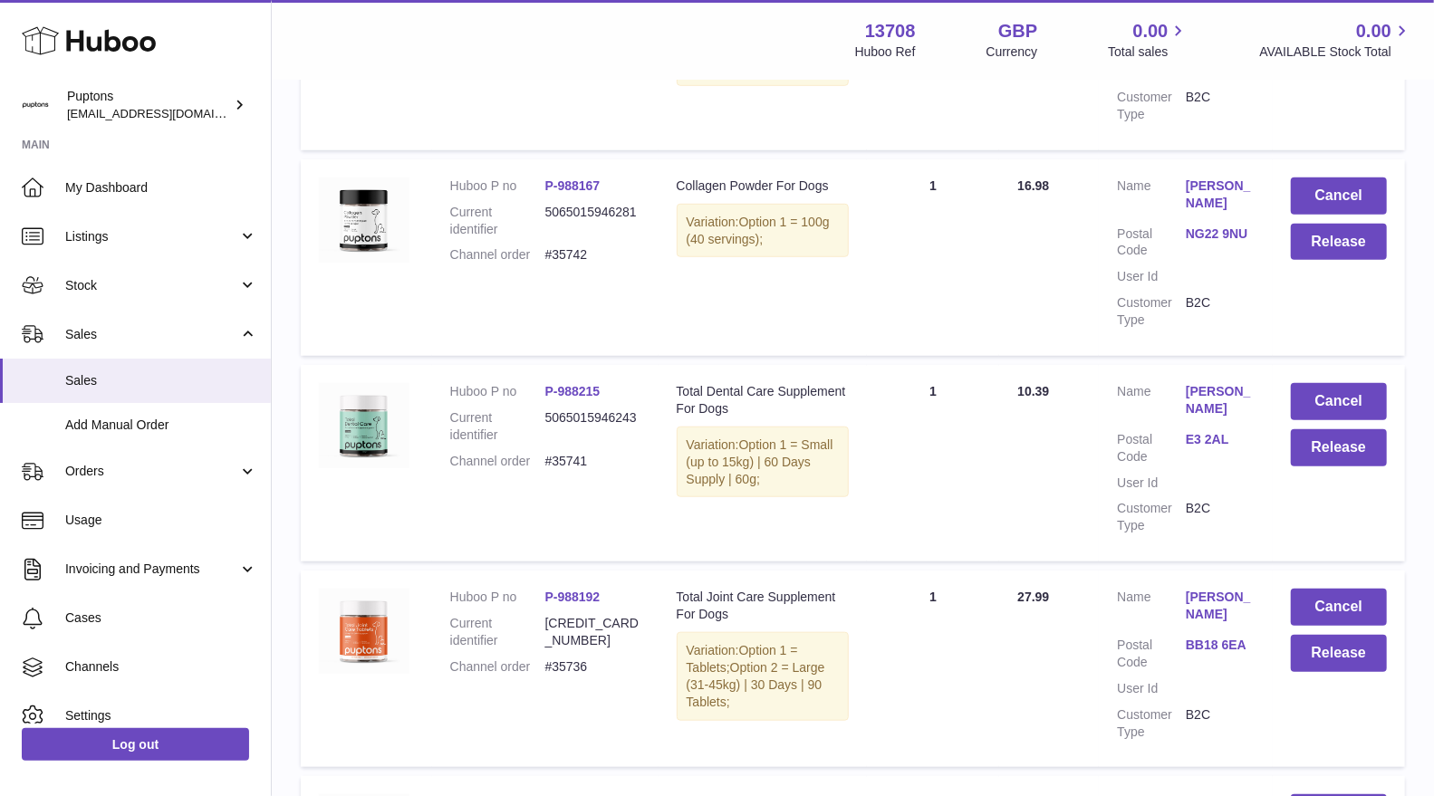
scroll to position [718, 0]
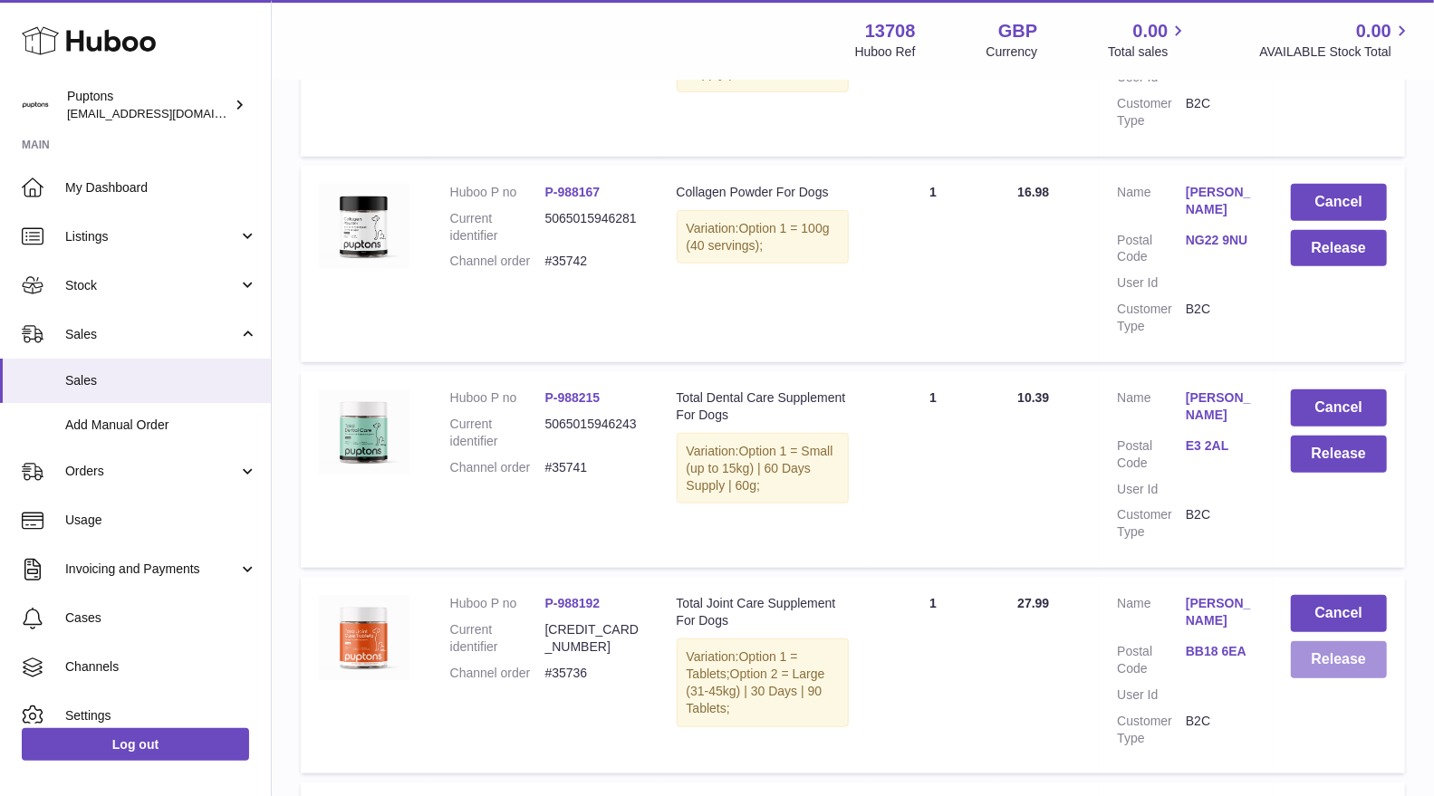
click at [1314, 649] on button "Release" at bounding box center [1339, 659] width 96 height 37
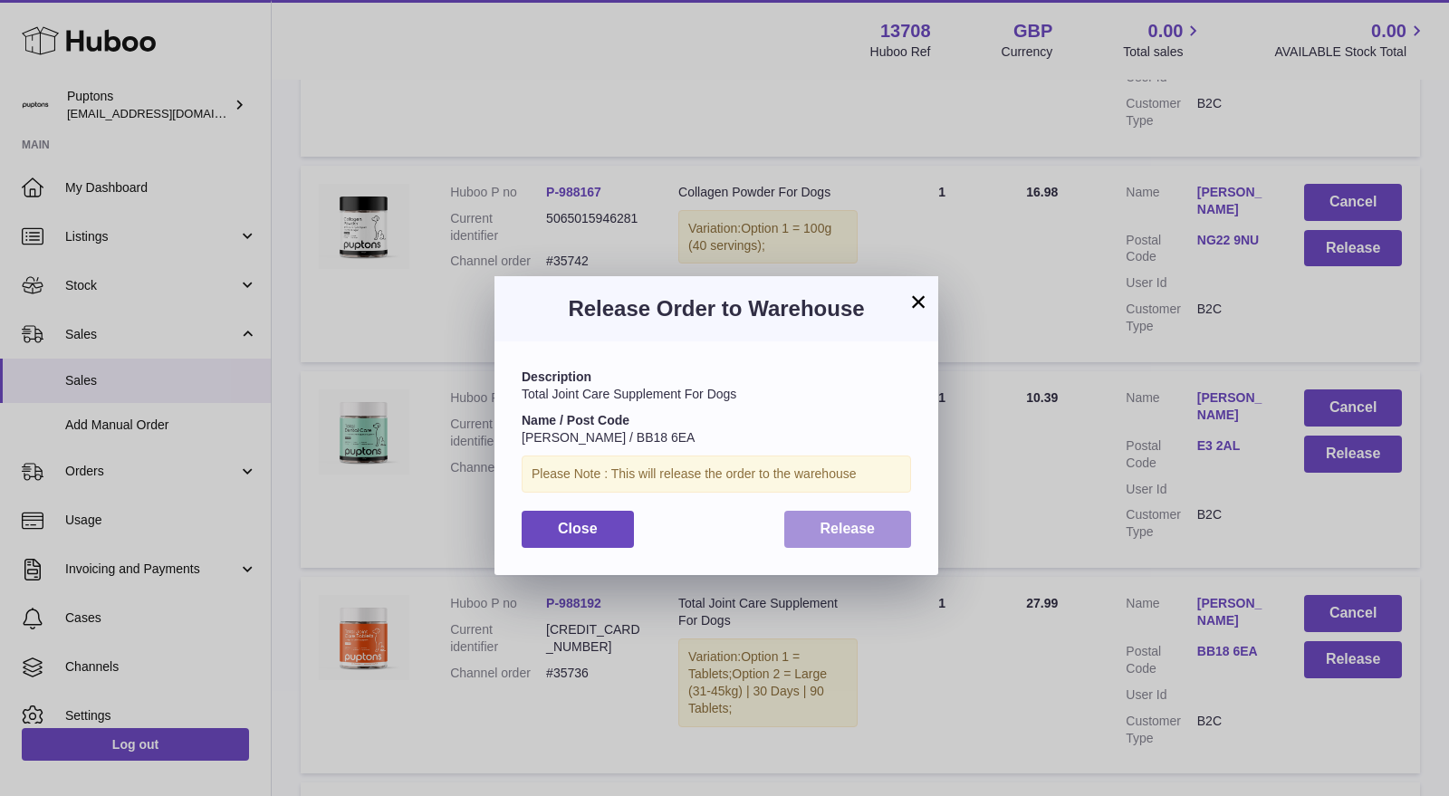
click at [860, 521] on span "Release" at bounding box center [848, 528] width 55 height 15
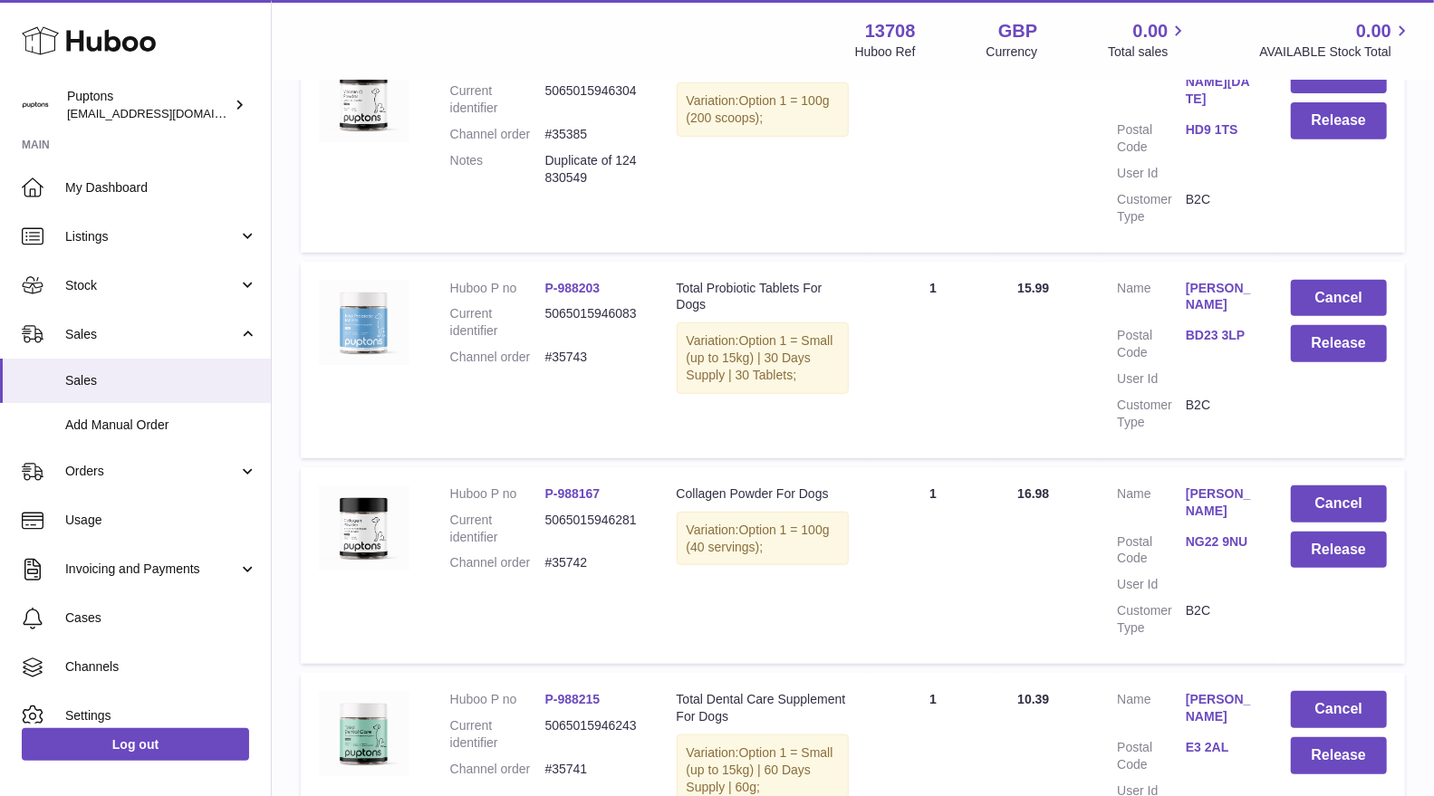
scroll to position [517, 0]
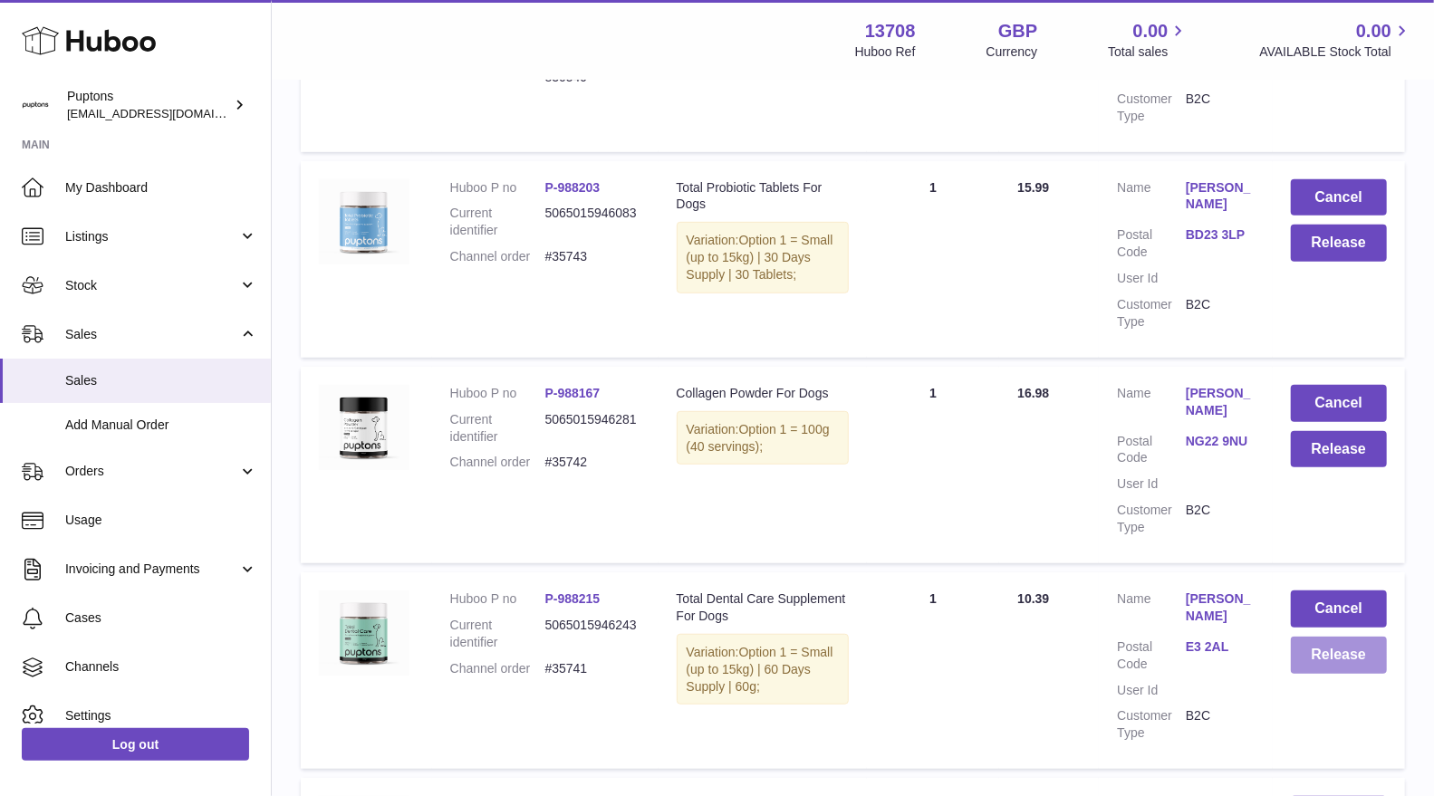
click at [1321, 637] on button "Release" at bounding box center [1339, 655] width 96 height 37
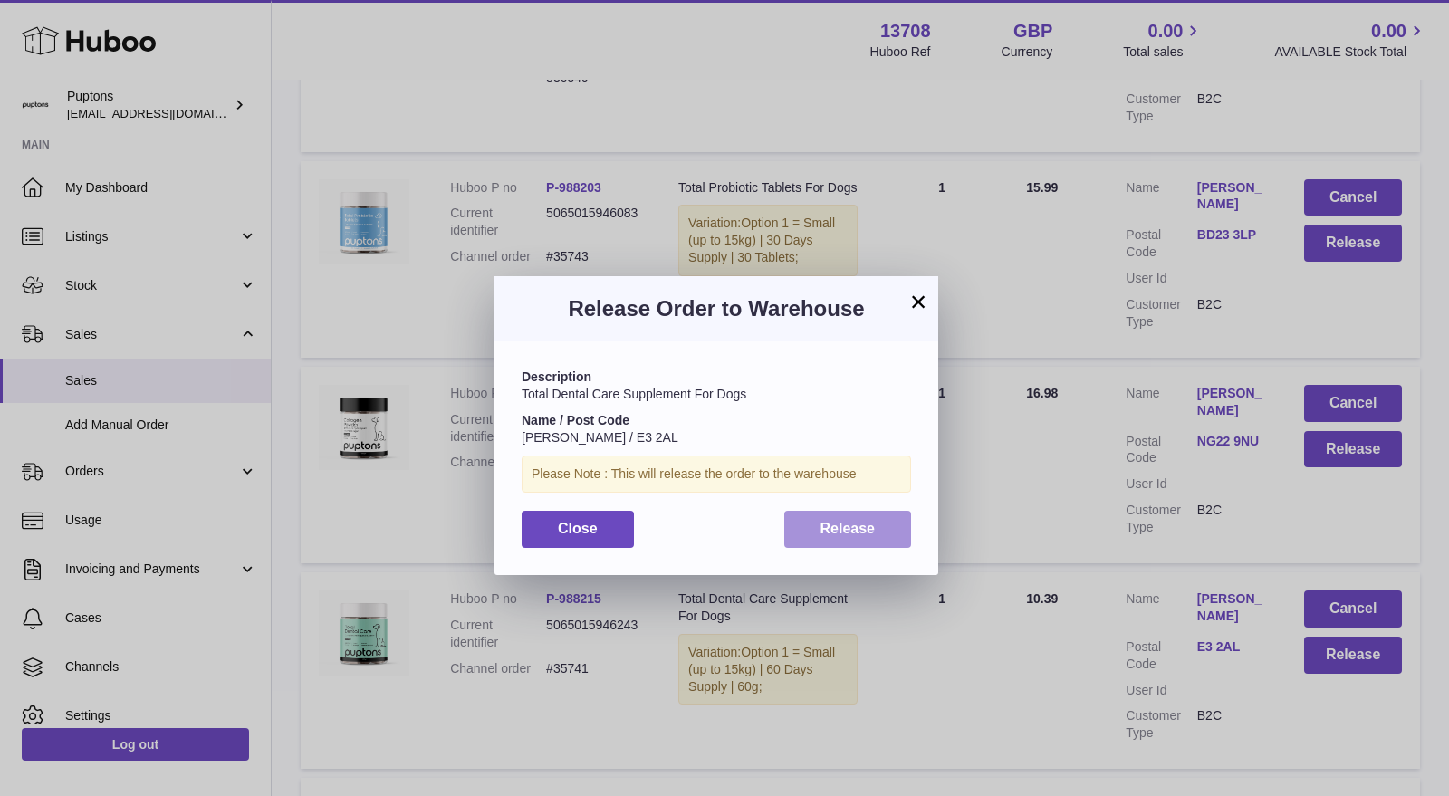
click at [879, 525] on button "Release" at bounding box center [848, 529] width 128 height 37
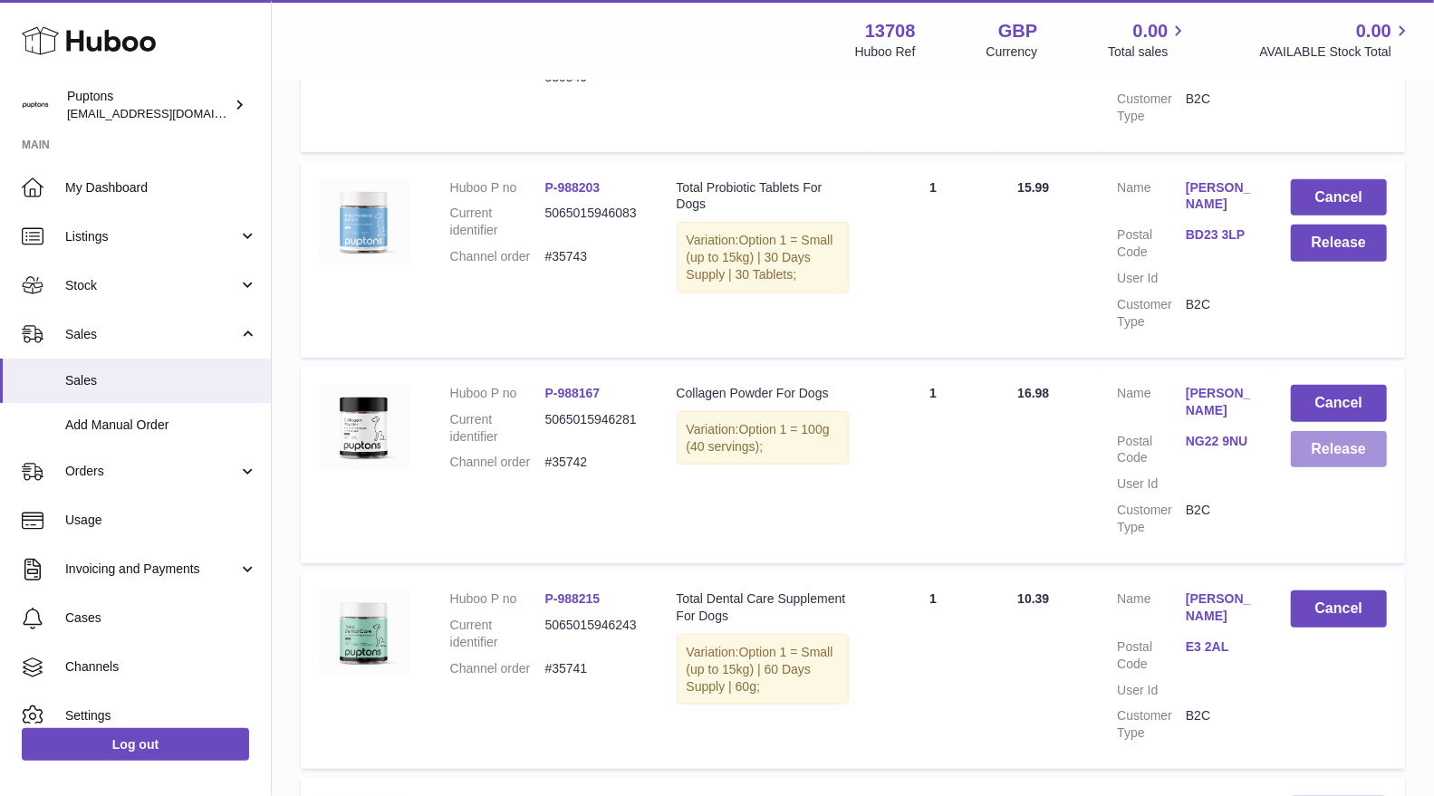
click at [1343, 444] on button "Release" at bounding box center [1339, 449] width 96 height 37
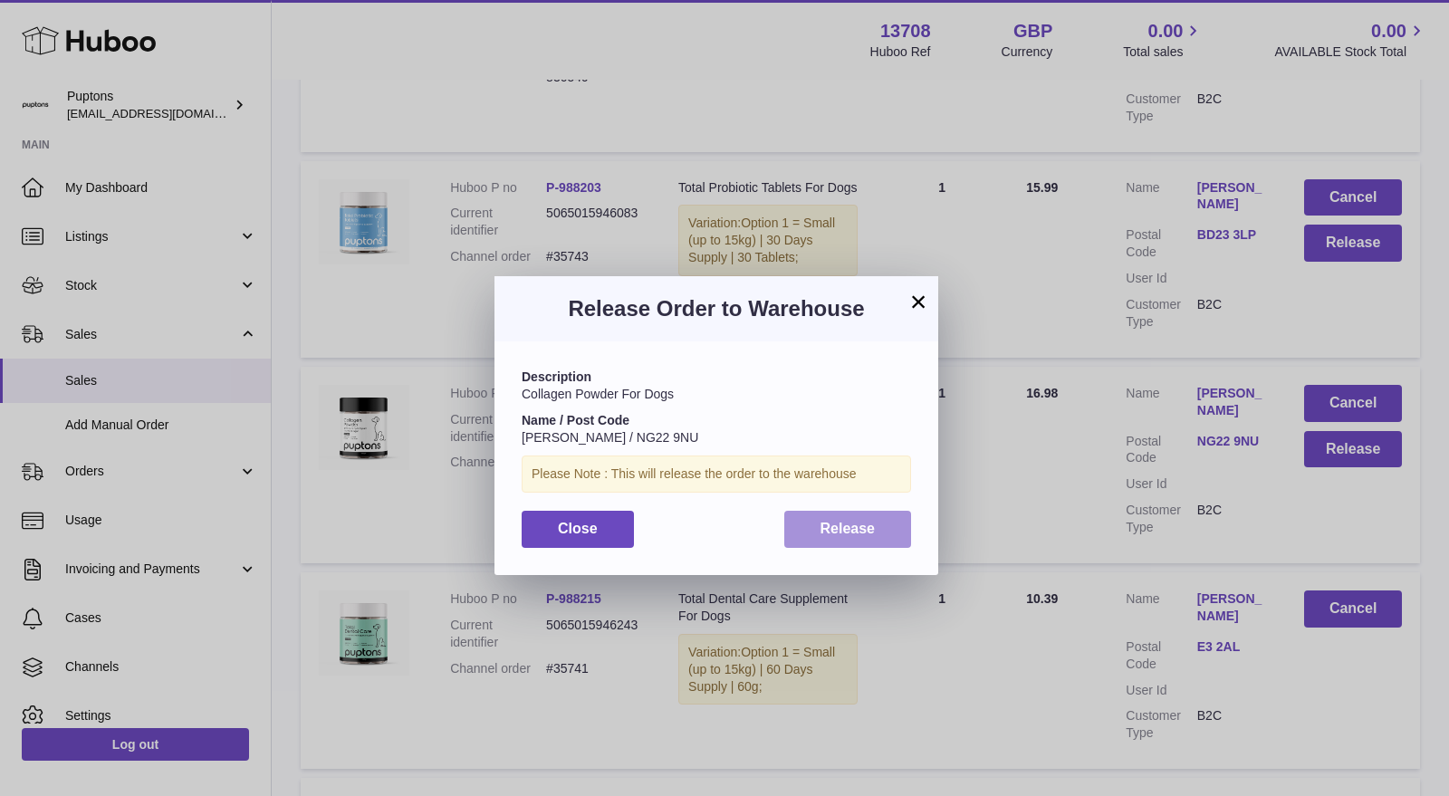
click at [870, 525] on span "Release" at bounding box center [848, 528] width 55 height 15
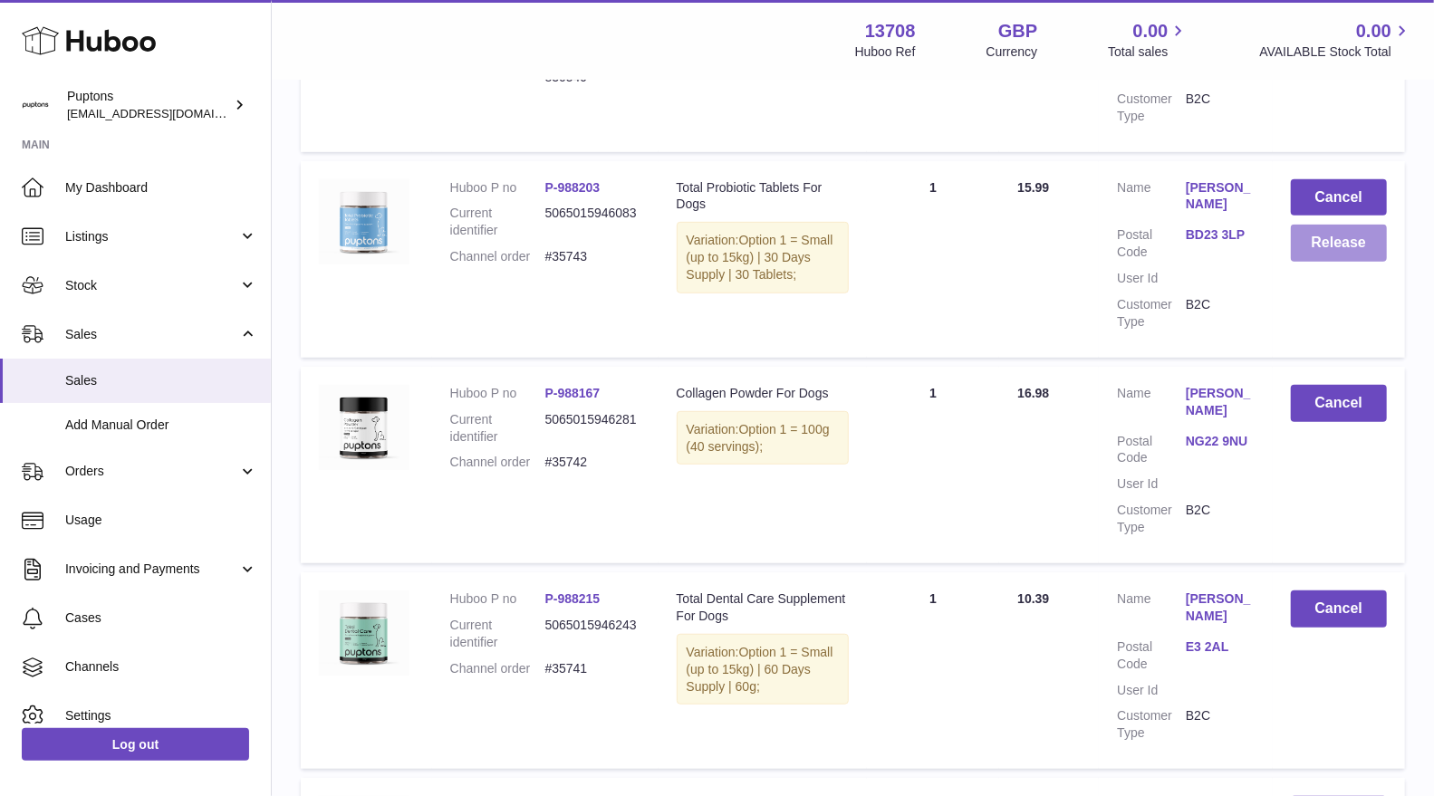
click at [1307, 236] on button "Release" at bounding box center [1339, 243] width 96 height 37
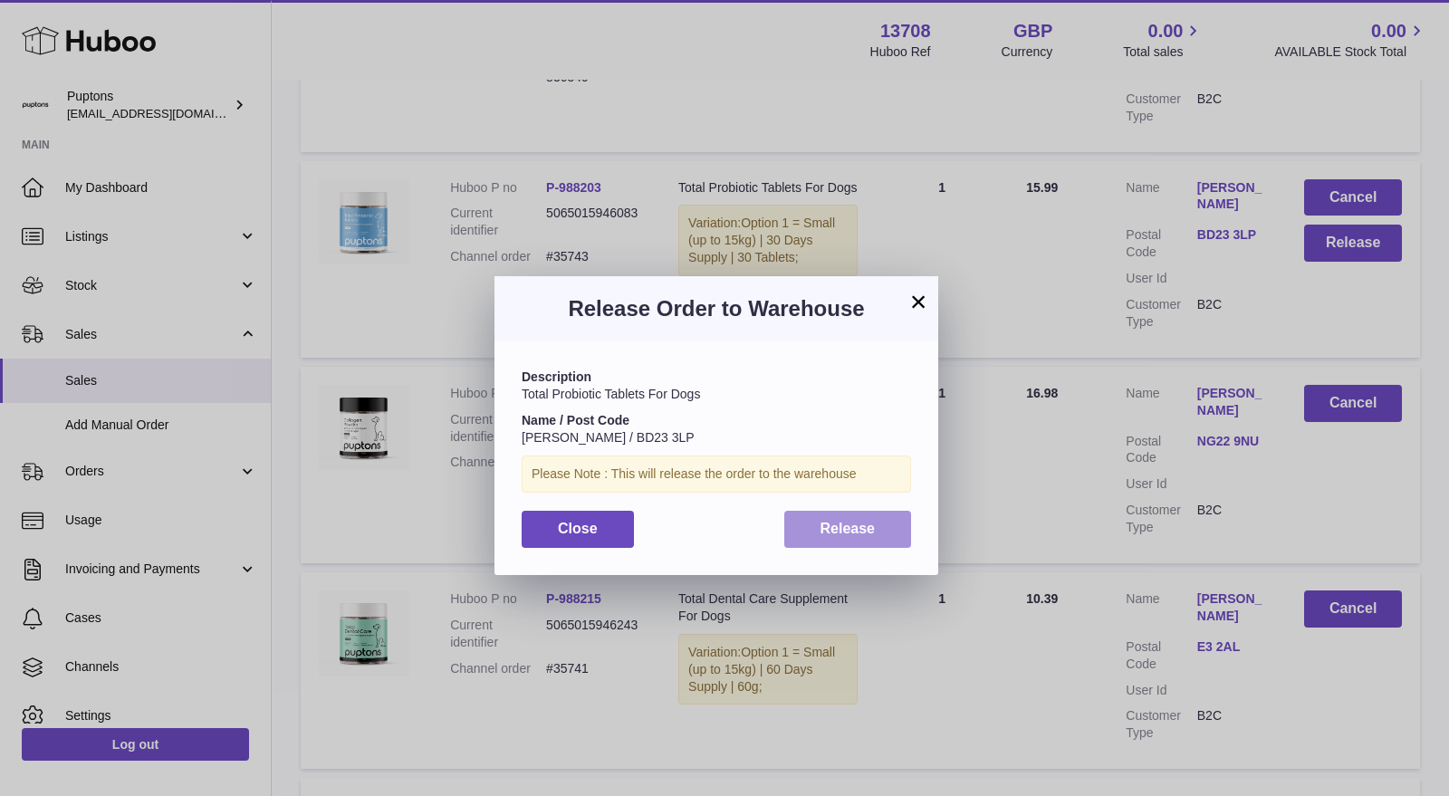
click at [867, 523] on span "Release" at bounding box center [848, 528] width 55 height 15
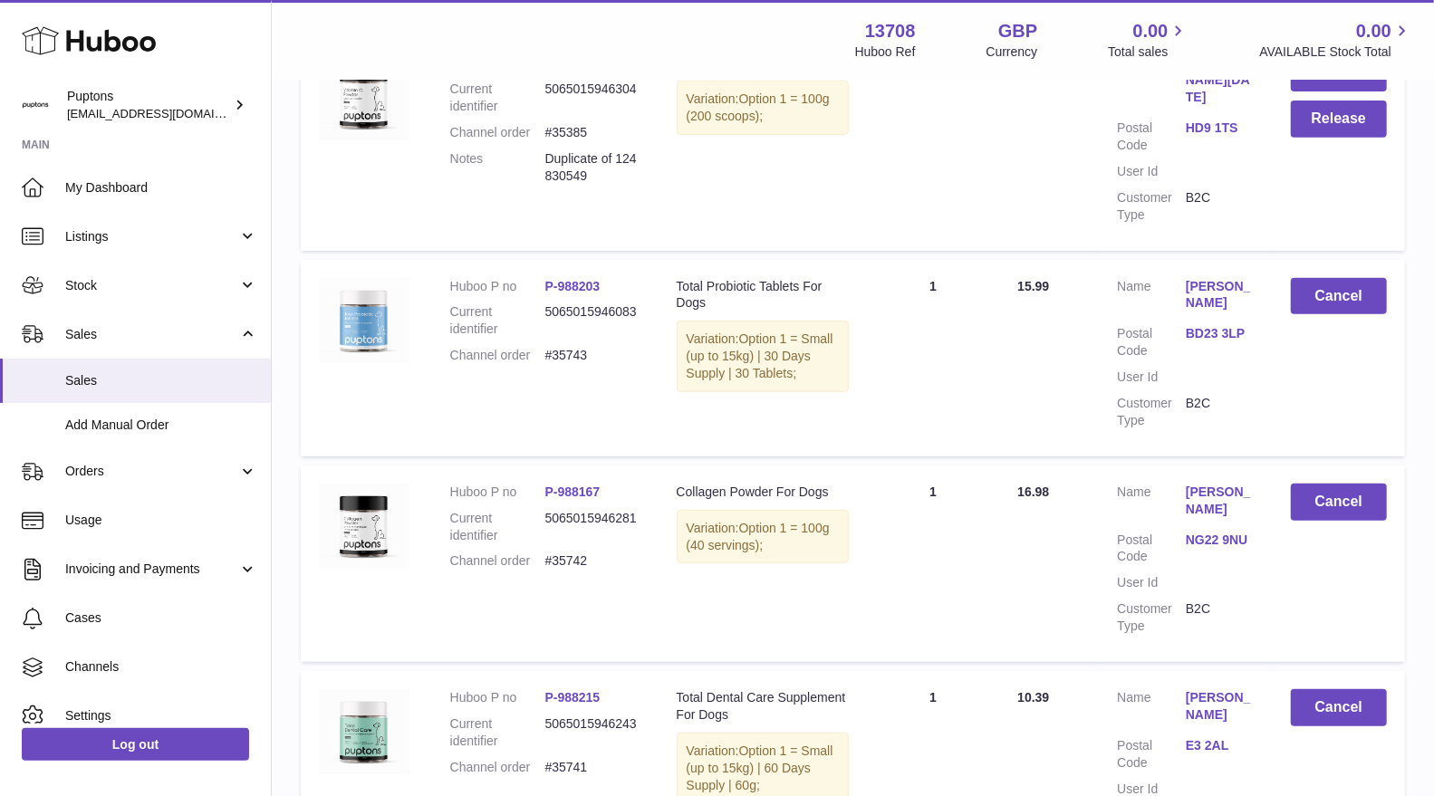
scroll to position [315, 0]
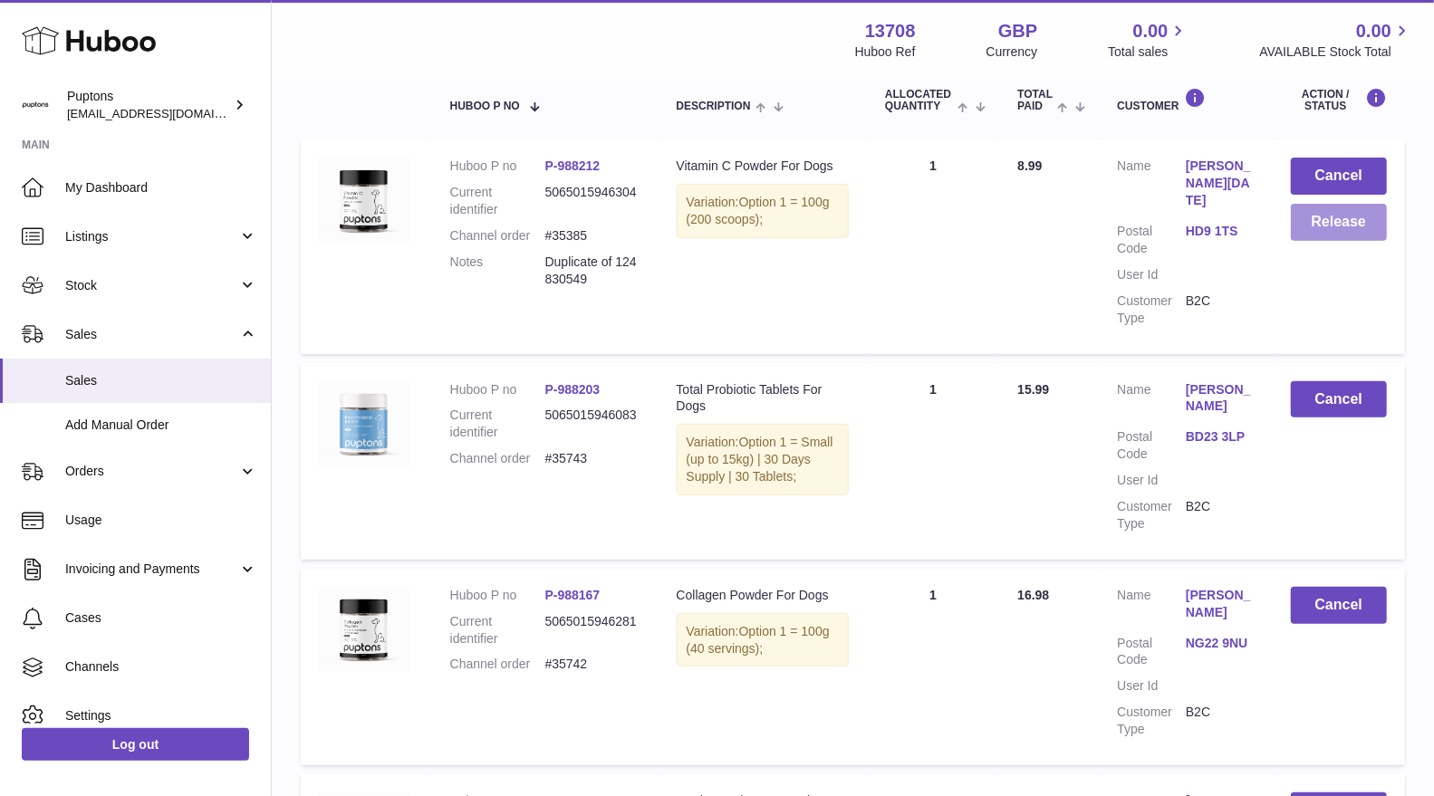
click at [1316, 223] on button "Release" at bounding box center [1339, 222] width 96 height 37
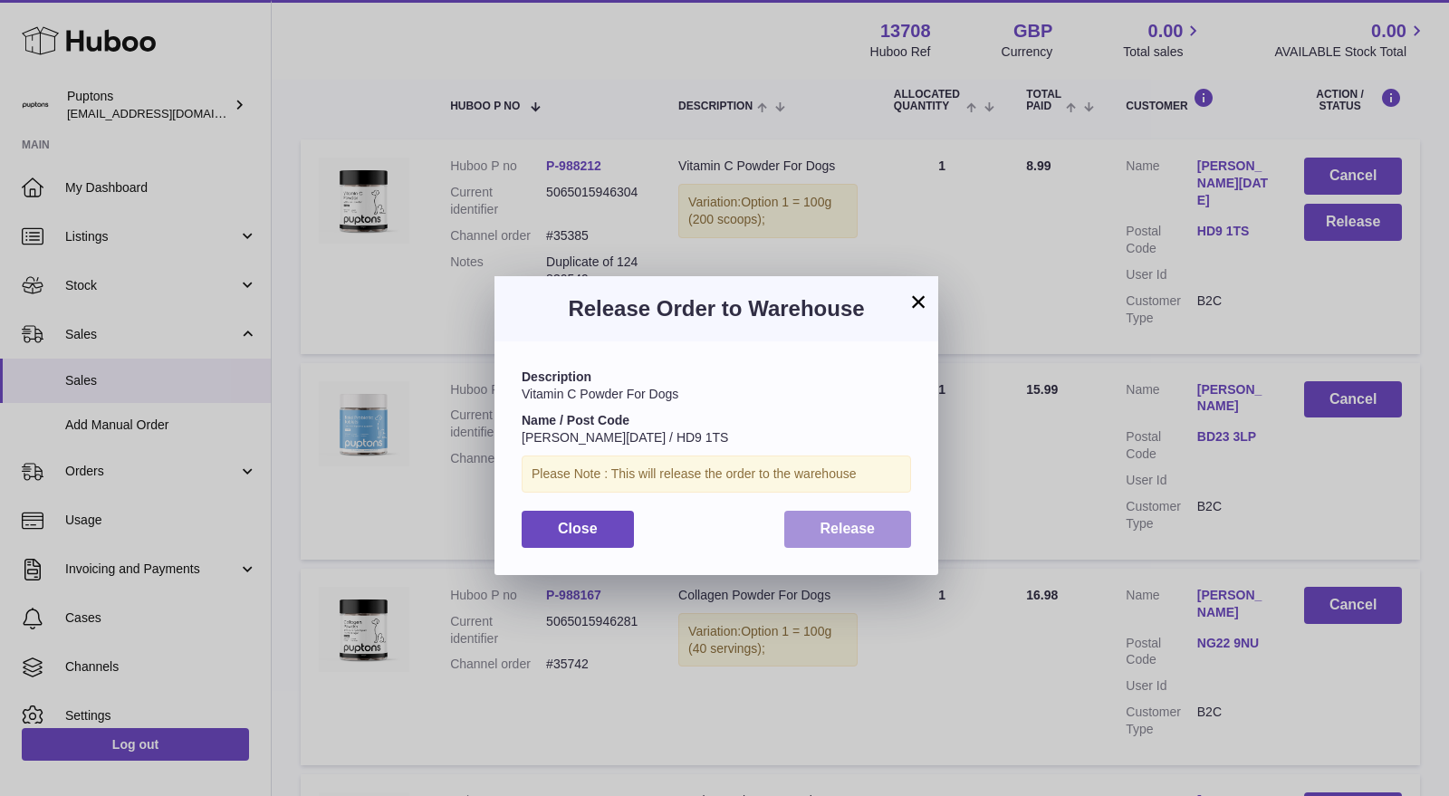
click at [858, 533] on span "Release" at bounding box center [848, 528] width 55 height 15
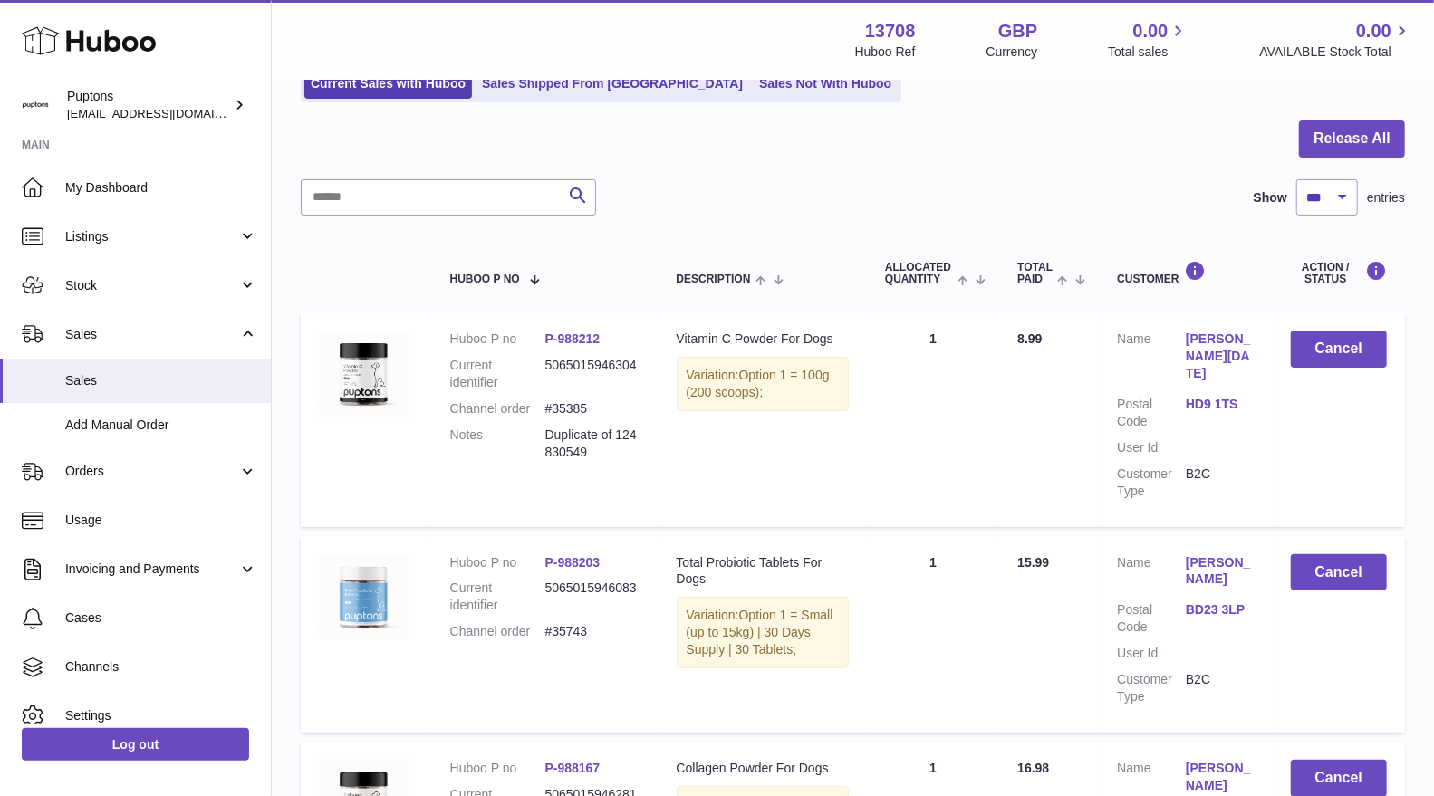
scroll to position [14, 0]
